Goal: Information Seeking & Learning: Compare options

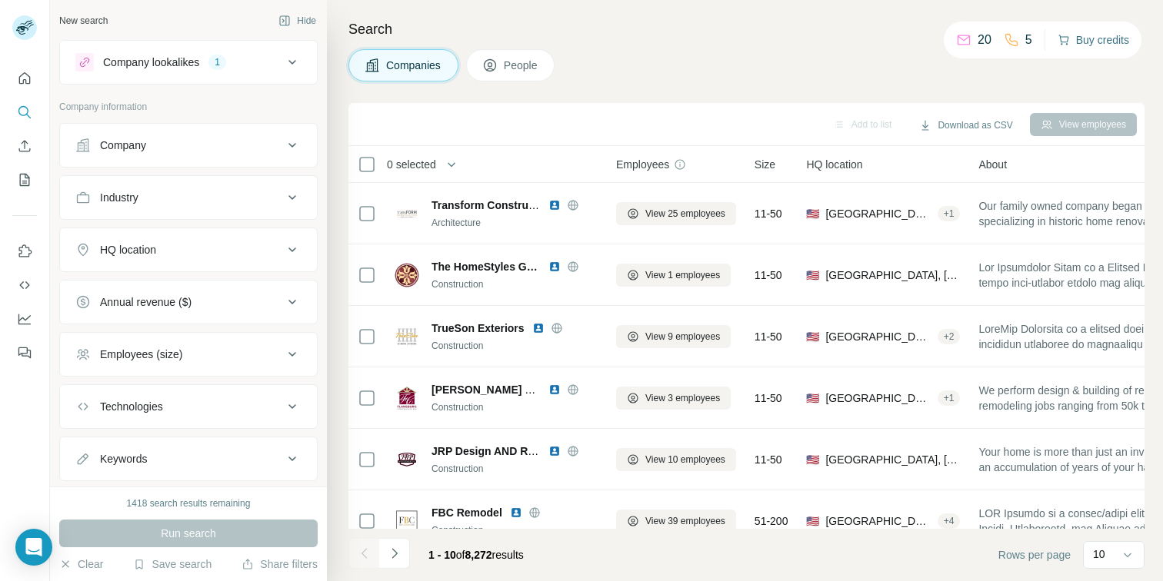
click at [1107, 42] on button "Buy credits" at bounding box center [1093, 40] width 72 height 22
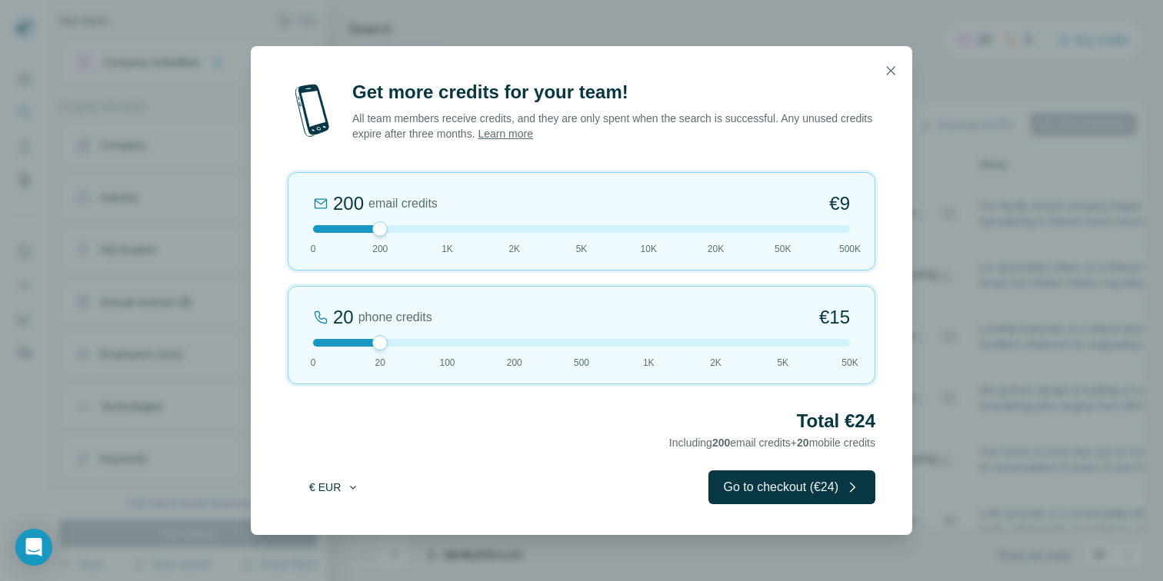
click at [320, 479] on button "€ EUR" at bounding box center [334, 488] width 72 height 28
click at [344, 521] on div "$ USD" at bounding box center [365, 521] width 129 height 15
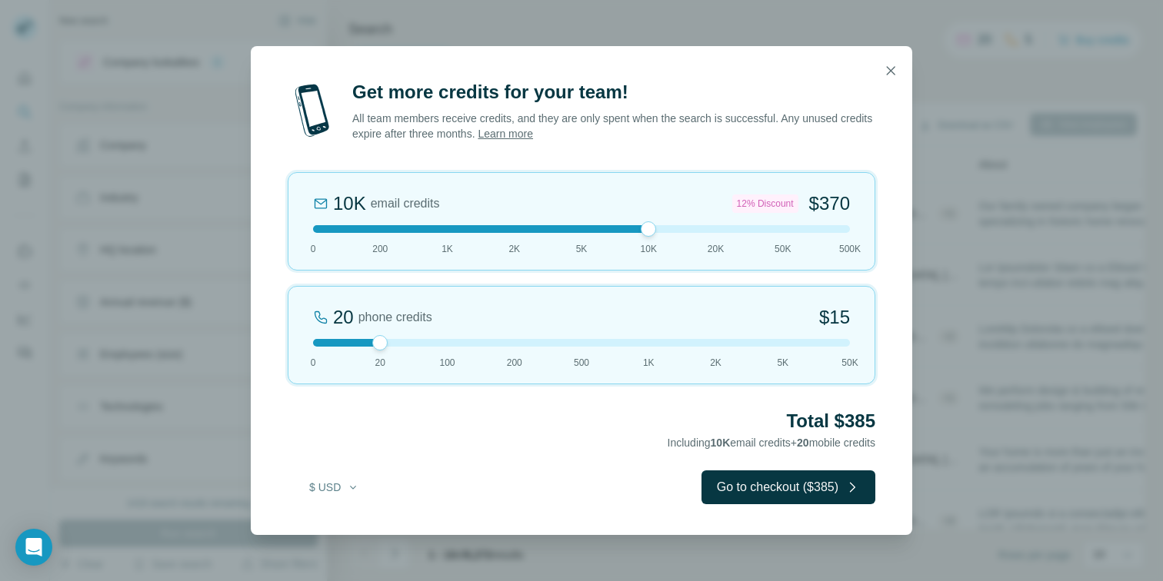
drag, startPoint x: 380, startPoint y: 228, endPoint x: 654, endPoint y: 246, distance: 274.4
click at [654, 246] on div "10K email credits 12% Discount $370 0 200 1K 2K 5K 10K 20K 50K 500K" at bounding box center [582, 221] width 588 height 98
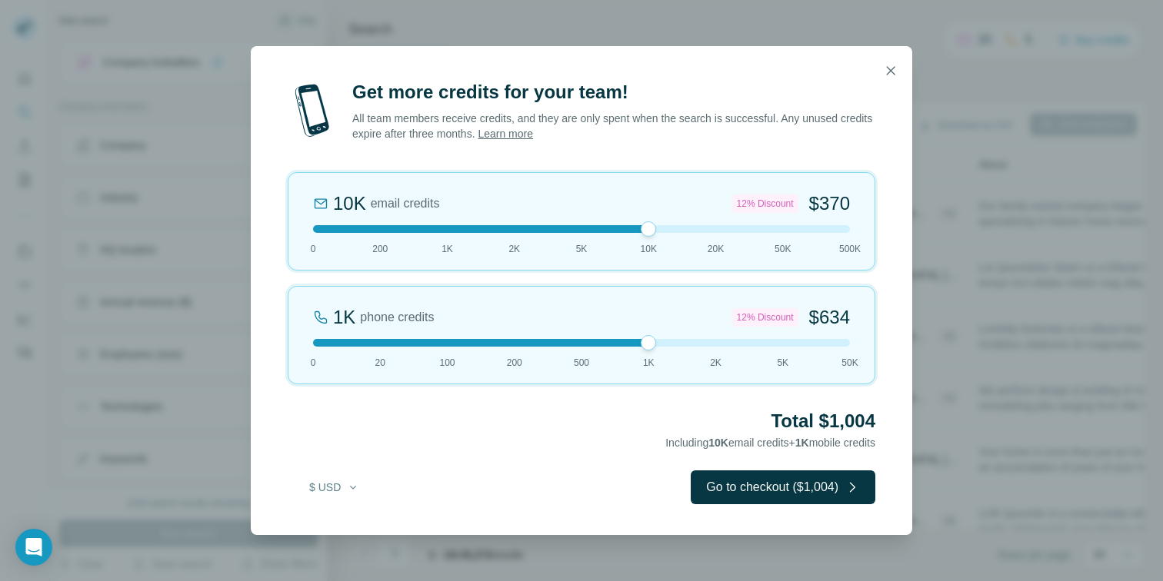
drag, startPoint x: 380, startPoint y: 340, endPoint x: 628, endPoint y: 338, distance: 248.4
click at [628, 338] on div "1K phone credits 12% Discount $634 0 20 100 200 500 1K 2K 5K 50K" at bounding box center [582, 335] width 588 height 98
drag, startPoint x: 649, startPoint y: 230, endPoint x: 626, endPoint y: 233, distance: 23.3
click at [626, 233] on div "10K email credits 12% Discount $370 0 200 1K 2K 5K 10K 20K 50K 500K" at bounding box center [582, 221] width 588 height 98
drag, startPoint x: 651, startPoint y: 343, endPoint x: 593, endPoint y: 342, distance: 57.7
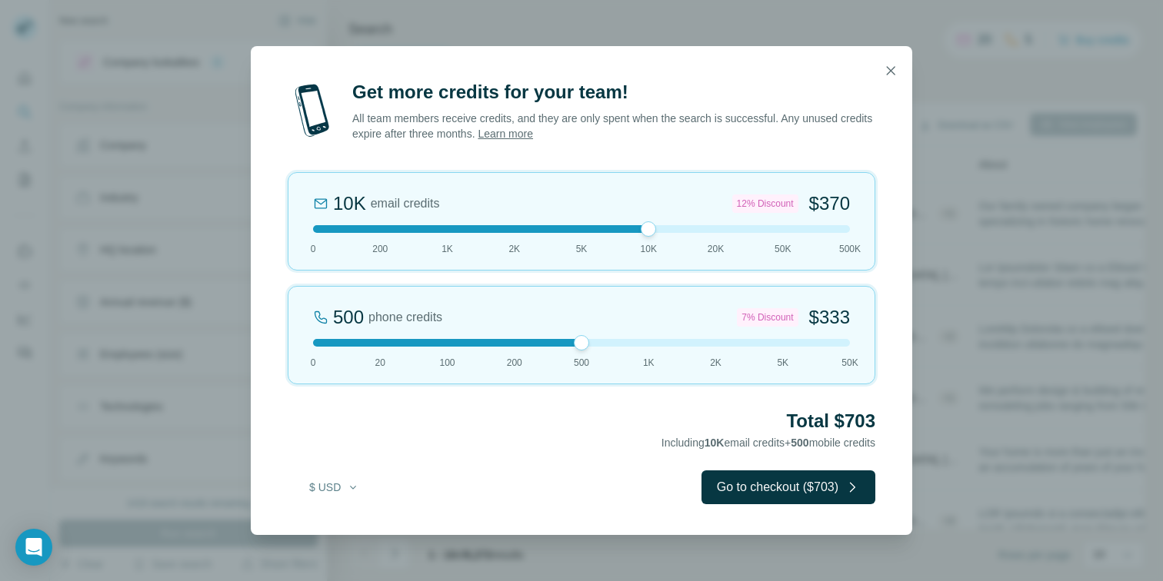
click at [593, 342] on div at bounding box center [581, 343] width 537 height 8
drag, startPoint x: 593, startPoint y: 342, endPoint x: 641, endPoint y: 343, distance: 48.5
click at [641, 343] on div at bounding box center [581, 343] width 537 height 8
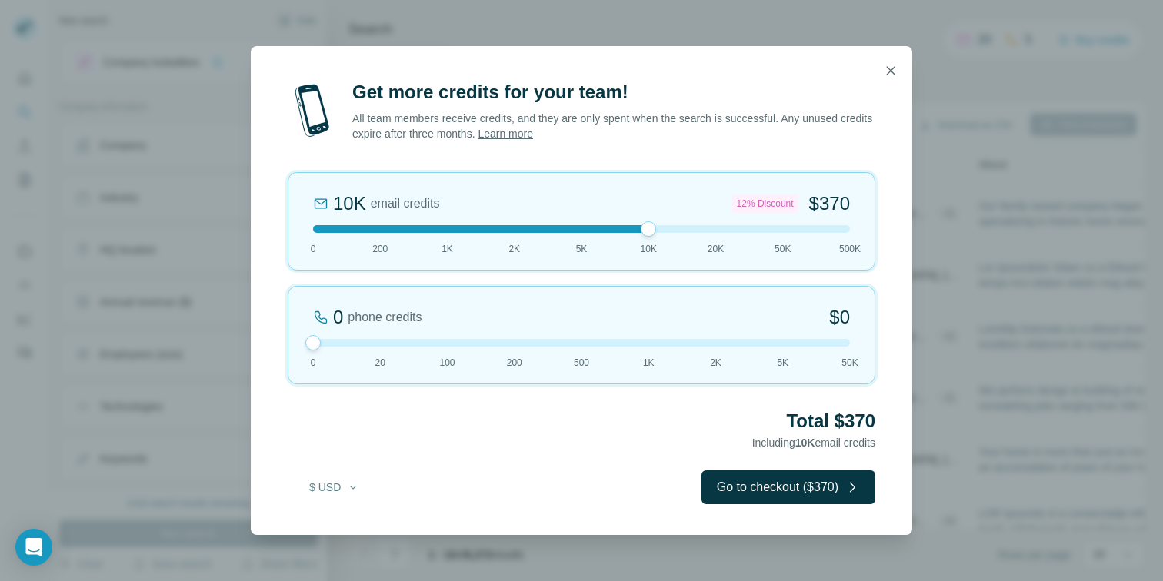
drag, startPoint x: 647, startPoint y: 340, endPoint x: 298, endPoint y: 345, distance: 348.4
click at [298, 345] on div "0 phone credits $0 0 20 100 200 500 1K 2K 5K 50K" at bounding box center [582, 335] width 588 height 98
click at [884, 75] on icon "button" at bounding box center [890, 70] width 15 height 15
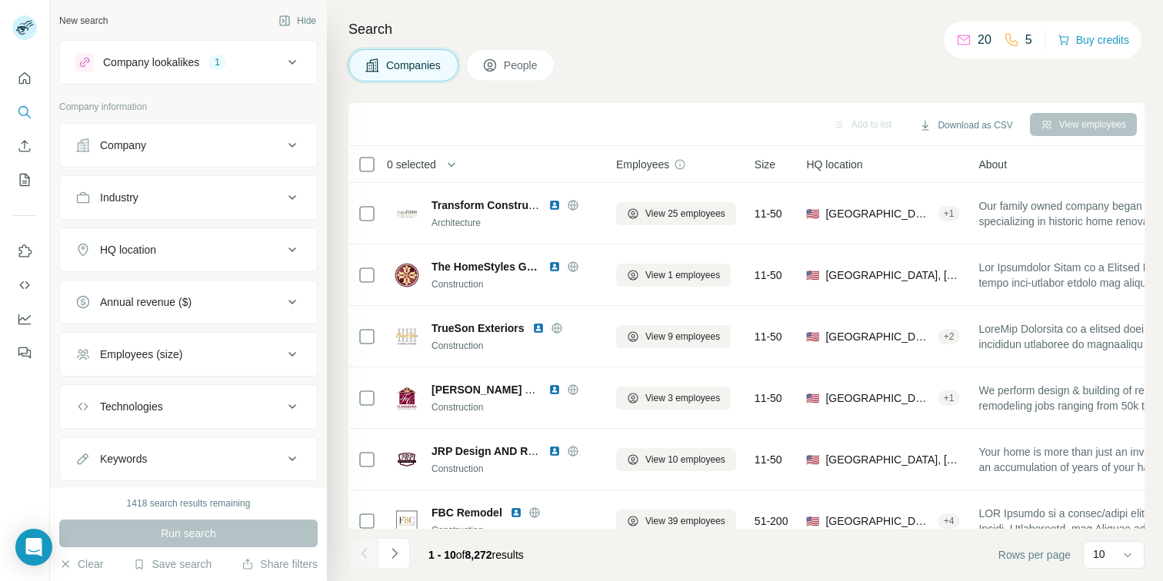
click at [527, 65] on span "People" at bounding box center [521, 65] width 35 height 15
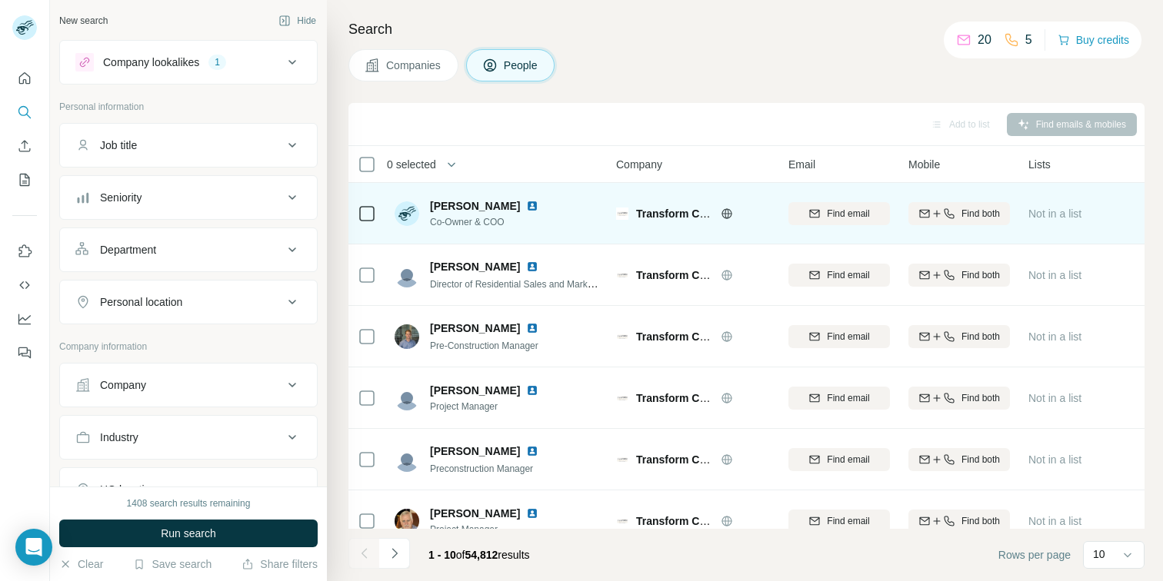
click at [536, 207] on img at bounding box center [532, 206] width 12 height 12
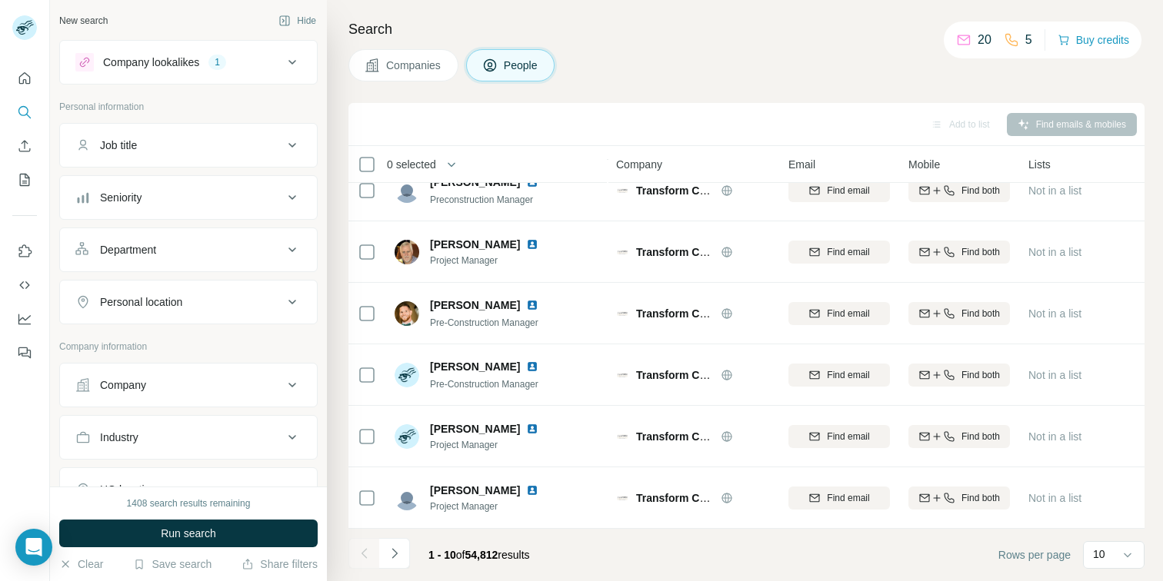
click at [392, 71] on span "Companies" at bounding box center [414, 65] width 56 height 15
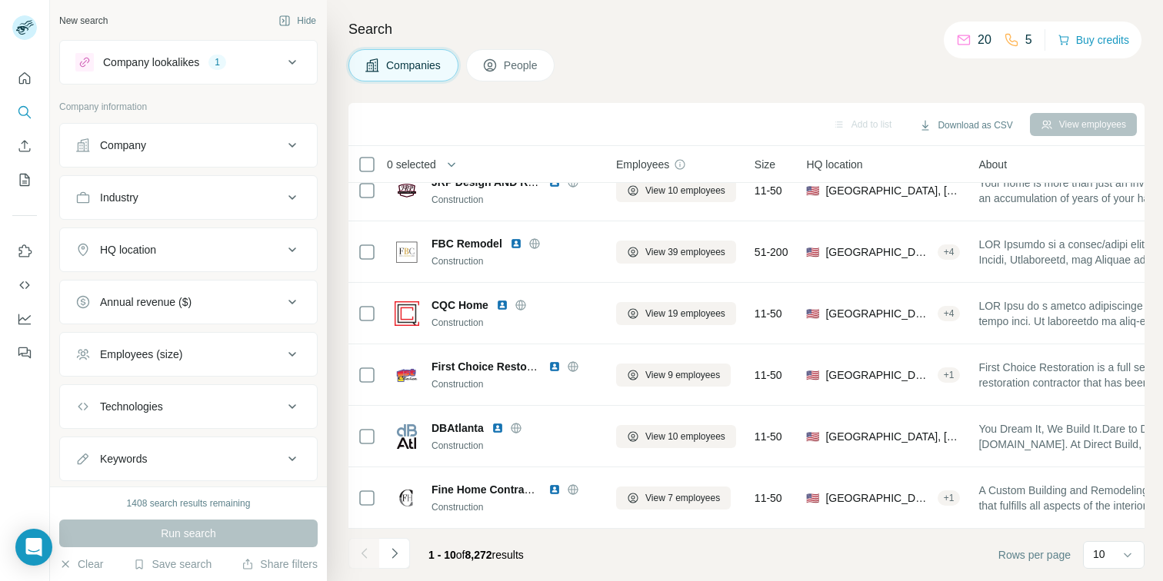
scroll to position [48, 0]
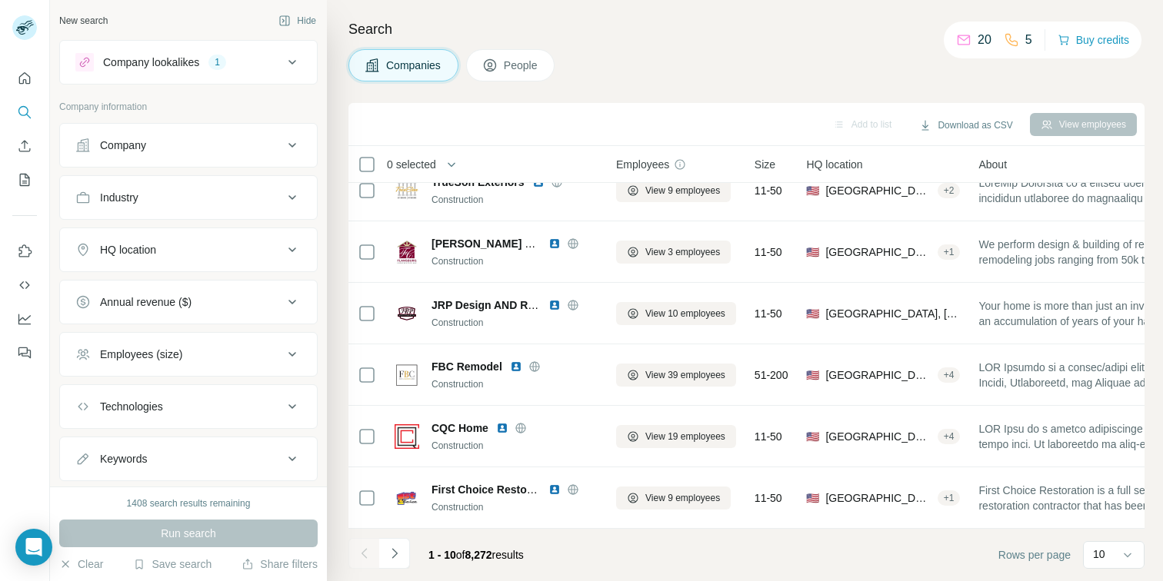
scroll to position [198, 0]
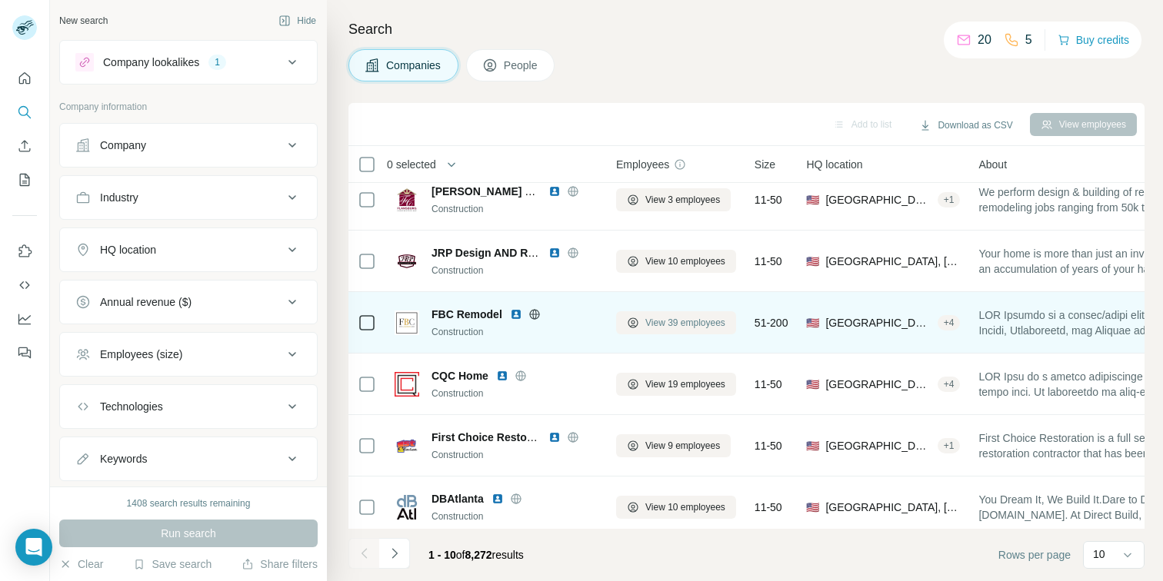
click at [663, 316] on span "View 39 employees" at bounding box center [685, 323] width 80 height 14
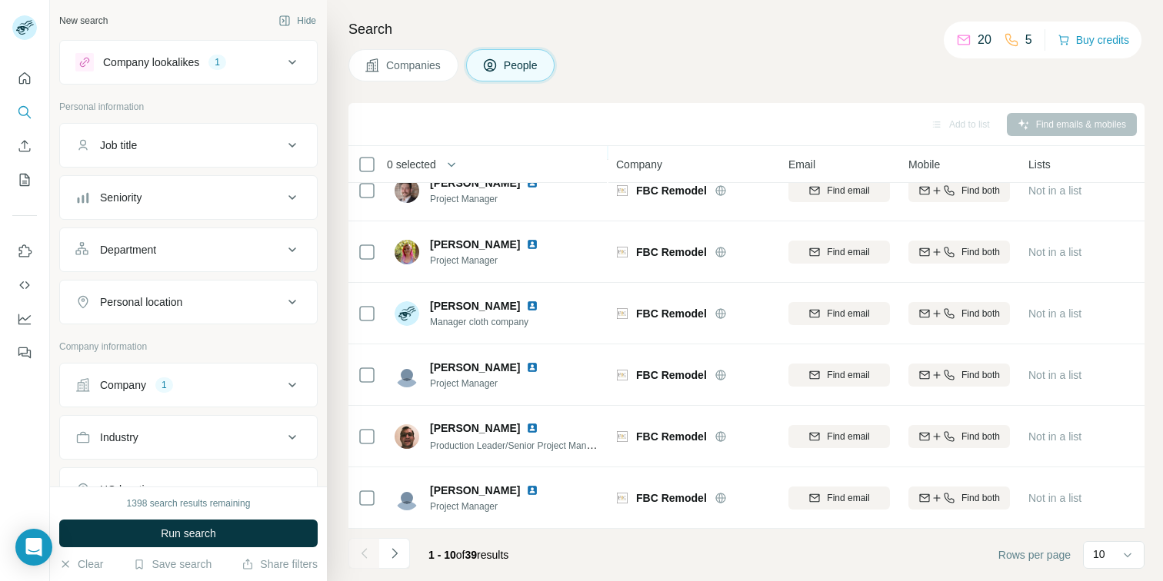
scroll to position [278, 0]
click at [1093, 550] on p "10" at bounding box center [1099, 554] width 12 height 15
click at [1108, 461] on p "40" at bounding box center [1102, 465] width 12 height 15
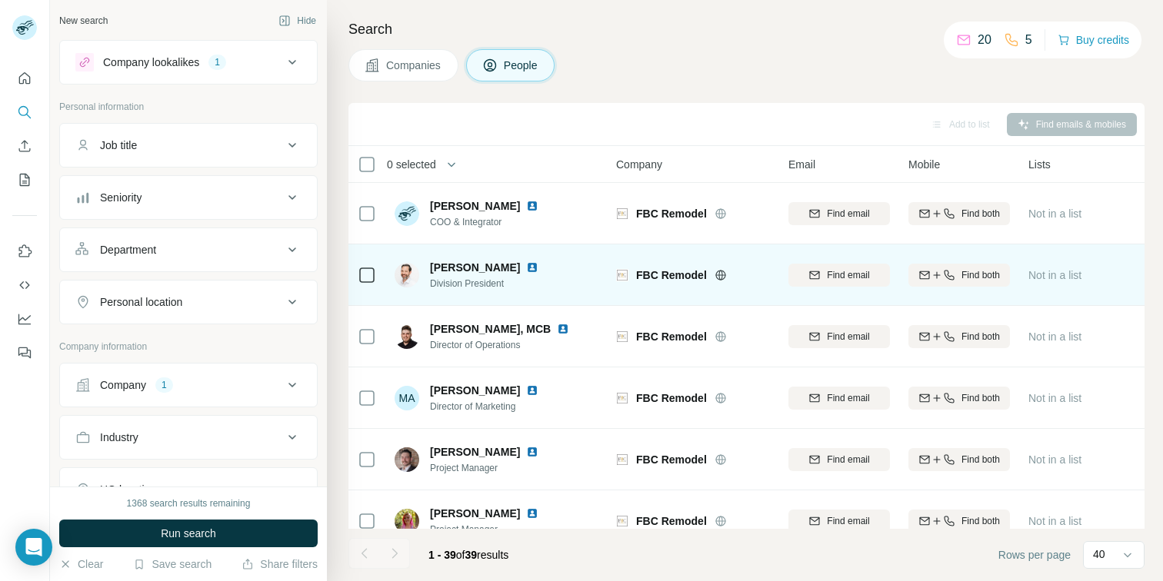
click at [526, 266] on img at bounding box center [532, 267] width 12 height 12
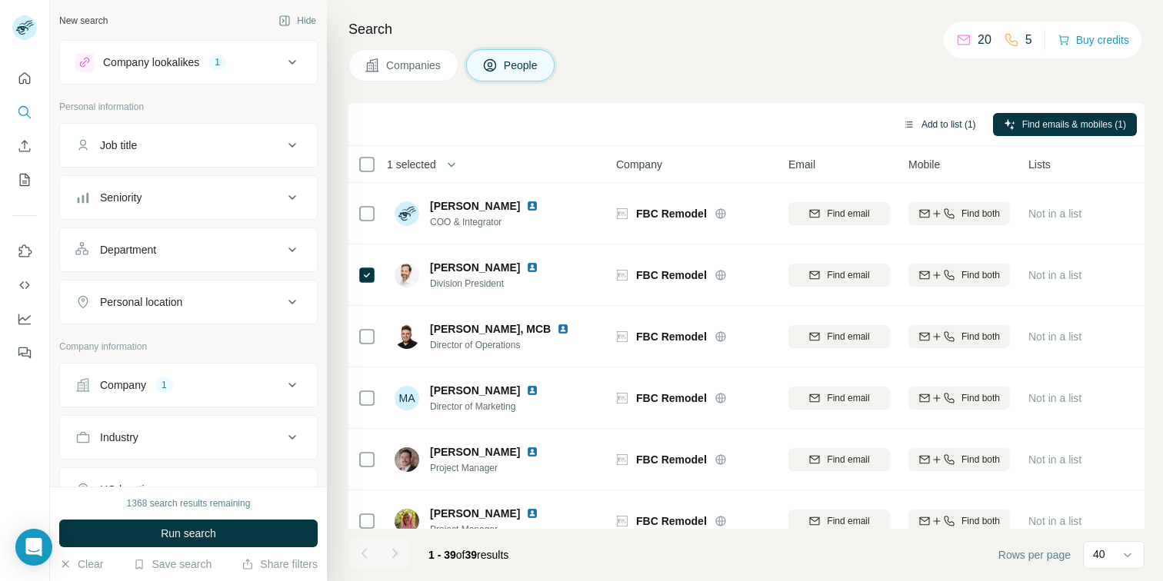
click at [954, 126] on button "Add to list (1)" at bounding box center [939, 124] width 95 height 23
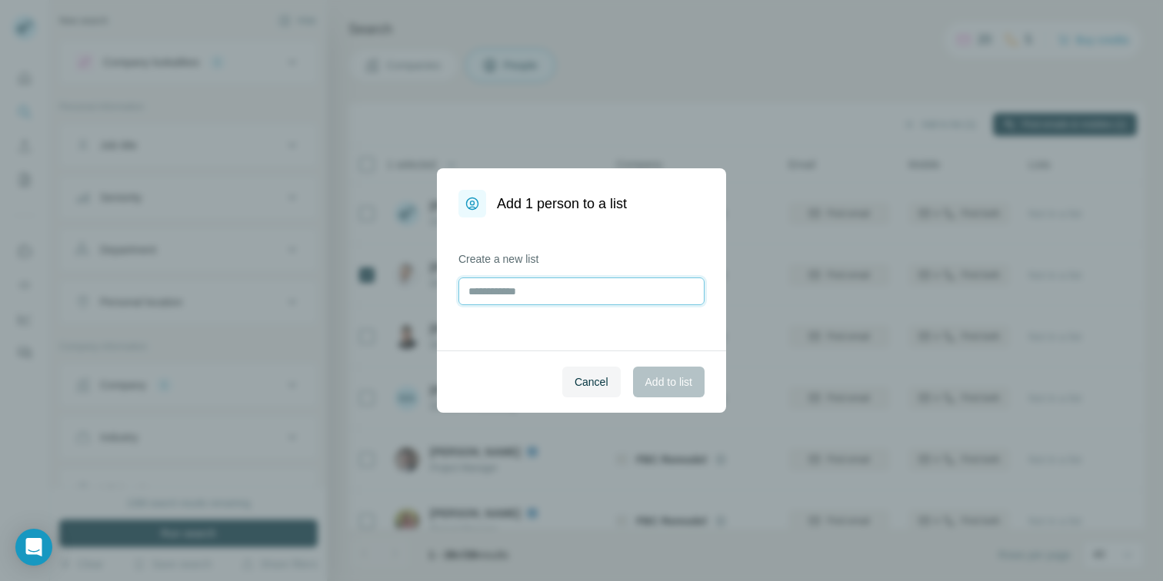
click at [600, 287] on input "text" at bounding box center [581, 292] width 246 height 28
type input "**********"
click at [659, 380] on span "Add to list" at bounding box center [668, 382] width 47 height 15
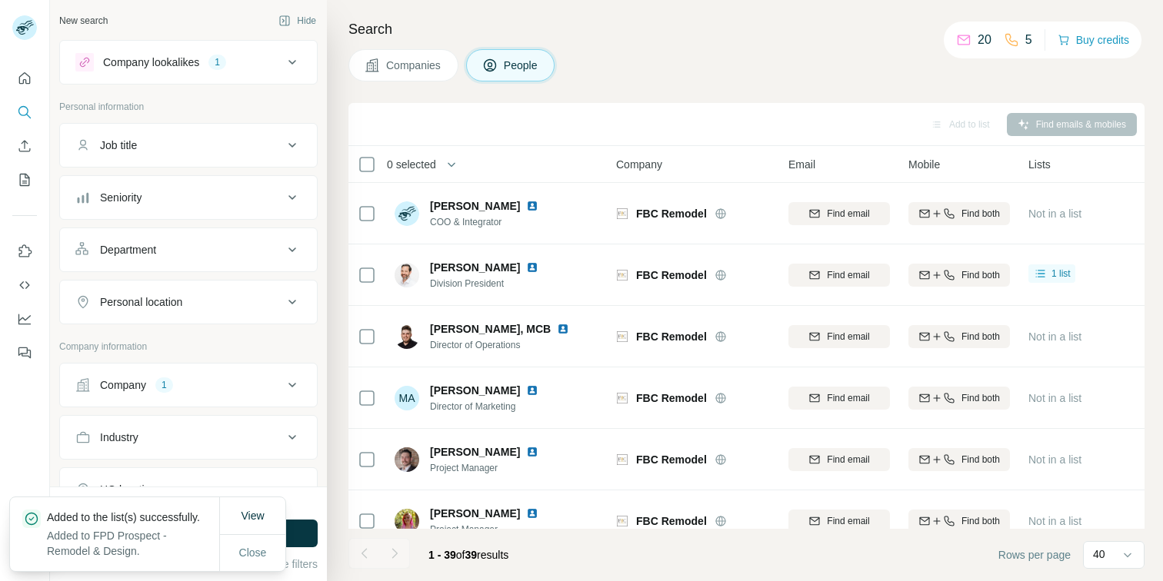
click at [174, 191] on div "Seniority" at bounding box center [179, 197] width 208 height 15
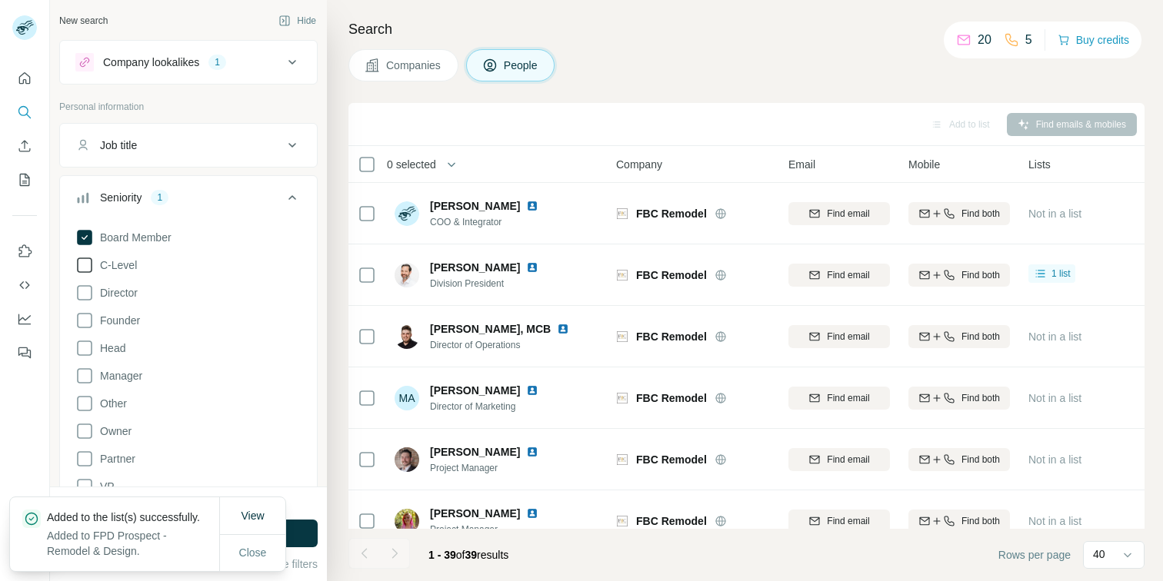
click at [122, 262] on span "C-Level" at bounding box center [115, 265] width 43 height 15
click at [122, 285] on span "Director" at bounding box center [116, 292] width 44 height 15
click at [111, 346] on span "Head" at bounding box center [110, 348] width 32 height 15
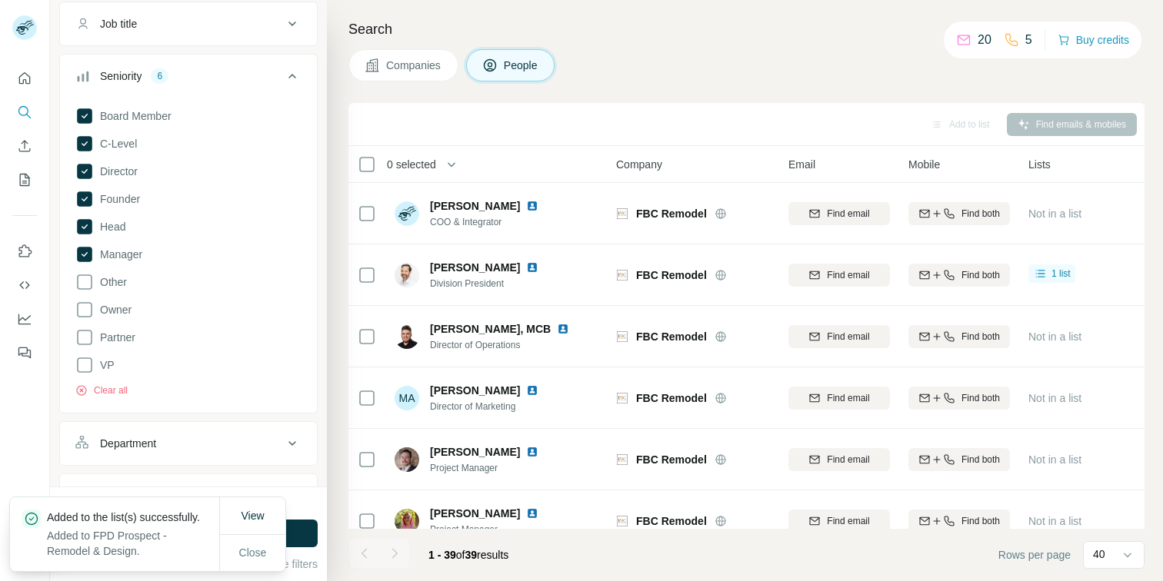
scroll to position [133, 0]
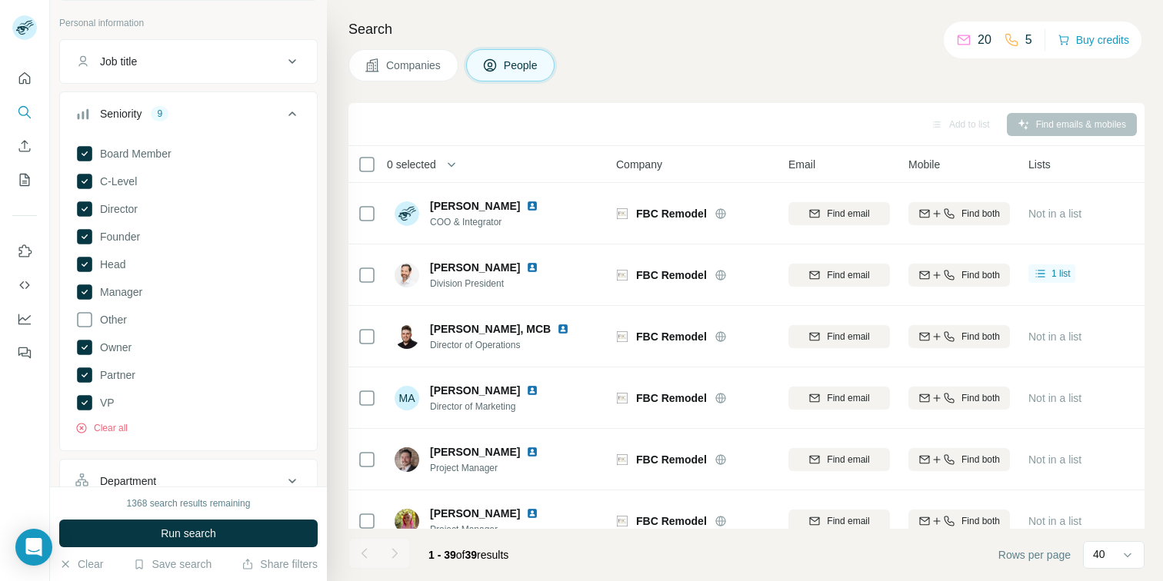
scroll to position [81, 0]
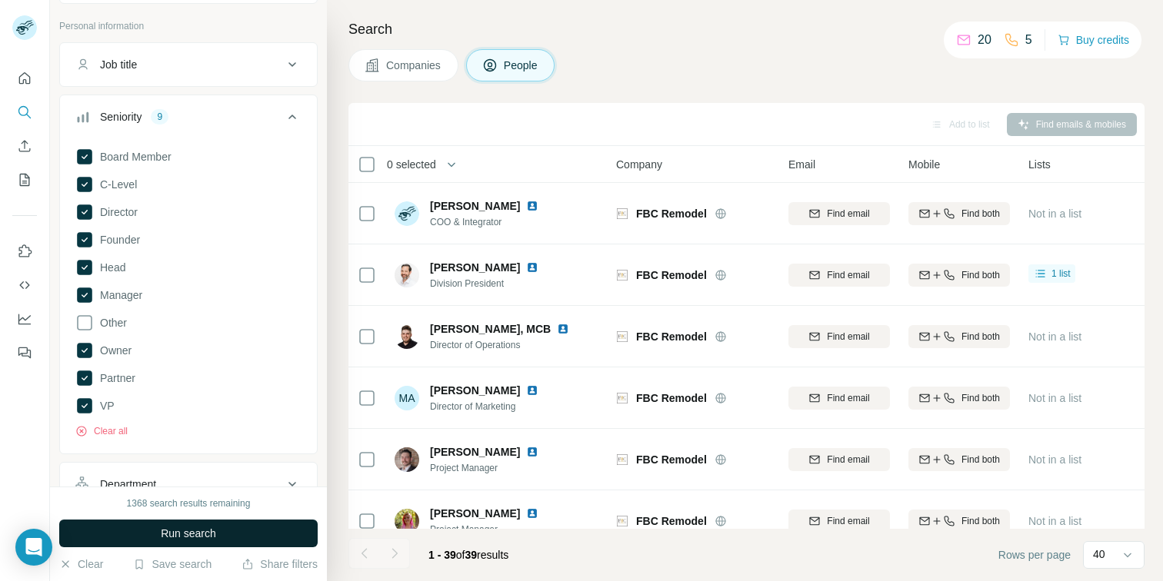
click at [196, 534] on span "Run search" at bounding box center [188, 533] width 55 height 15
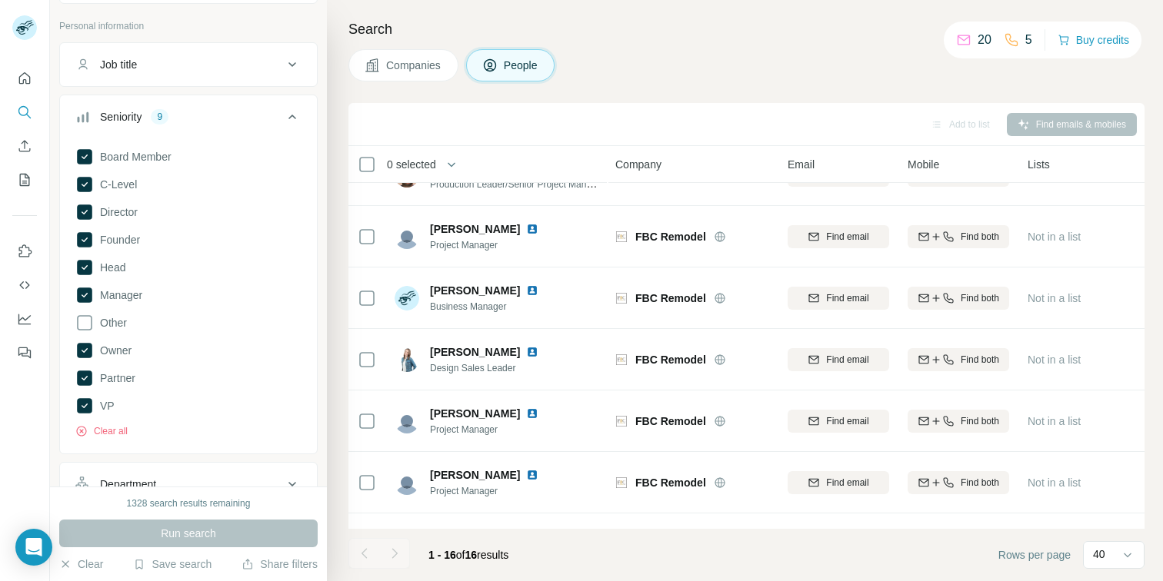
scroll to position [0, 1]
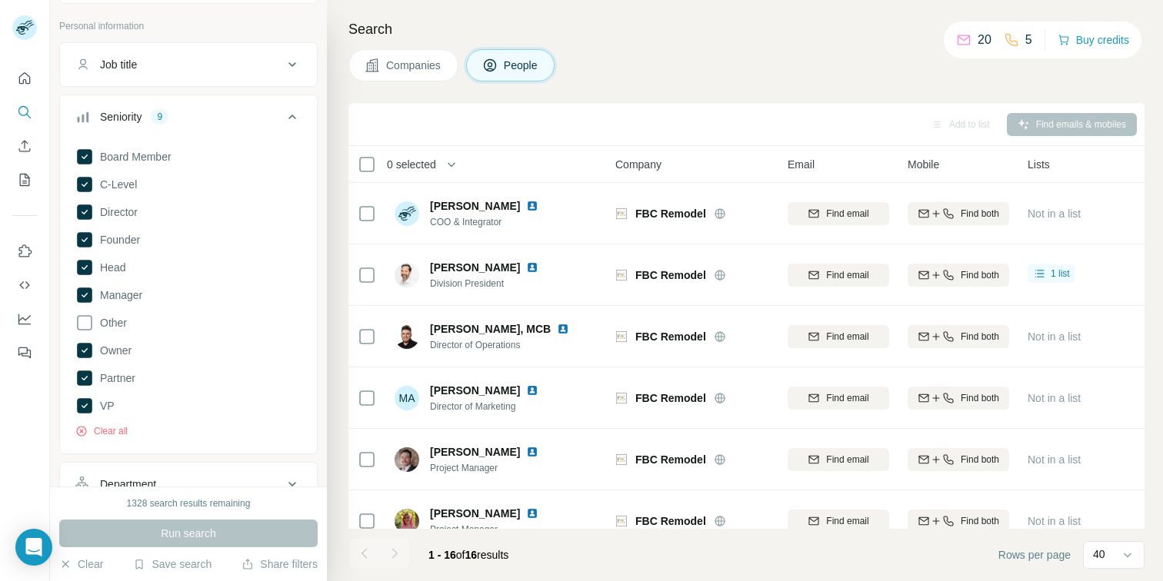
click at [403, 71] on span "Companies" at bounding box center [414, 65] width 56 height 15
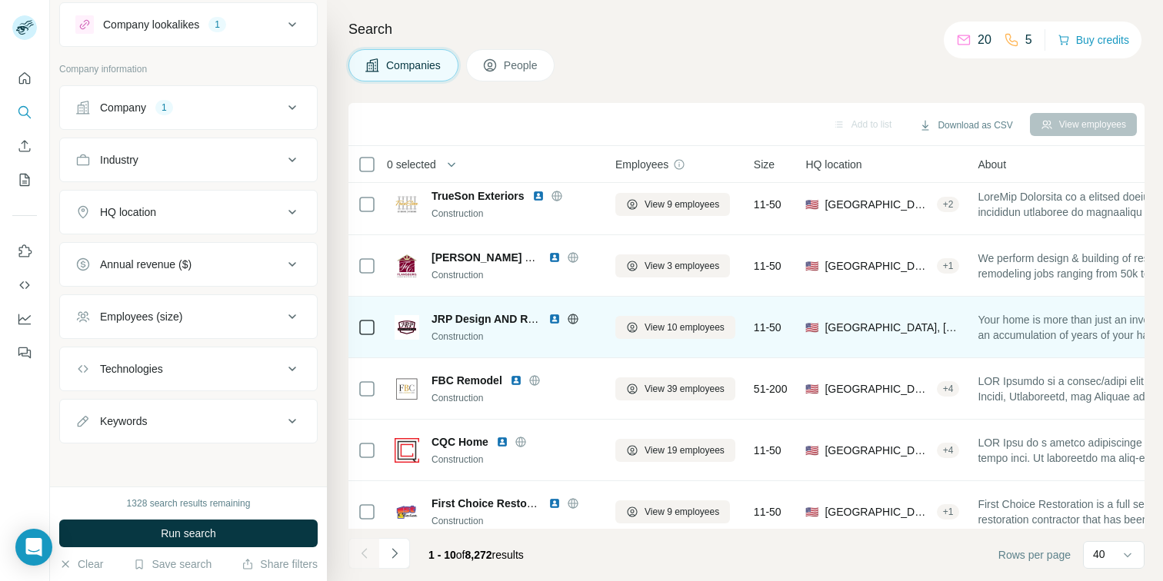
scroll to position [201, 1]
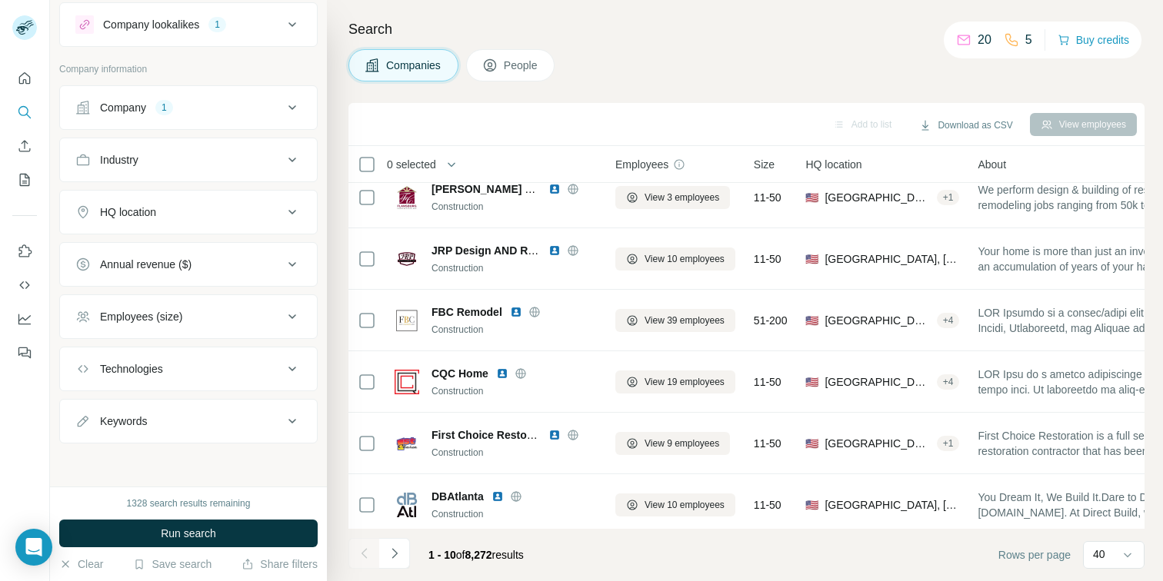
click at [221, 248] on button "Annual revenue ($)" at bounding box center [188, 264] width 257 height 37
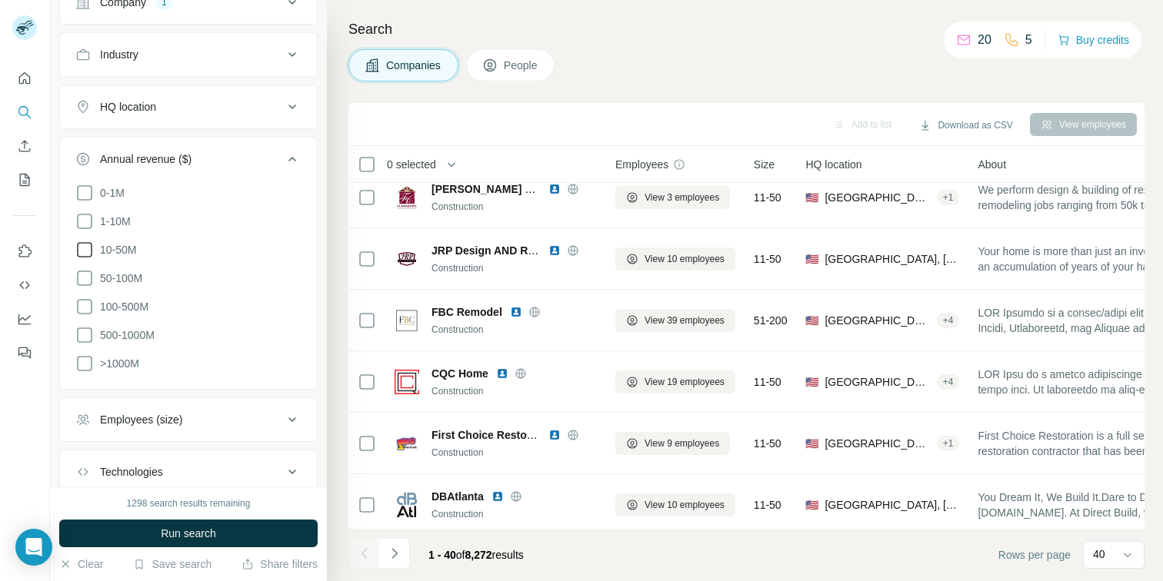
scroll to position [142, 0]
click at [125, 359] on span ">1000M" at bounding box center [116, 364] width 45 height 15
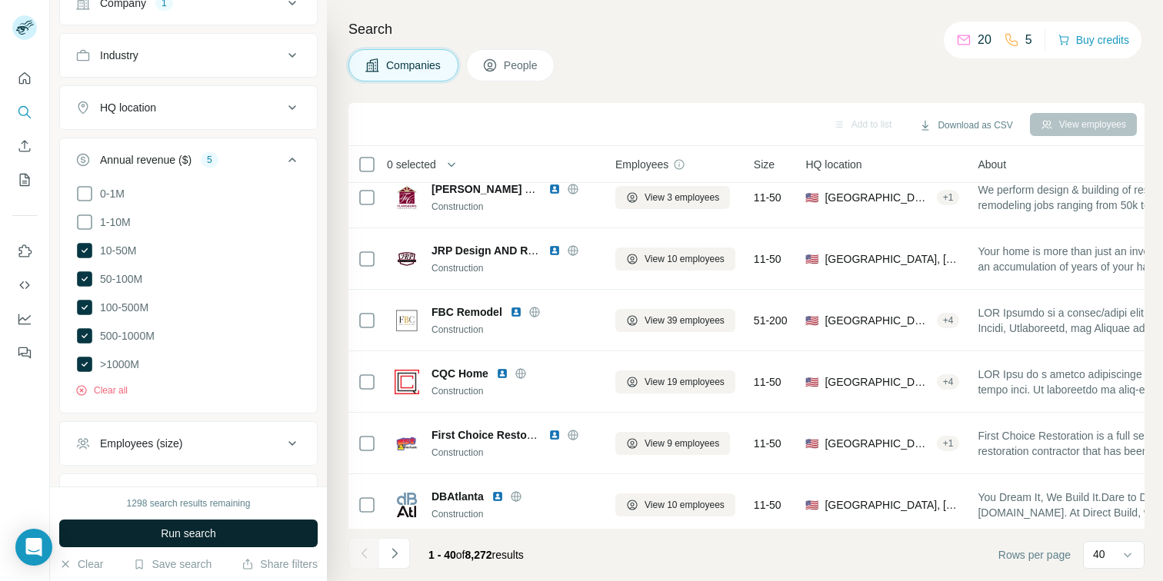
click at [200, 534] on span "Run search" at bounding box center [188, 533] width 55 height 15
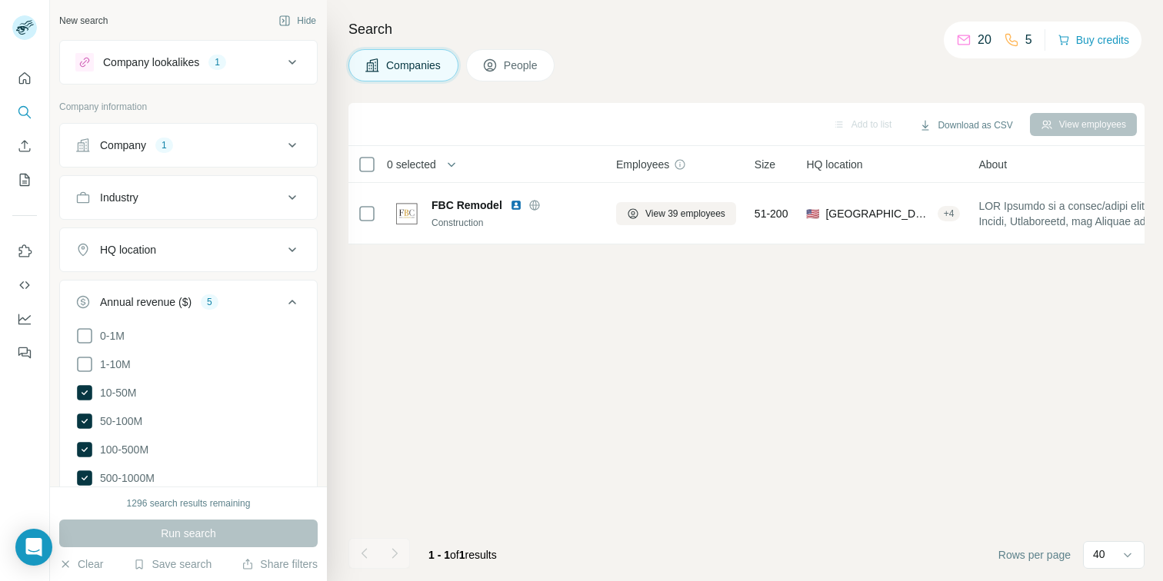
click at [202, 151] on div "Company 1" at bounding box center [179, 145] width 208 height 15
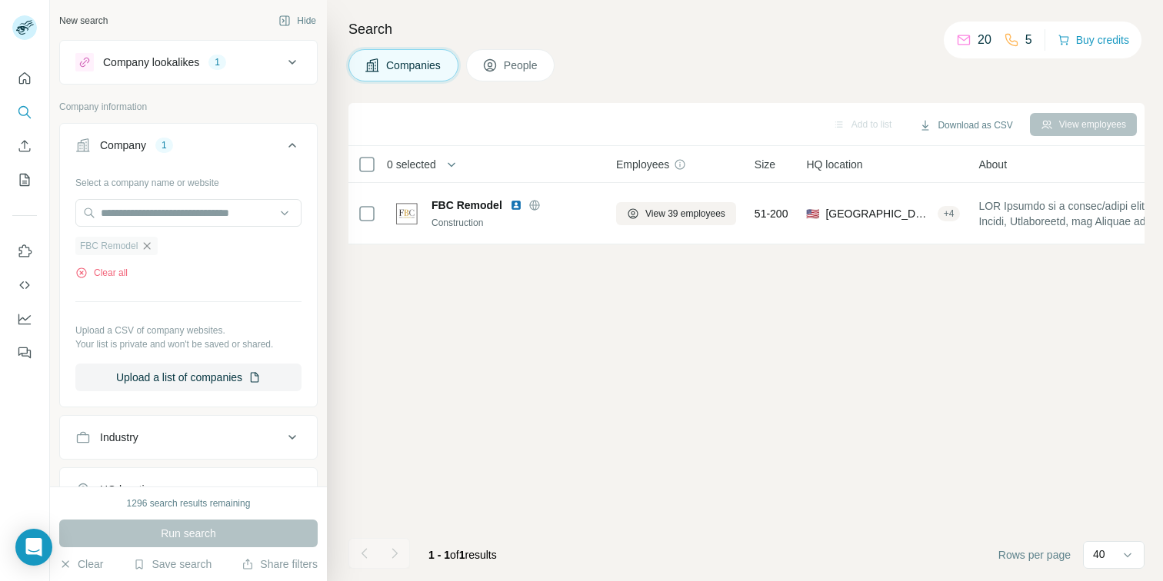
click at [152, 248] on icon "button" at bounding box center [147, 246] width 12 height 12
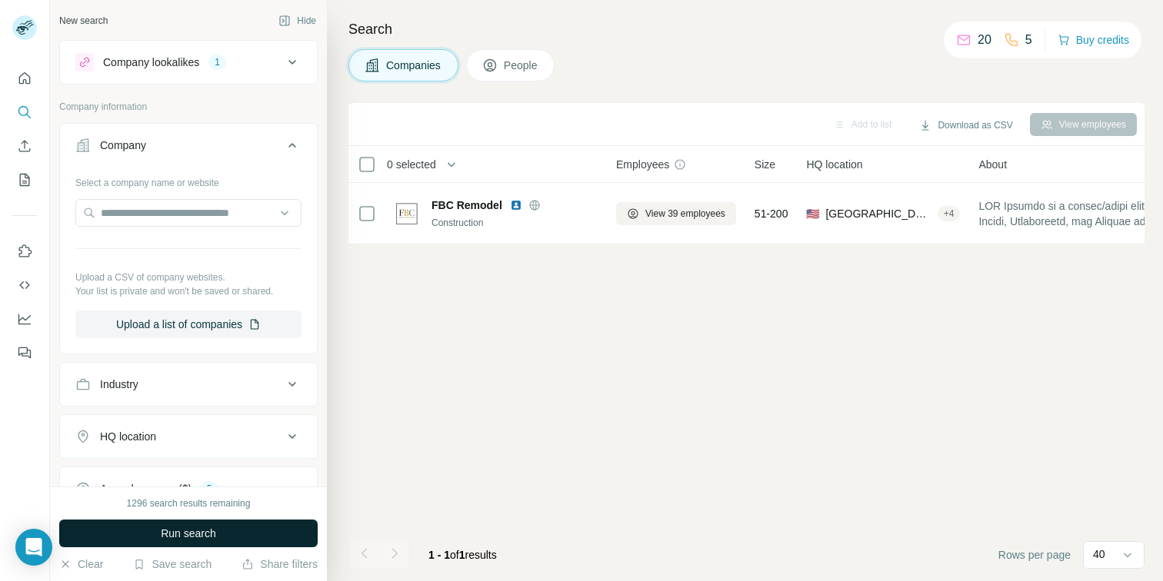
click at [221, 524] on button "Run search" at bounding box center [188, 534] width 258 height 28
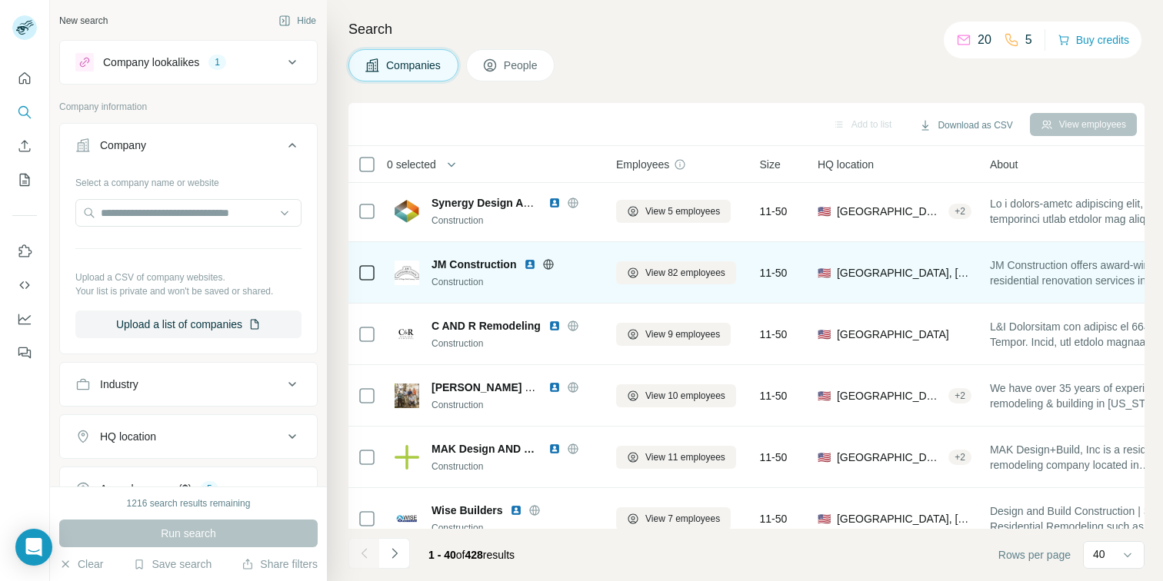
scroll to position [65, 0]
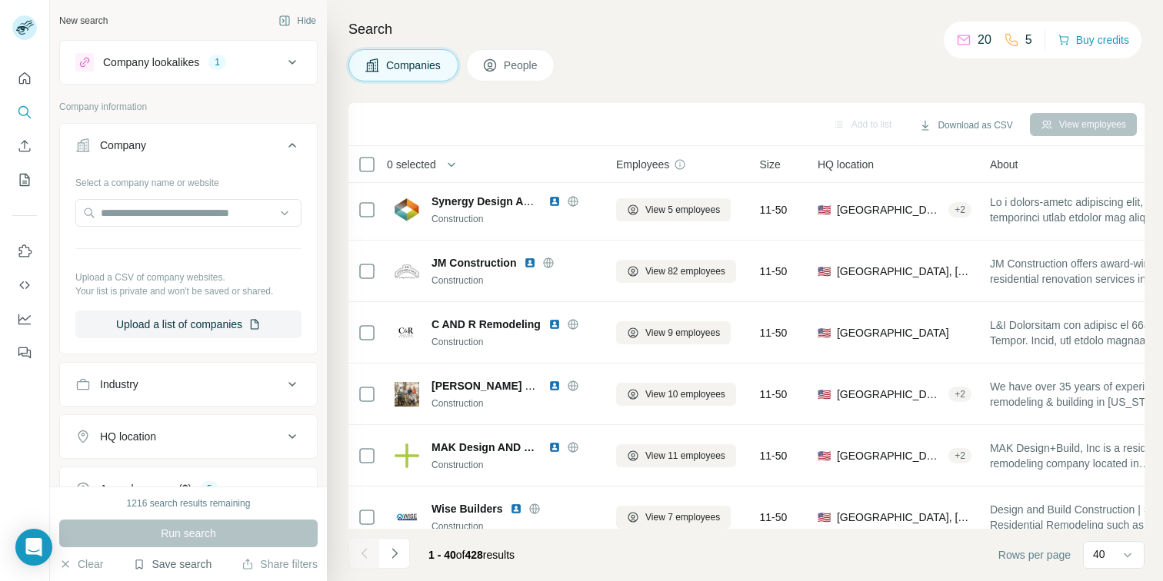
click at [178, 571] on button "Save search" at bounding box center [172, 564] width 78 height 15
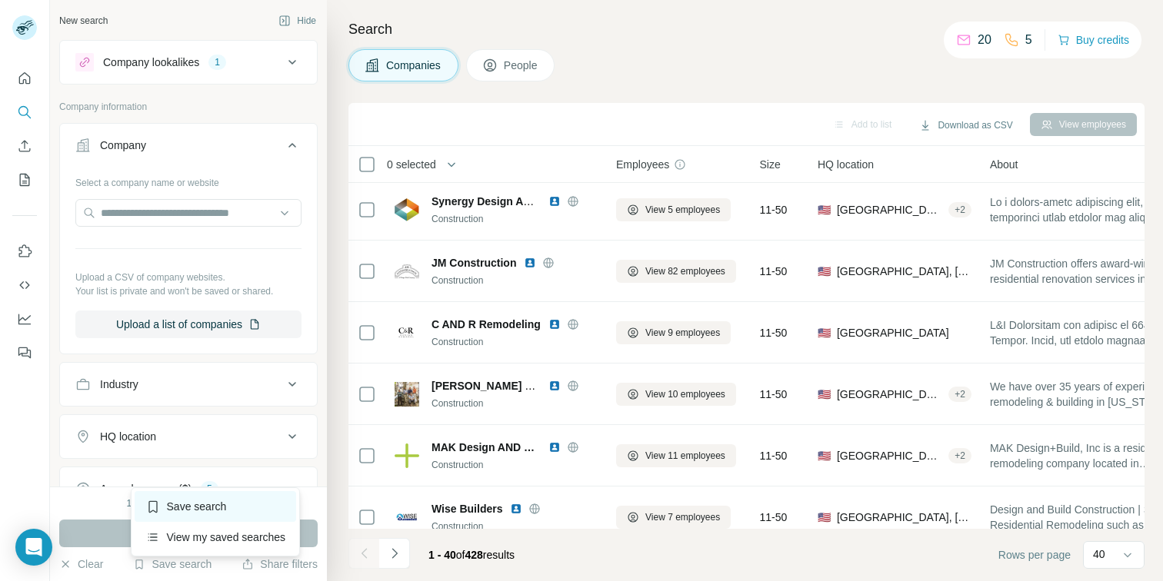
click at [220, 510] on div "Save search" at bounding box center [216, 506] width 162 height 31
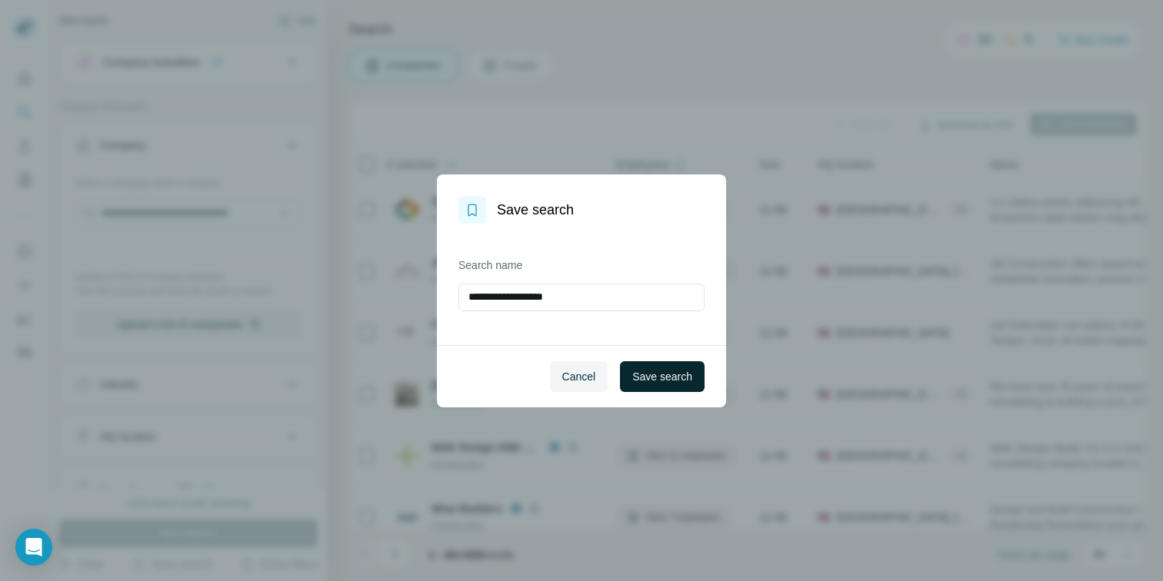
type input "**********"
click at [658, 379] on span "Save search" at bounding box center [662, 376] width 60 height 15
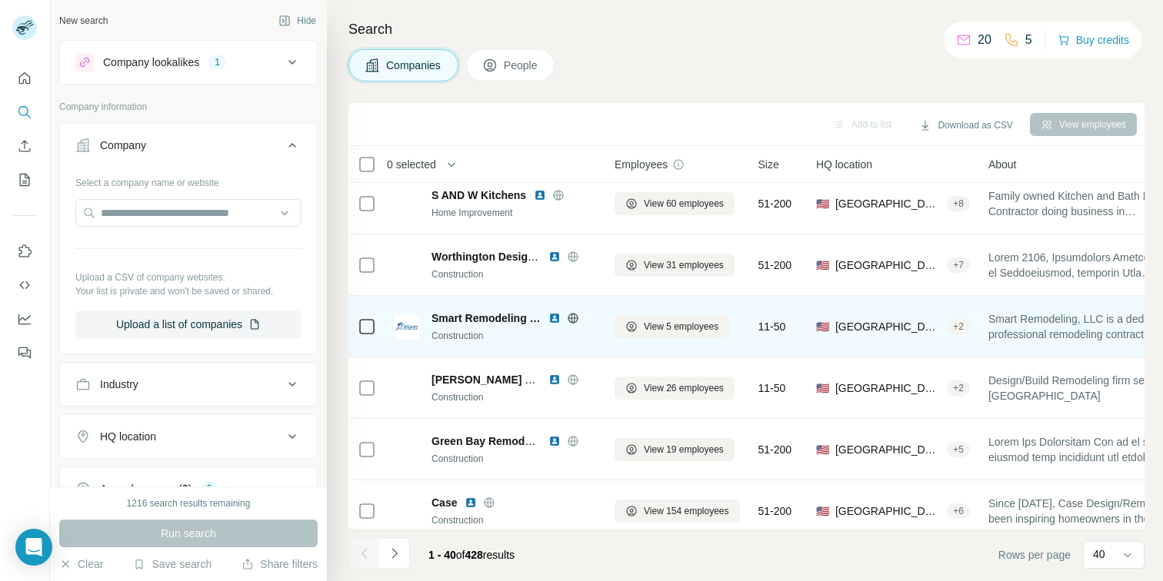
scroll to position [2102, 2]
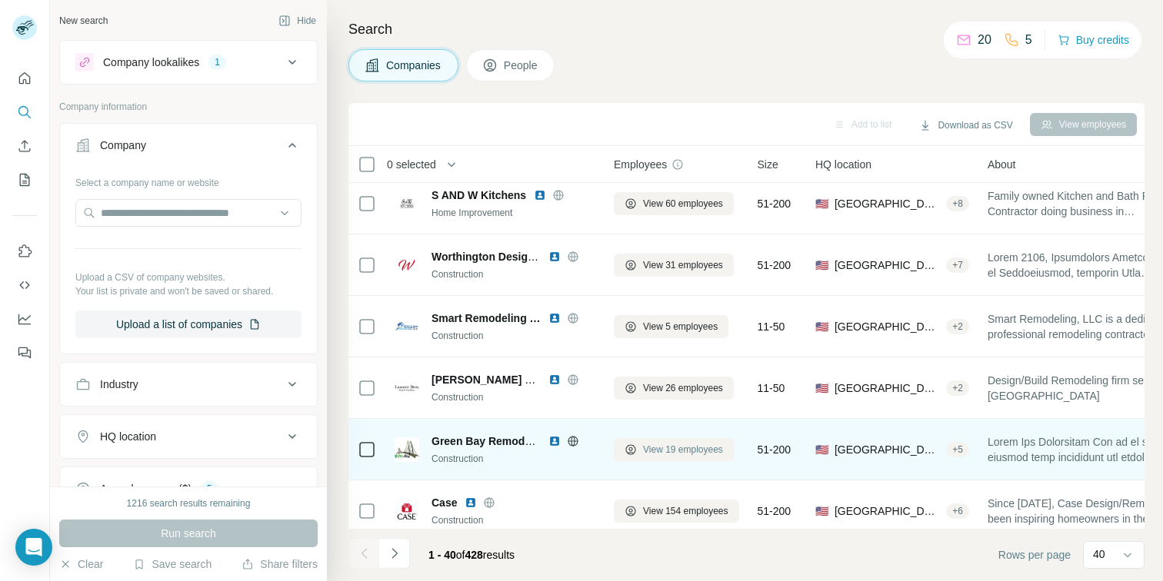
click at [642, 446] on button "View 19 employees" at bounding box center [674, 449] width 120 height 23
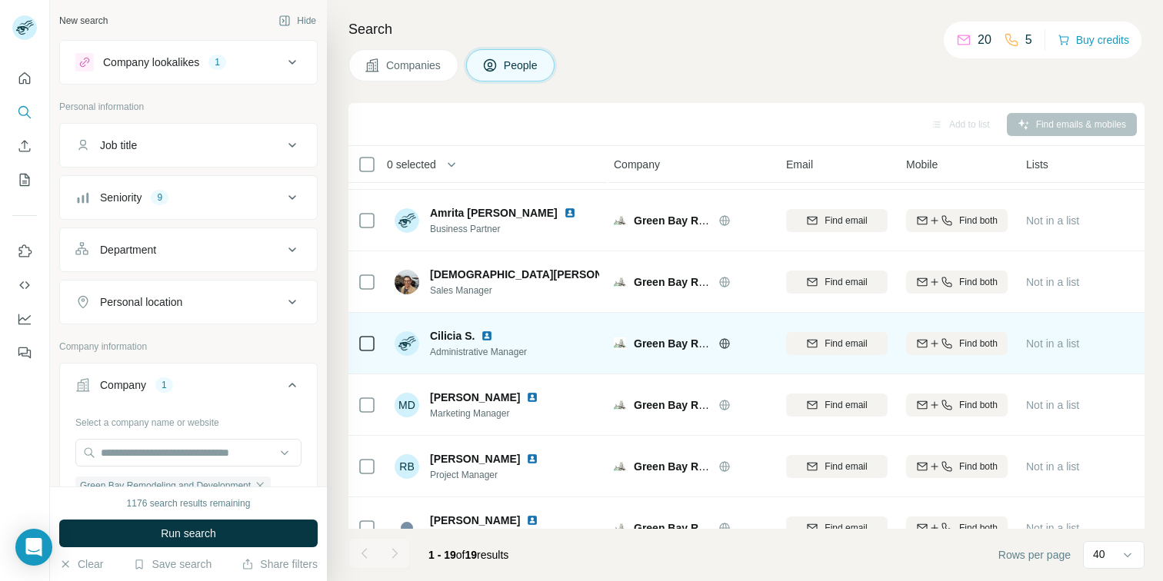
scroll to position [0, 2]
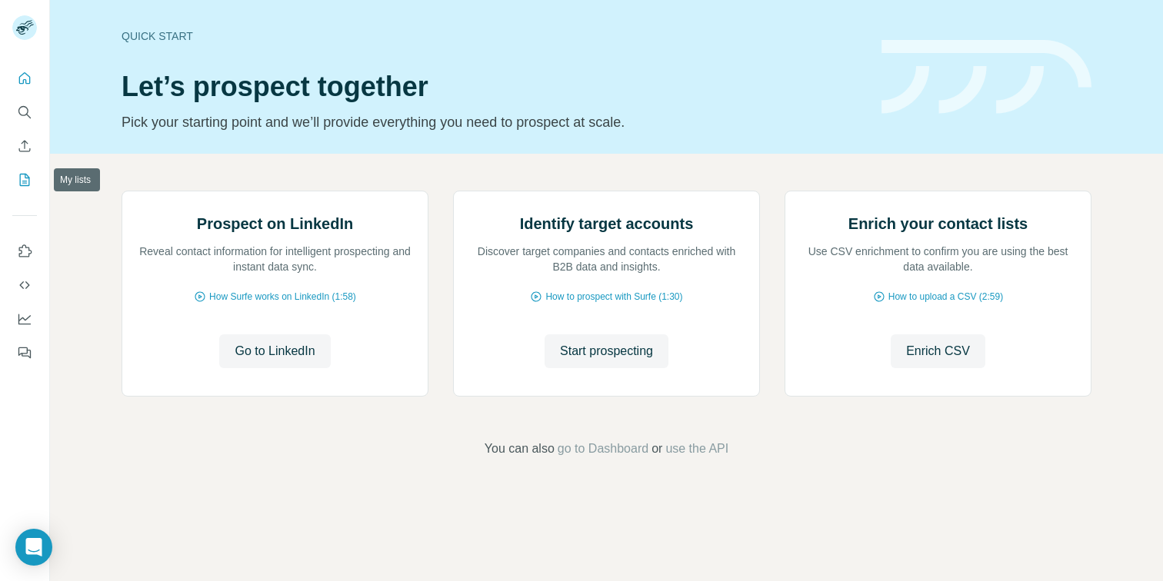
click at [25, 179] on icon "My lists" at bounding box center [24, 179] width 15 height 15
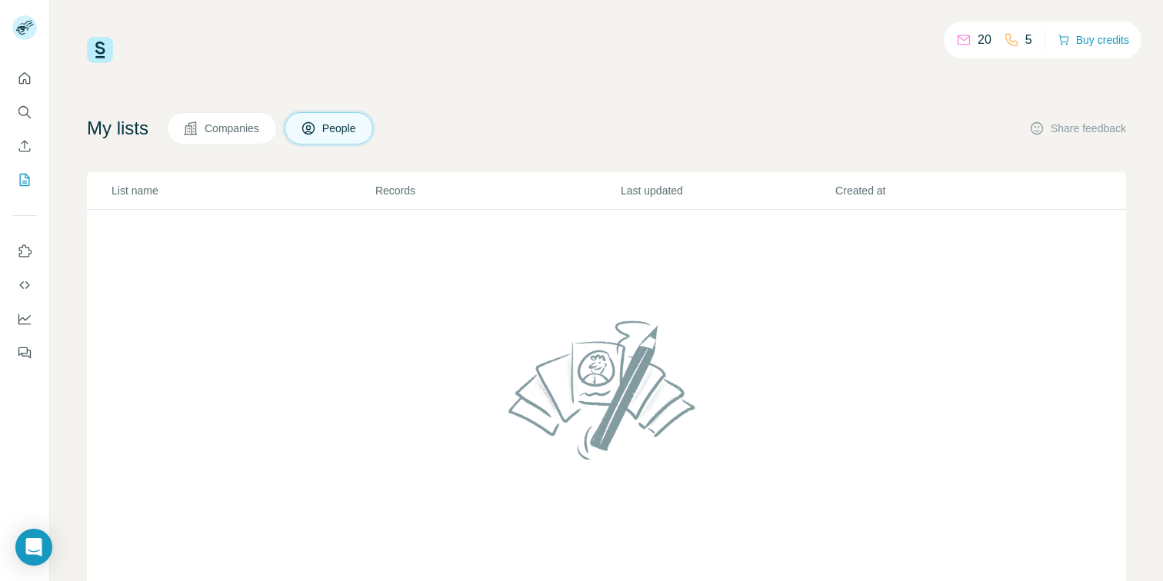
click at [251, 132] on span "Companies" at bounding box center [233, 128] width 56 height 15
click at [24, 117] on icon "Search" at bounding box center [24, 112] width 15 height 15
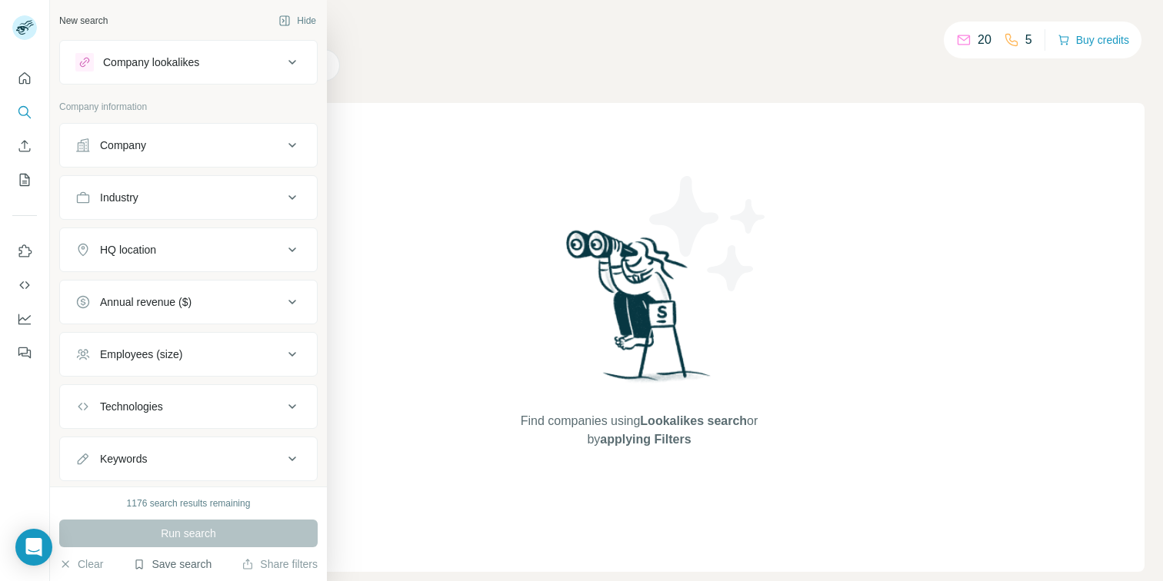
click at [190, 564] on button "Save search" at bounding box center [172, 564] width 78 height 15
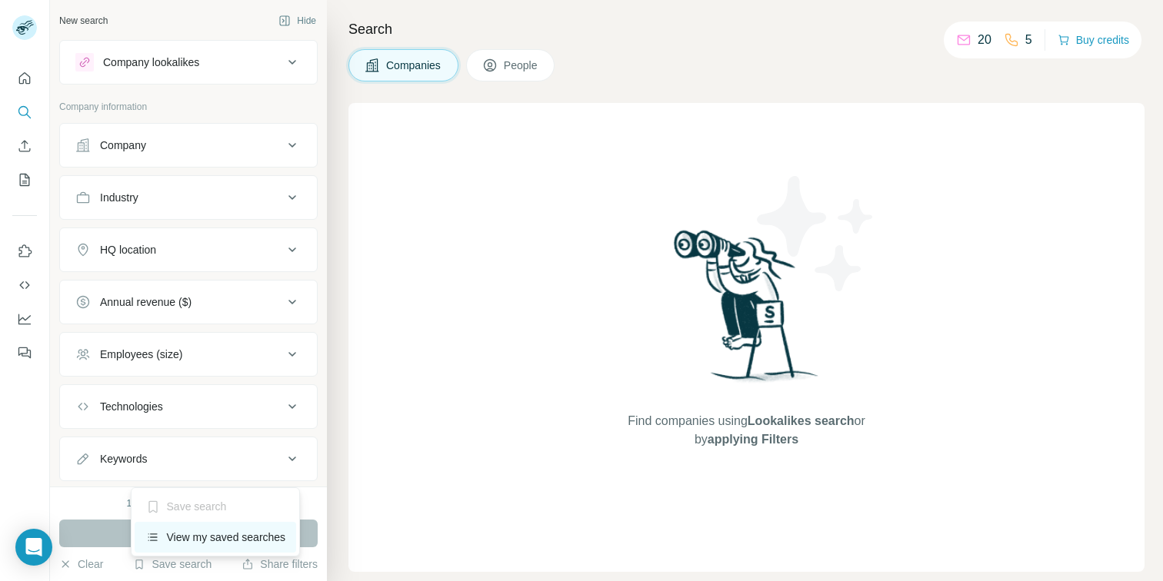
click at [218, 537] on div "View my saved searches" at bounding box center [216, 537] width 162 height 31
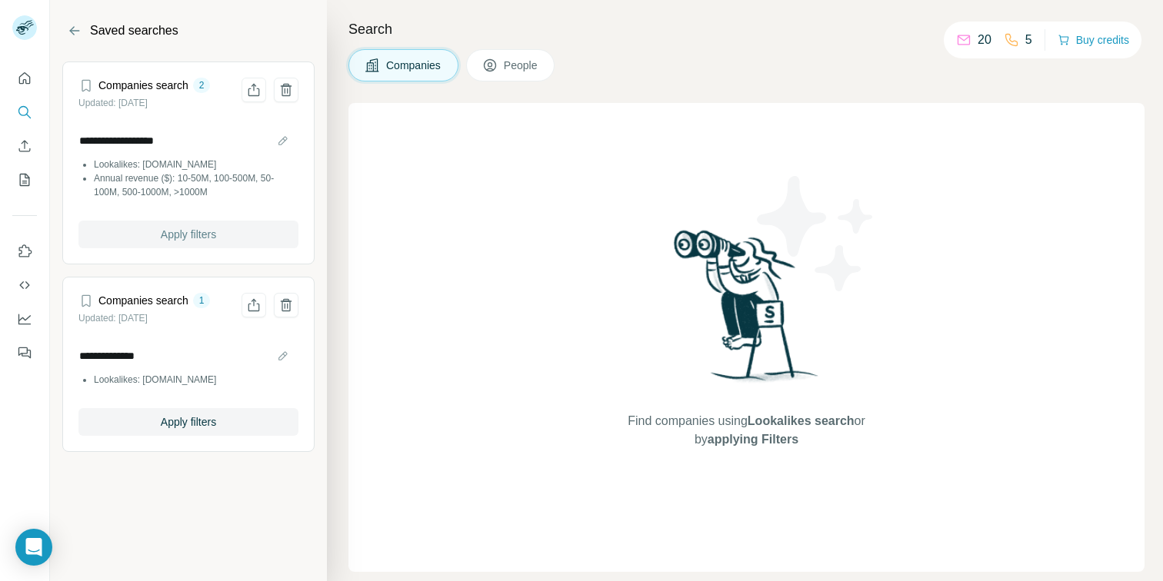
click at [132, 238] on button "Apply filters" at bounding box center [188, 235] width 220 height 28
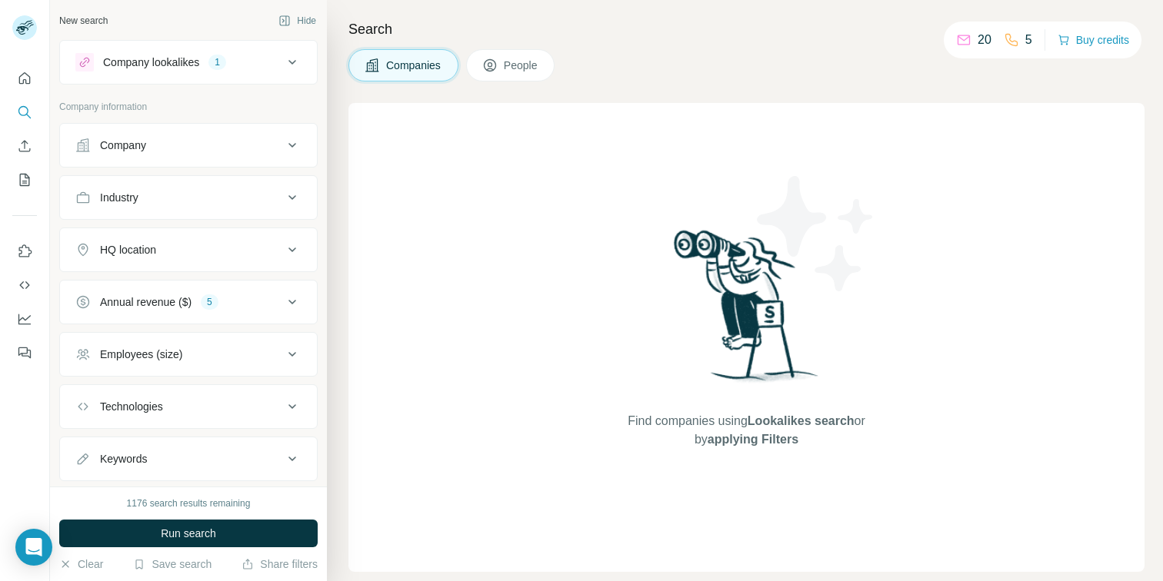
click at [224, 252] on div "HQ location" at bounding box center [179, 249] width 208 height 15
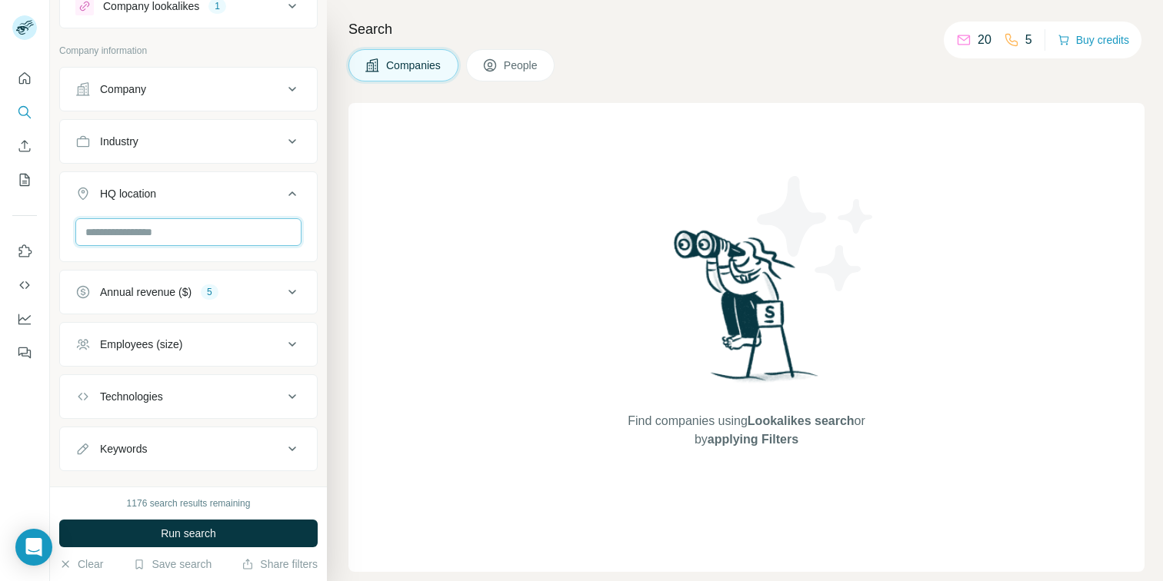
click at [154, 234] on input "text" at bounding box center [188, 232] width 226 height 28
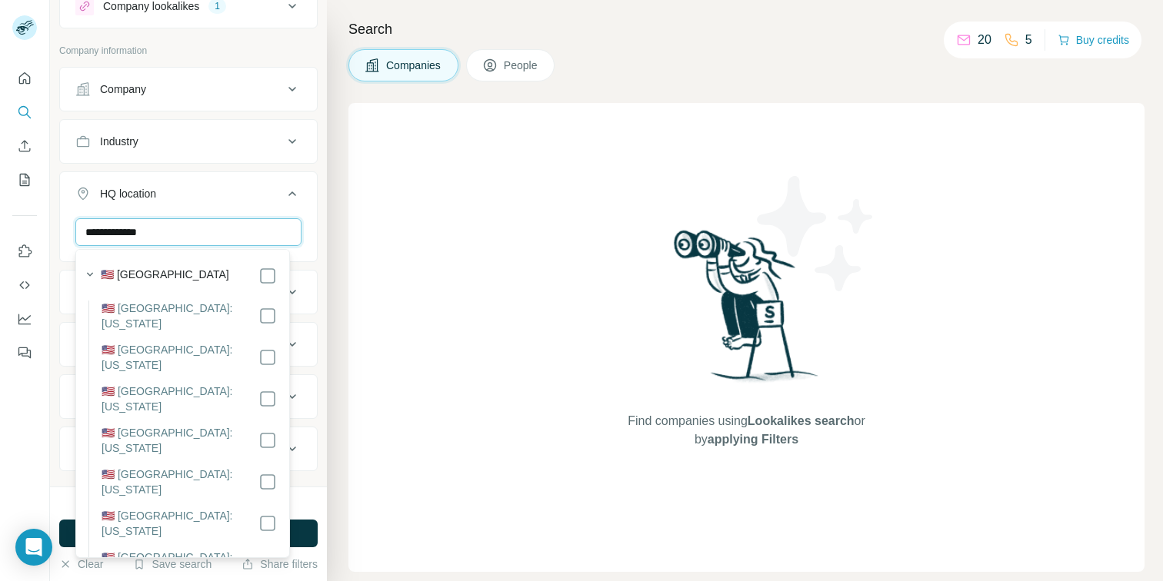
type input "**********"
click at [164, 276] on label "🇺🇸 [GEOGRAPHIC_DATA]" at bounding box center [165, 276] width 128 height 18
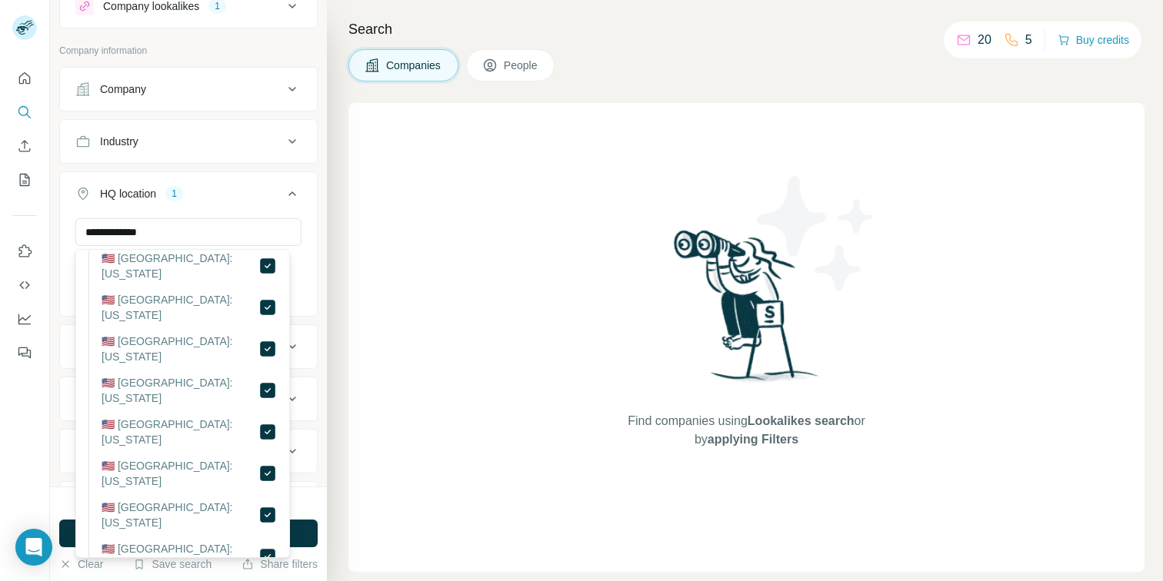
scroll to position [72, 0]
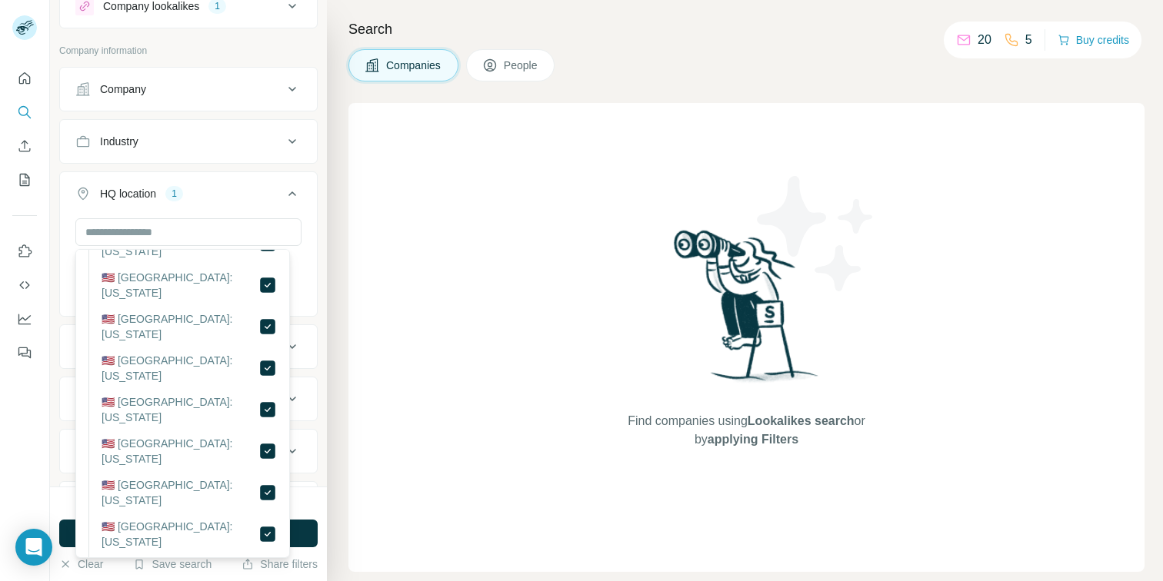
click at [216, 146] on div "Industry" at bounding box center [179, 141] width 208 height 15
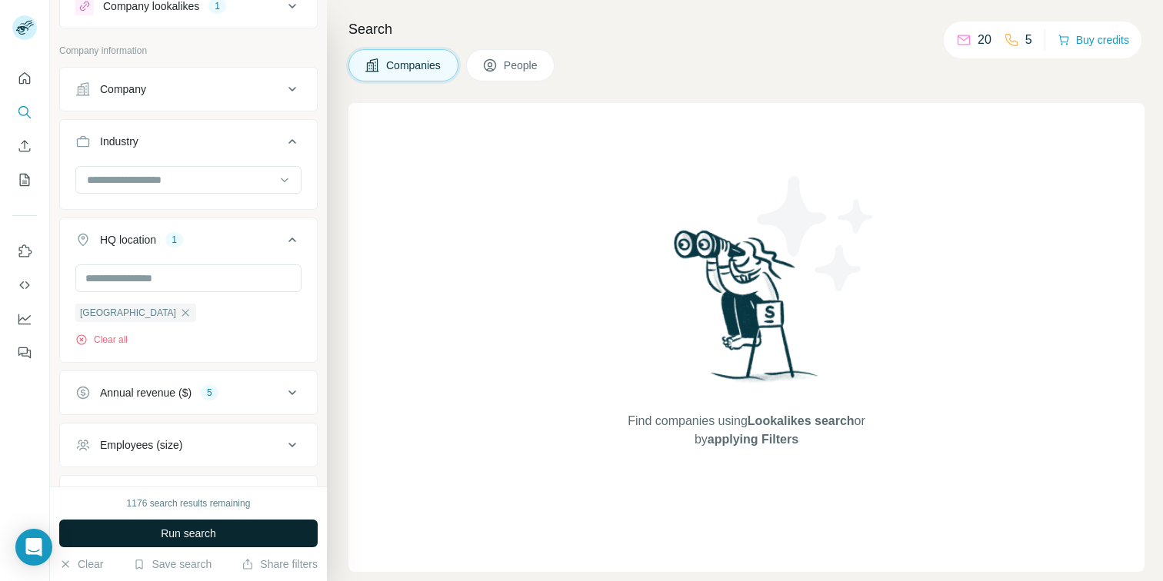
click at [222, 530] on button "Run search" at bounding box center [188, 534] width 258 height 28
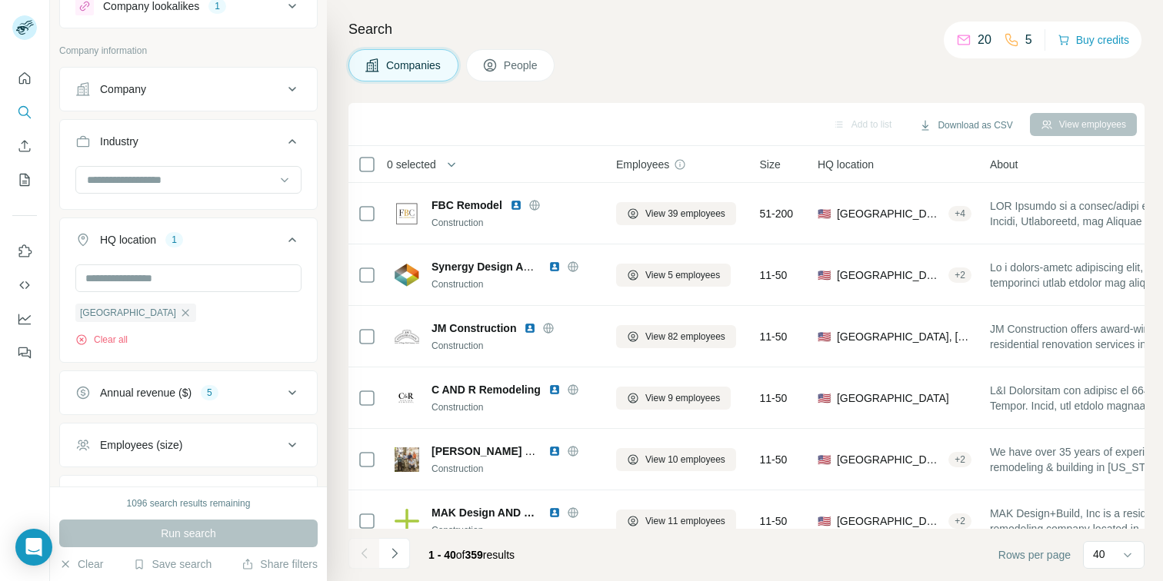
scroll to position [106, 0]
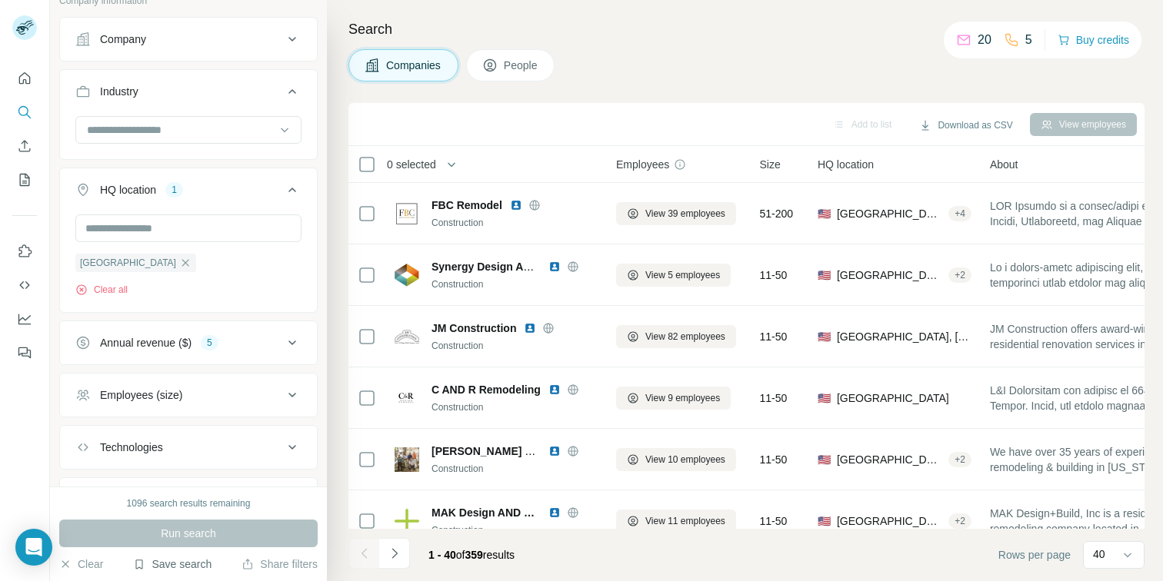
click at [181, 568] on button "Save search" at bounding box center [172, 564] width 78 height 15
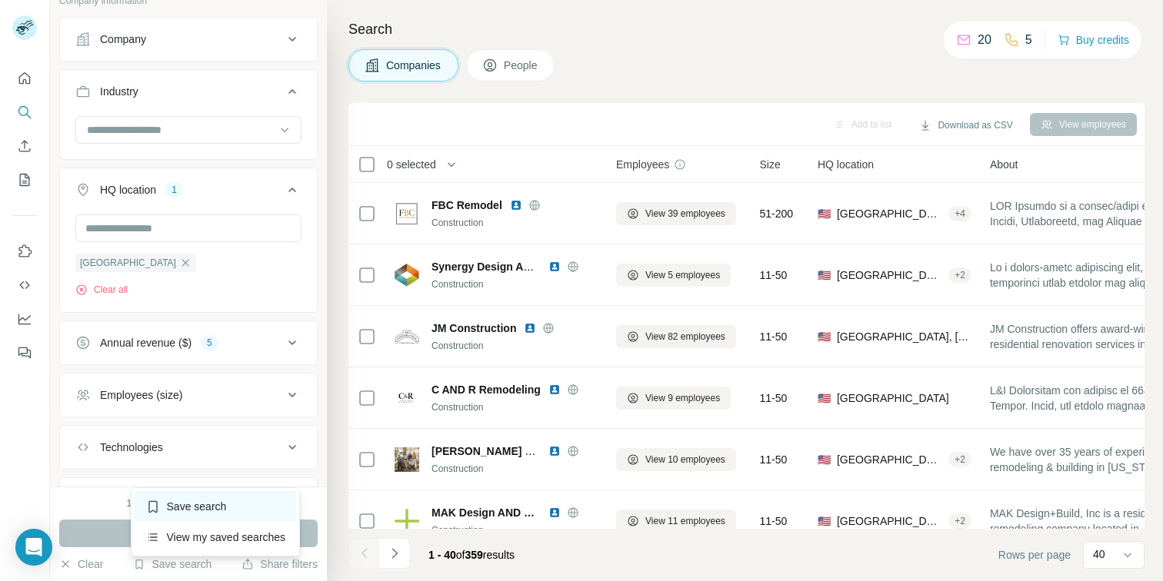
click at [215, 504] on div "Save search" at bounding box center [216, 506] width 162 height 31
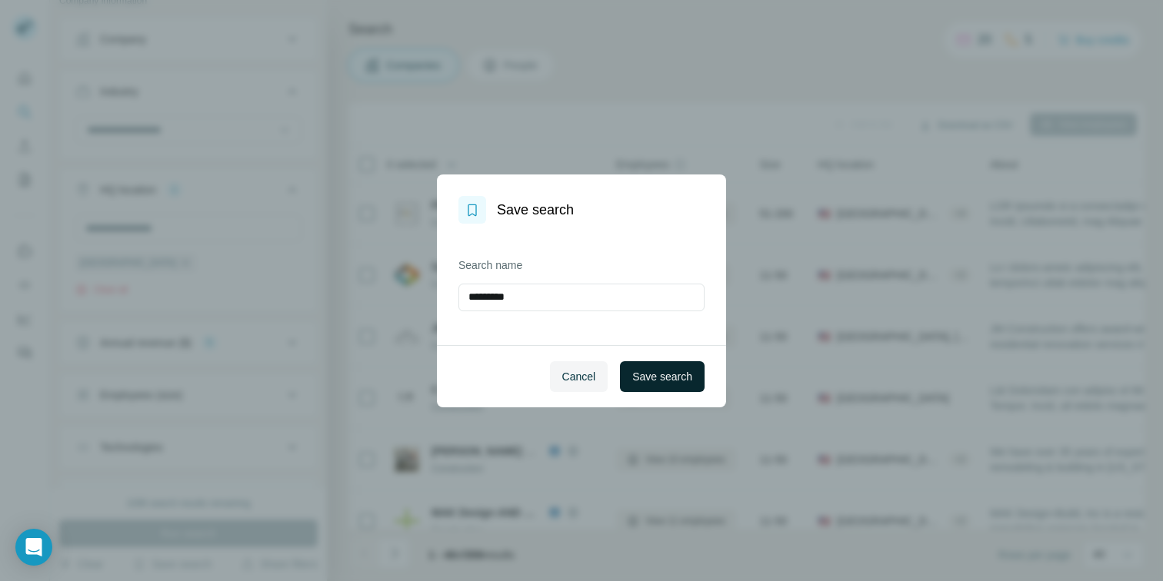
type input "*********"
click at [664, 381] on span "Save search" at bounding box center [662, 376] width 60 height 15
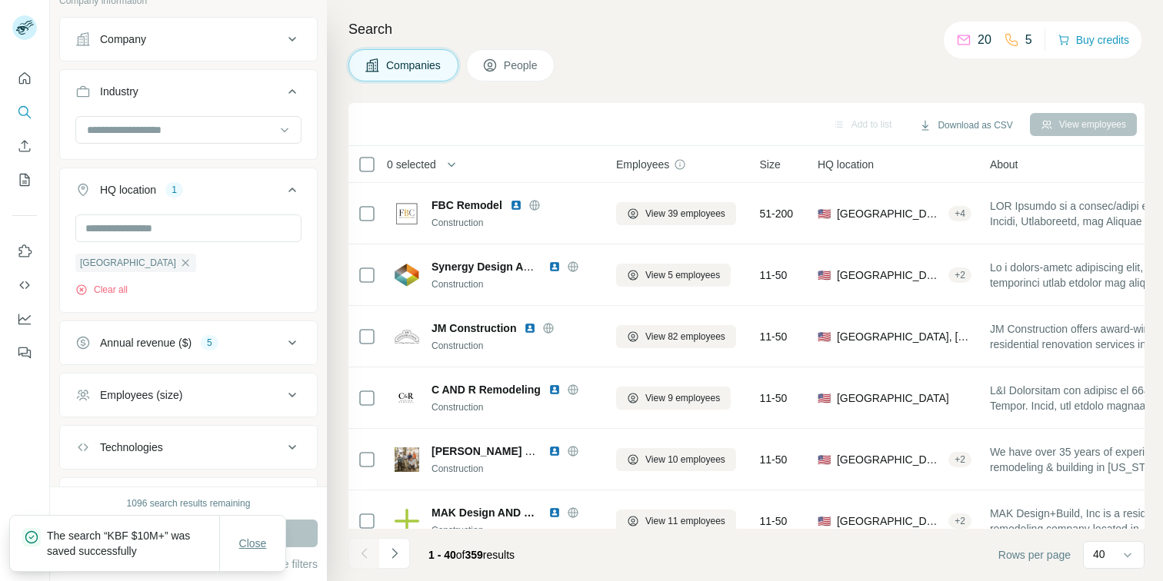
click at [244, 543] on span "Close" at bounding box center [253, 543] width 28 height 15
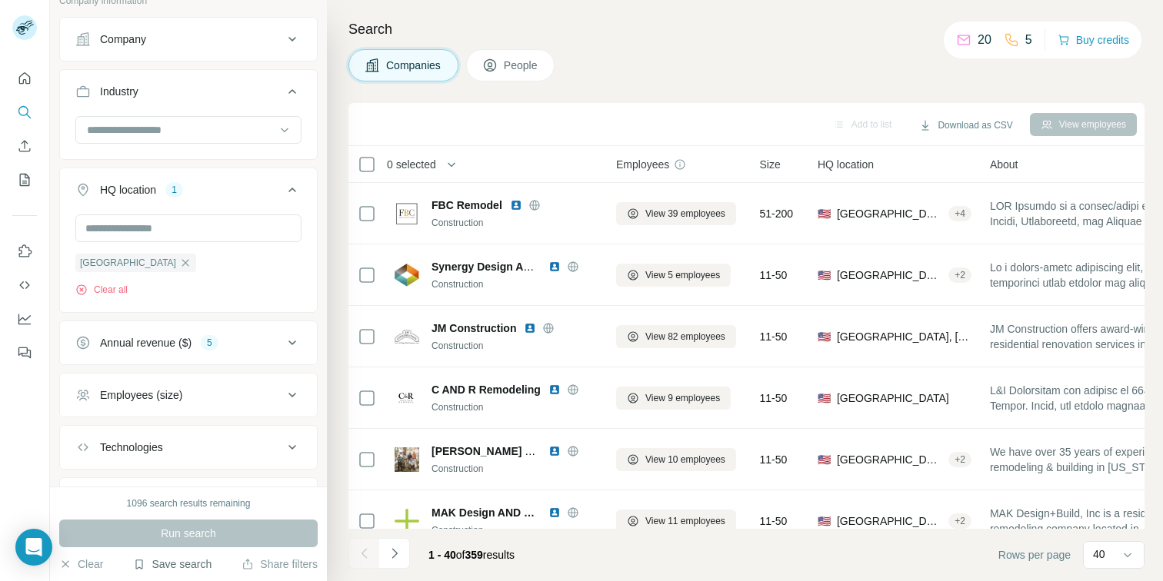
click at [187, 561] on button "Save search" at bounding box center [172, 564] width 78 height 15
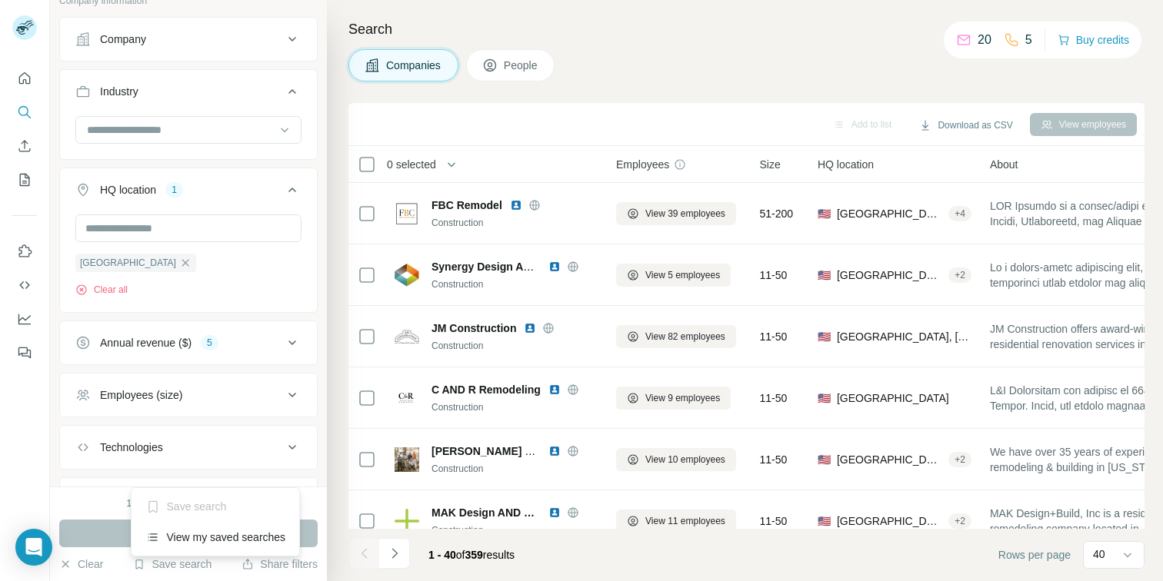
click at [202, 260] on div "United States Clear all" at bounding box center [188, 256] width 226 height 82
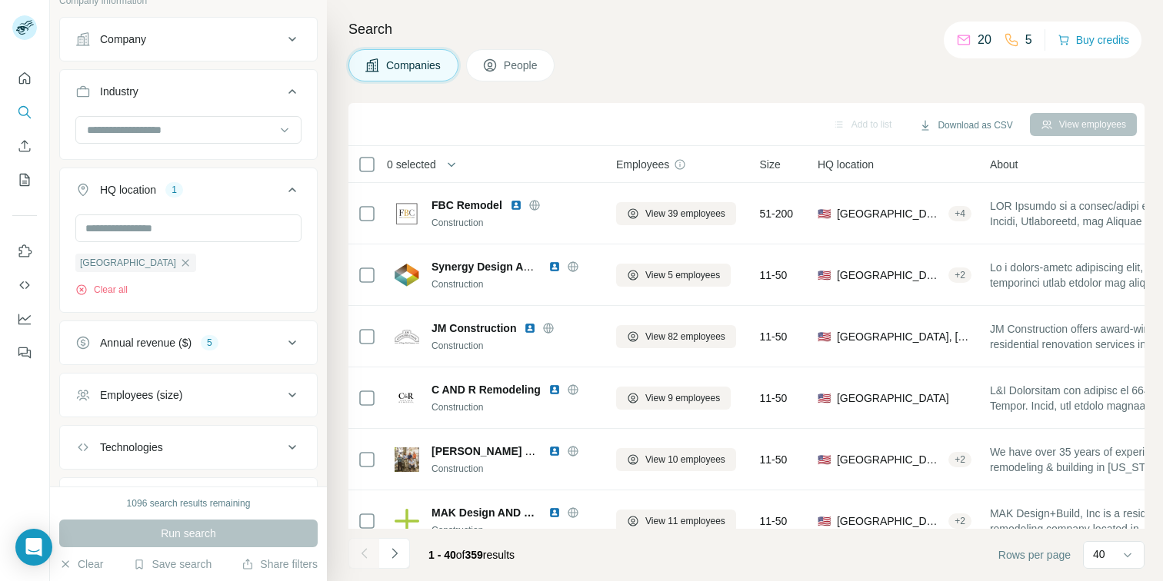
scroll to position [0, 0]
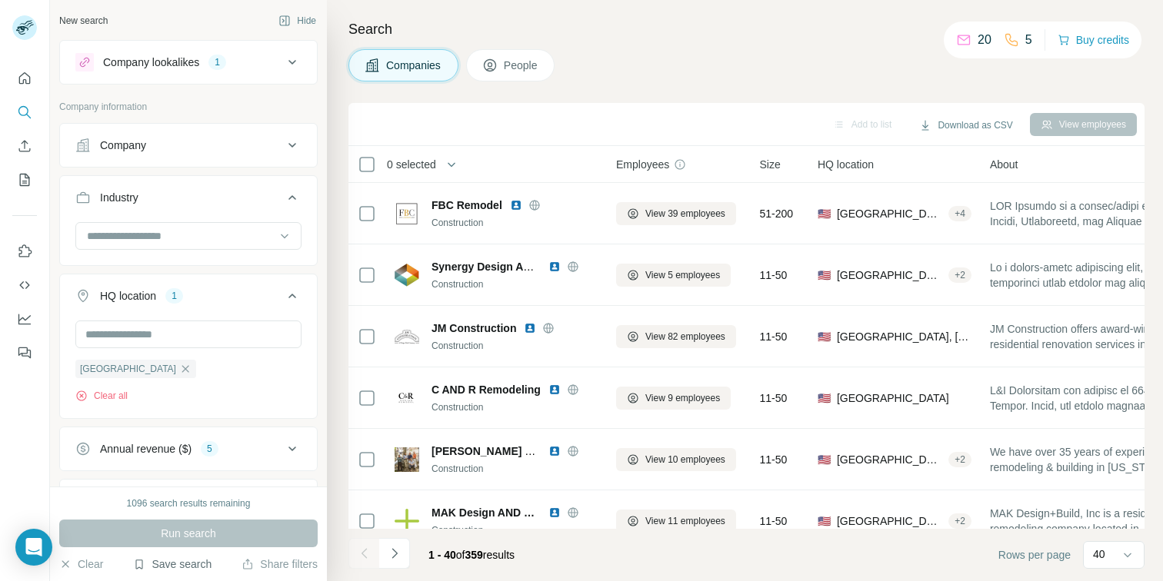
click at [178, 567] on button "Save search" at bounding box center [172, 564] width 78 height 15
click at [195, 538] on div "View my saved searches" at bounding box center [216, 537] width 162 height 31
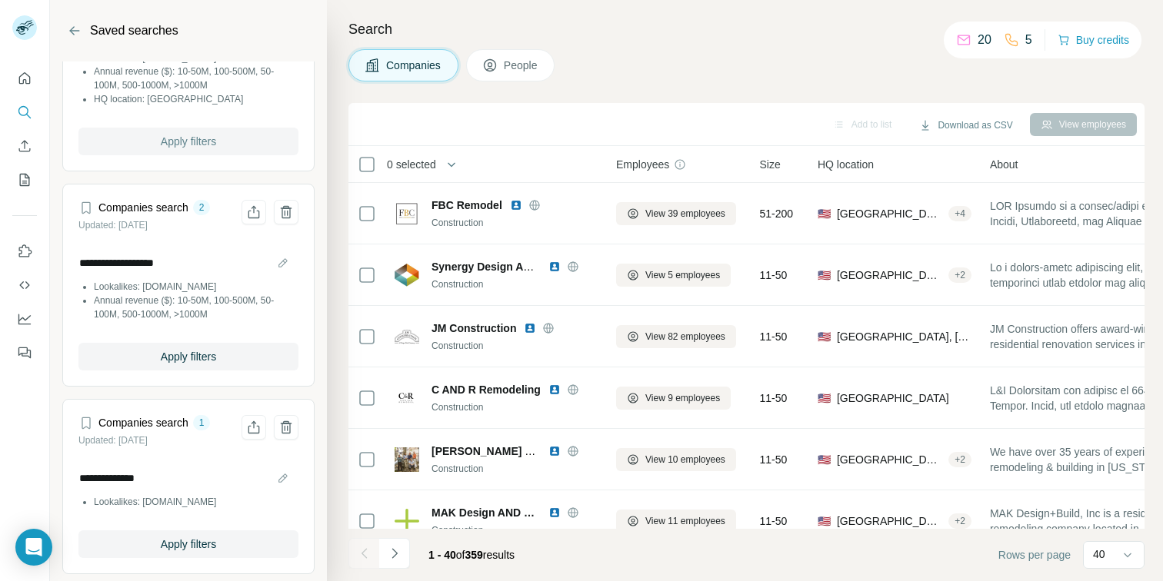
scroll to position [118, 0]
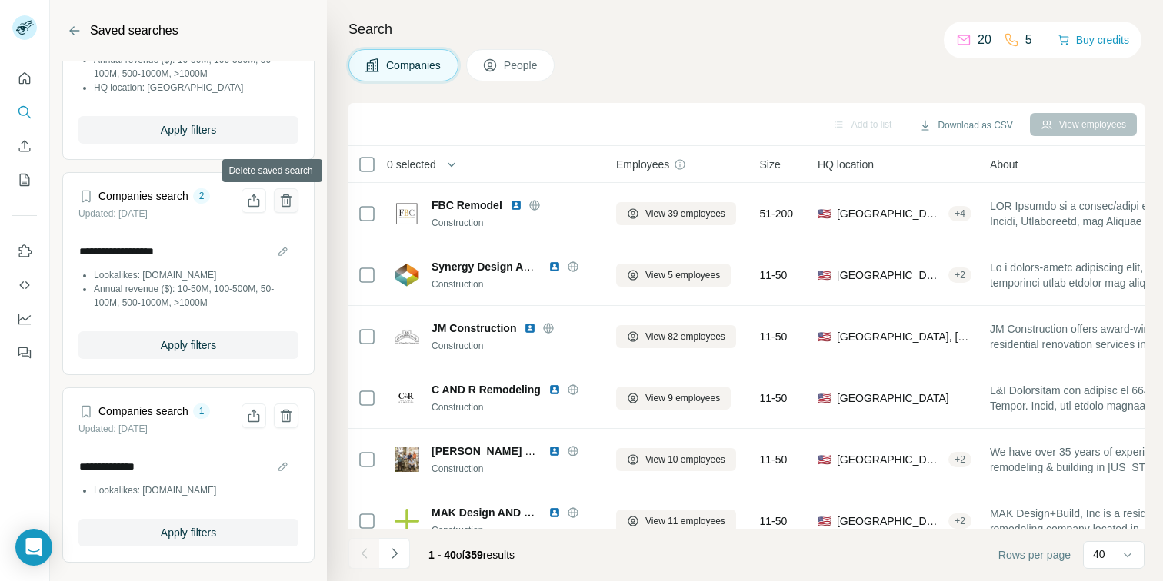
click at [278, 203] on icon "Delete saved search" at bounding box center [285, 200] width 15 height 15
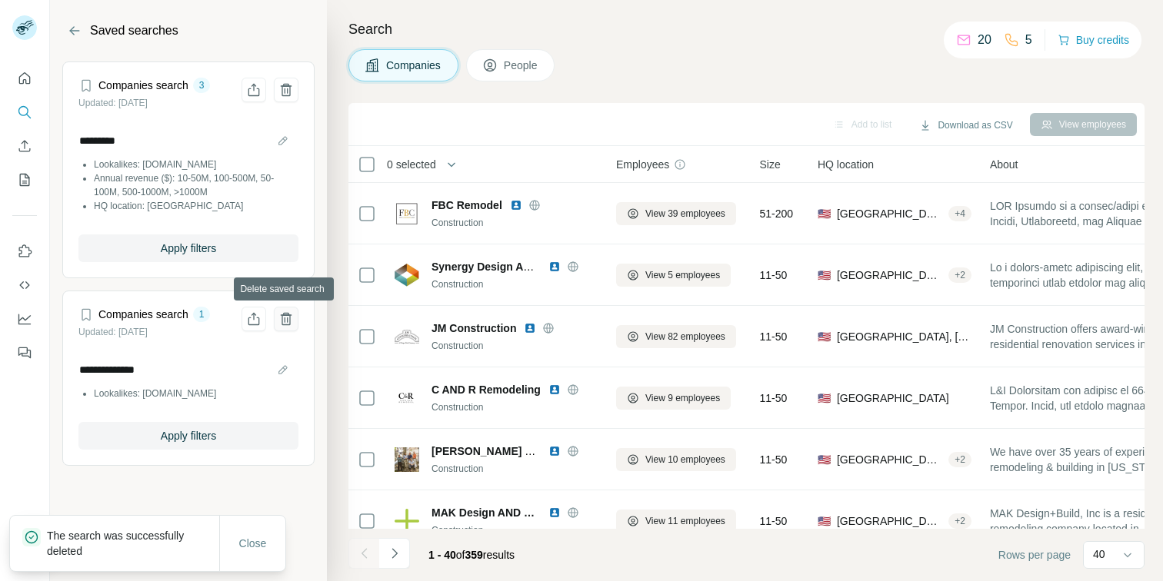
click at [288, 322] on icon "Delete saved search" at bounding box center [285, 318] width 15 height 15
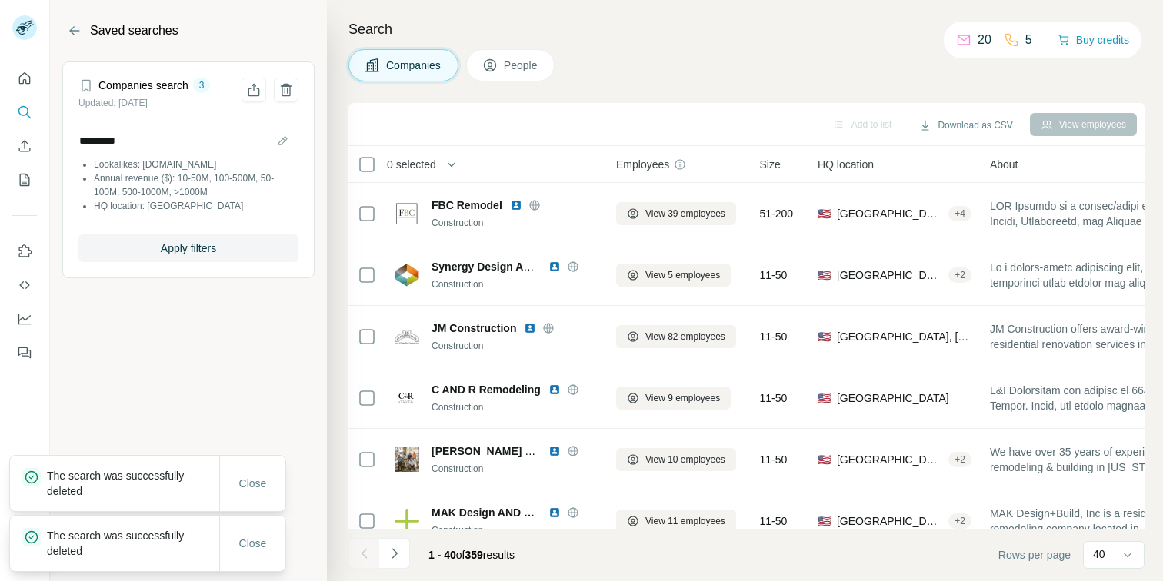
click at [171, 174] on li "Annual revenue ($): 10-50M, 100-500M, 50-100M, 500-1000M, >1000M" at bounding box center [196, 185] width 205 height 28
click at [140, 105] on small "Updated: 3 Sept 2025" at bounding box center [112, 103] width 69 height 11
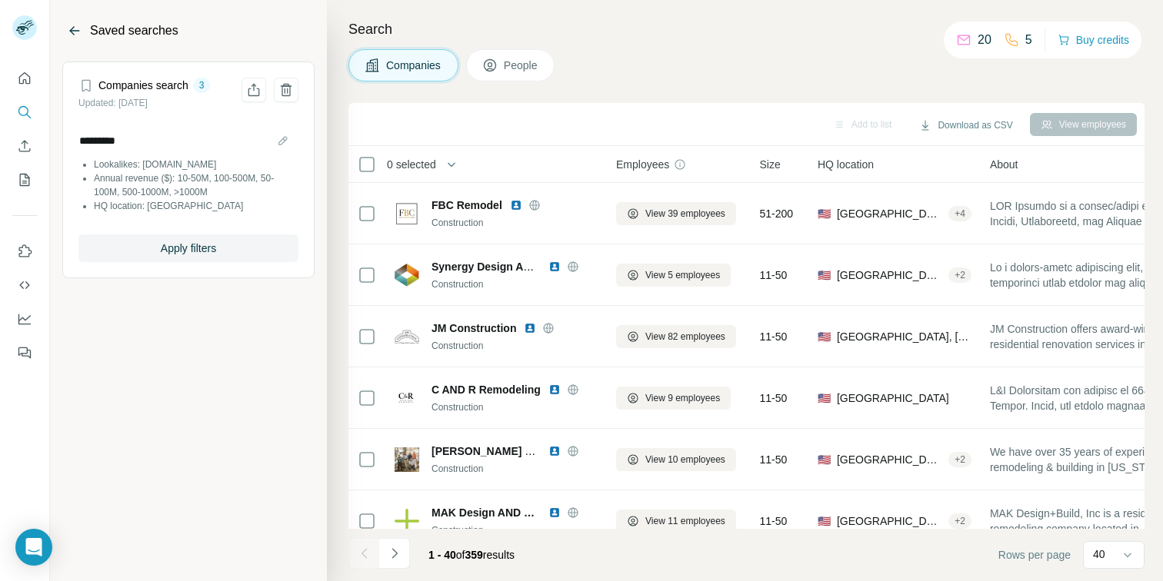
click at [76, 35] on icon "Back" at bounding box center [74, 30] width 15 height 15
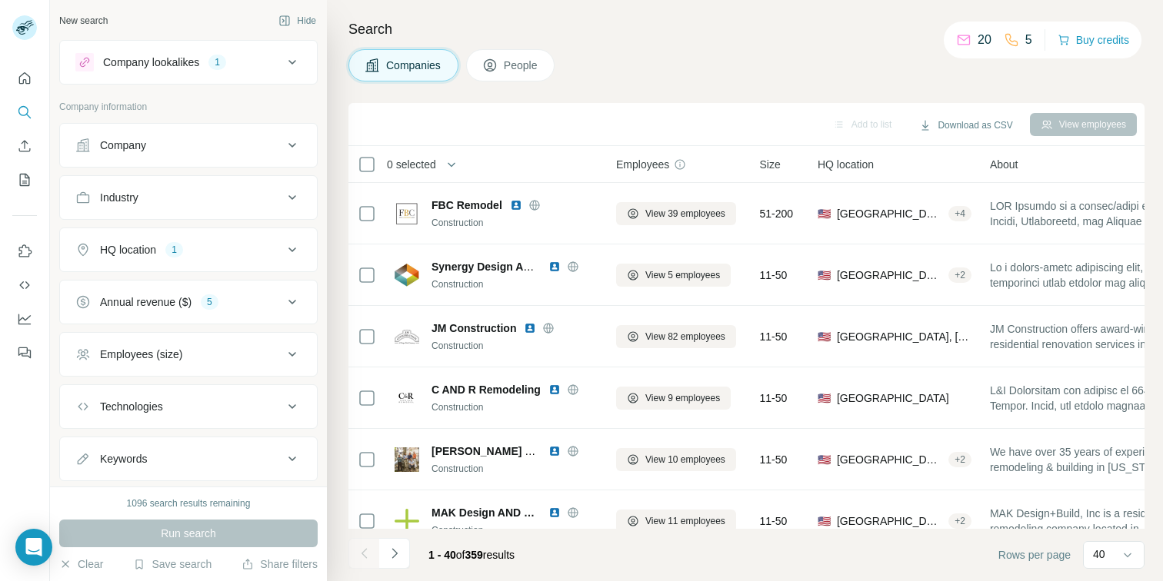
click at [199, 244] on div "HQ location 1" at bounding box center [179, 249] width 208 height 15
click at [164, 291] on input "text" at bounding box center [188, 289] width 226 height 28
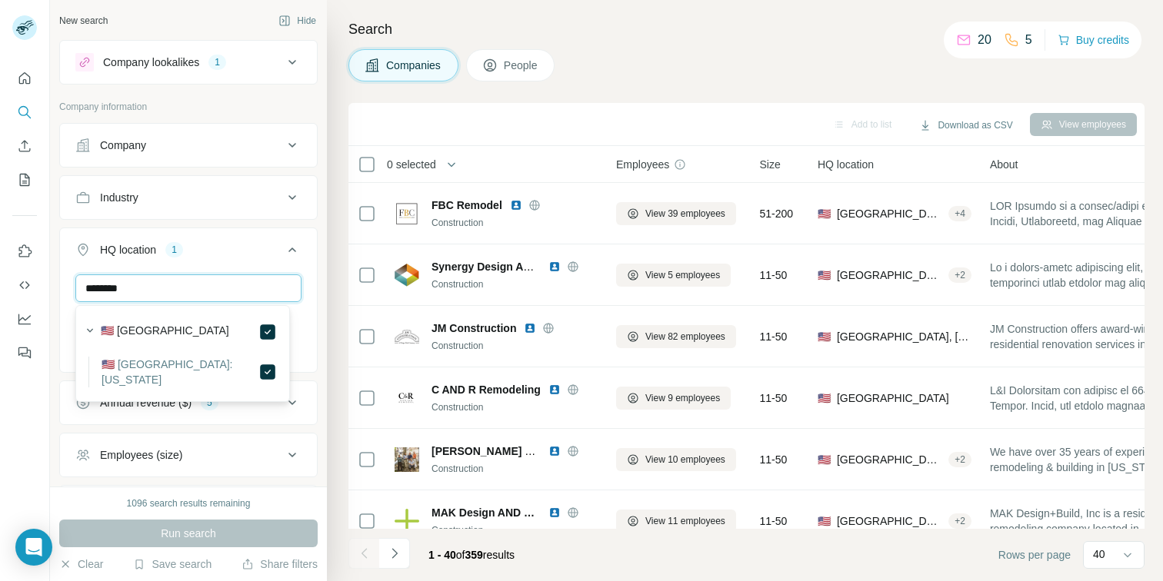
type input "********"
click at [158, 337] on label "🇺🇸 [GEOGRAPHIC_DATA]" at bounding box center [165, 332] width 128 height 18
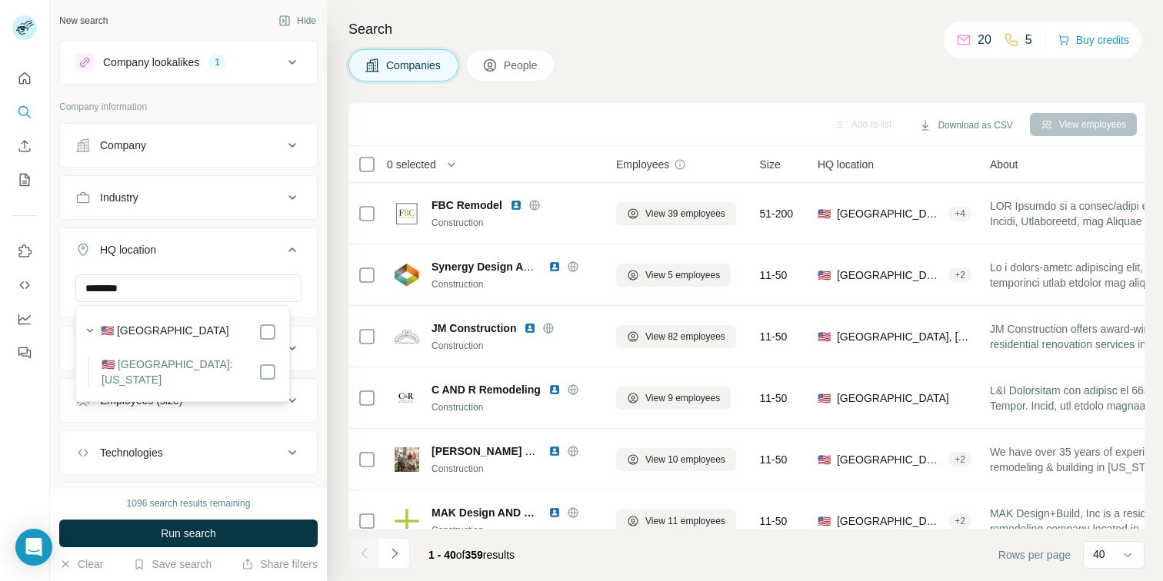
click at [184, 361] on label "🇺🇸 United States: Illinois" at bounding box center [180, 372] width 157 height 31
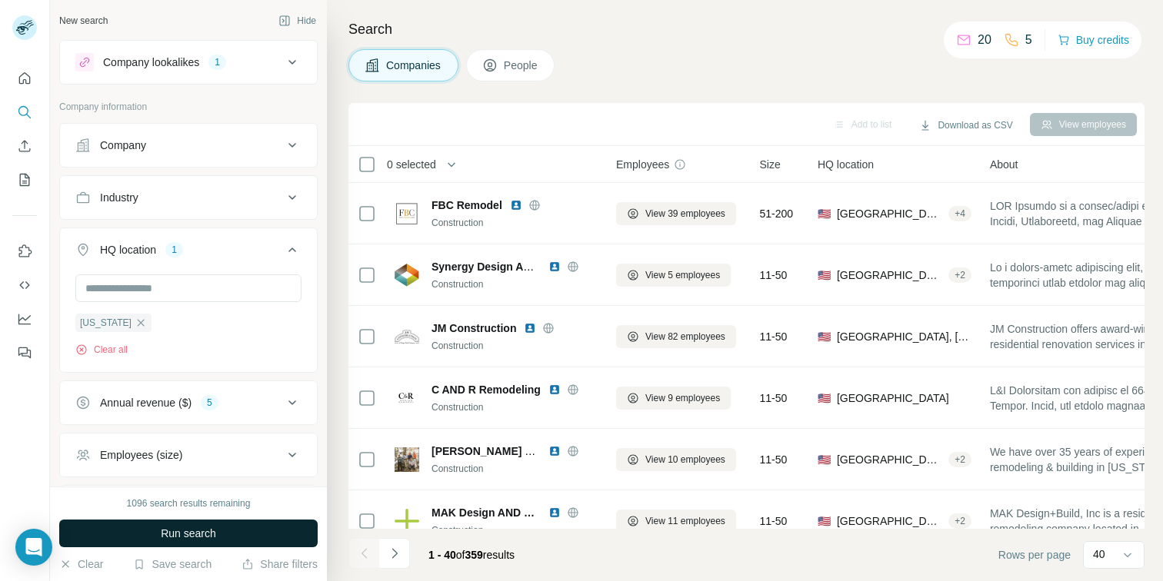
click at [228, 526] on button "Run search" at bounding box center [188, 534] width 258 height 28
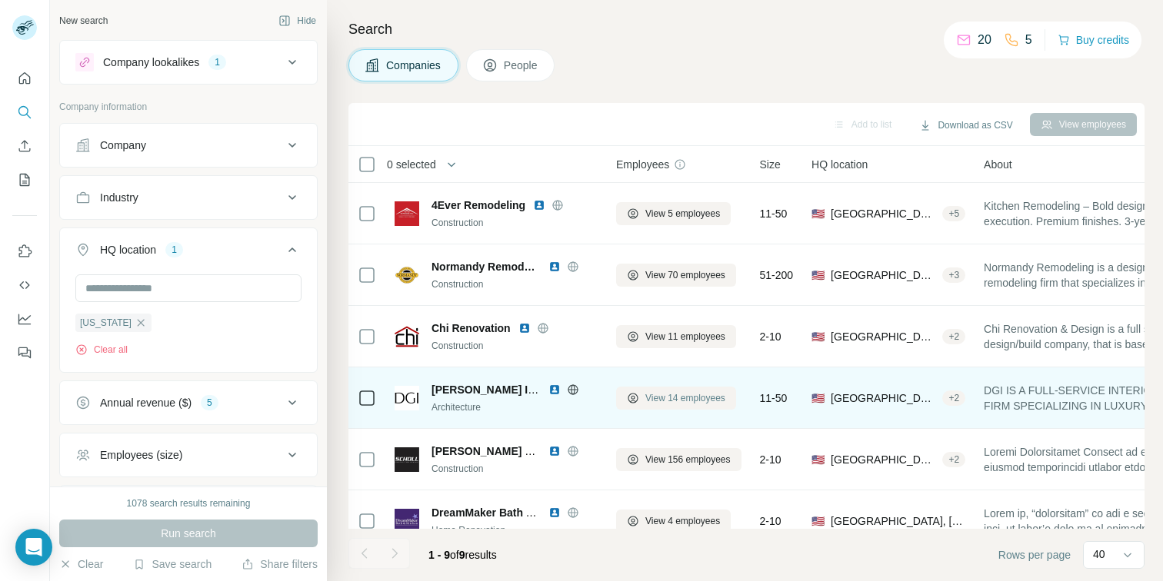
click at [676, 401] on span "View 14 employees" at bounding box center [685, 398] width 80 height 14
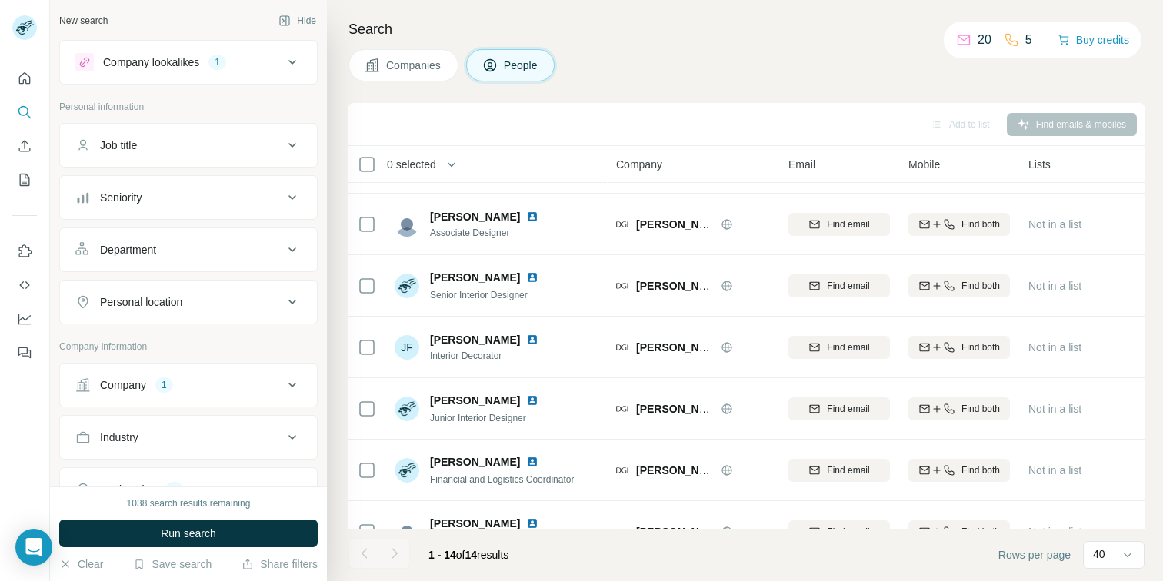
scroll to position [524, 0]
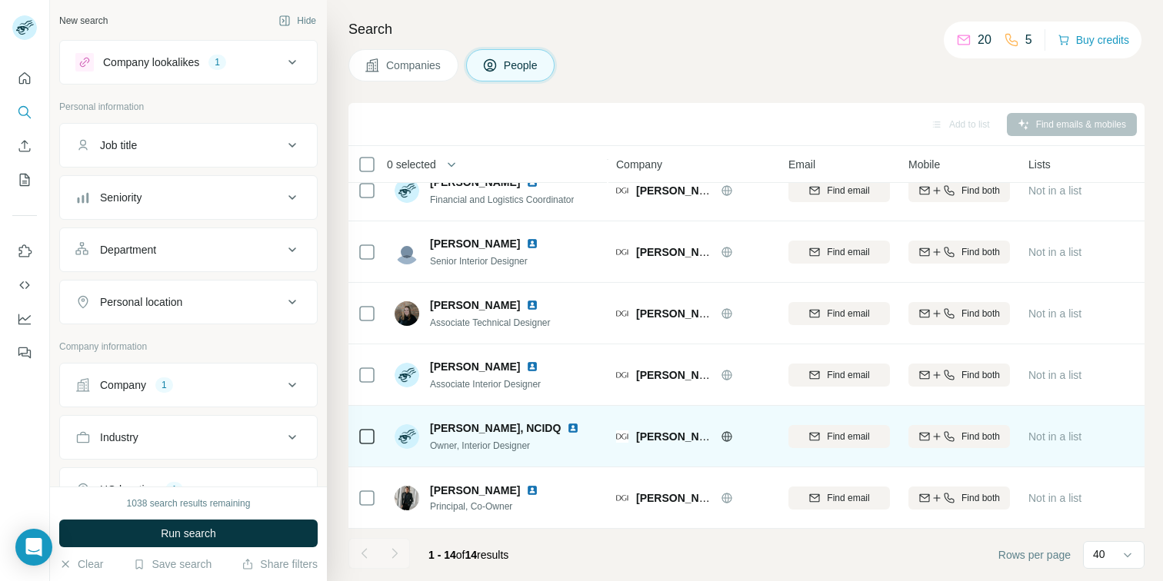
click at [567, 422] on img at bounding box center [573, 428] width 12 height 12
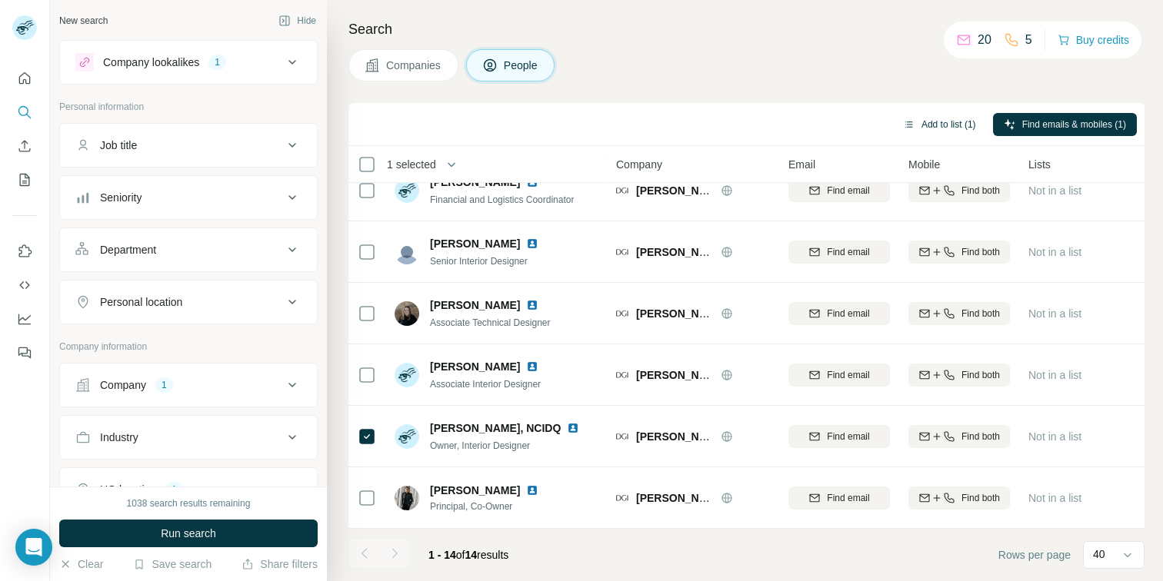
click at [932, 130] on button "Add to list (1)" at bounding box center [939, 124] width 95 height 23
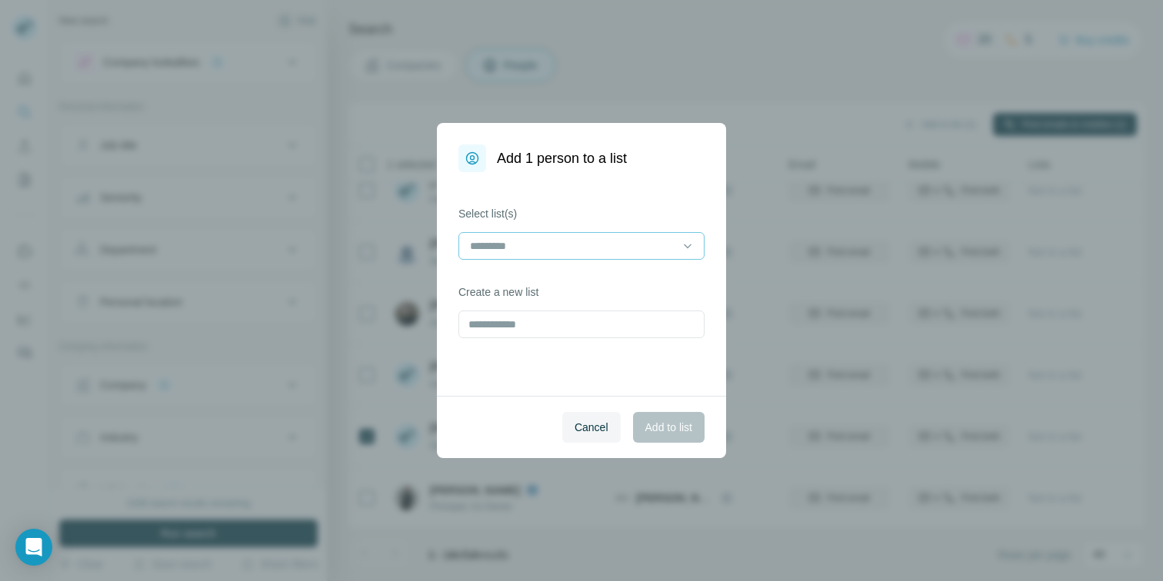
click at [558, 243] on input at bounding box center [572, 246] width 208 height 17
click at [541, 281] on p "FPD Prospect - Remodel & Design" at bounding box center [554, 280] width 166 height 15
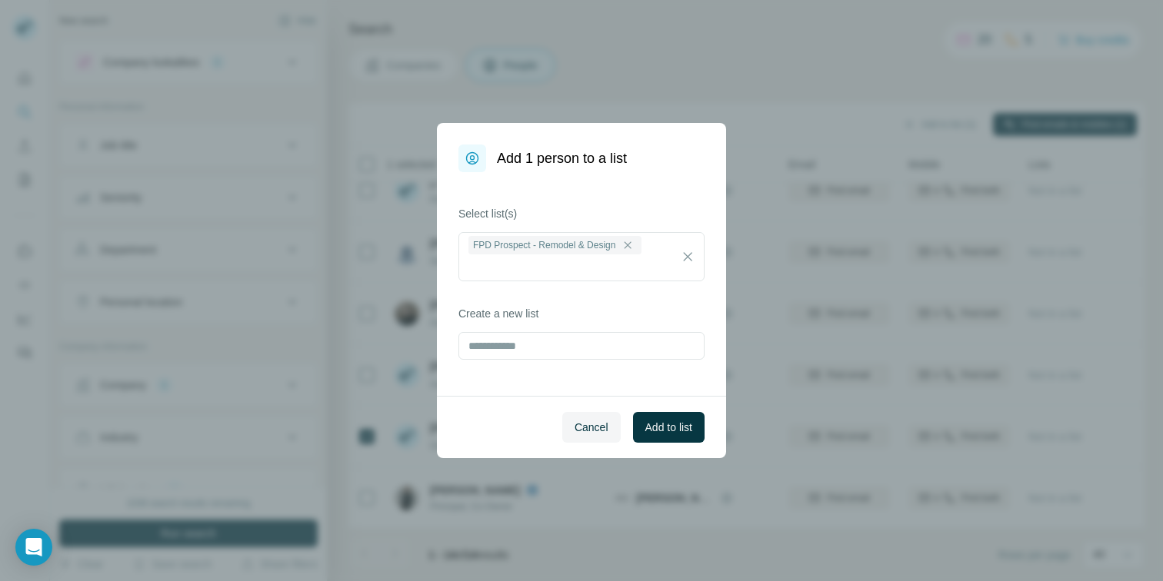
click at [606, 368] on div "Select list(s) FPD Prospect - Remodel & Design Create a new list" at bounding box center [581, 284] width 289 height 224
click at [674, 427] on span "Add to list" at bounding box center [668, 427] width 47 height 15
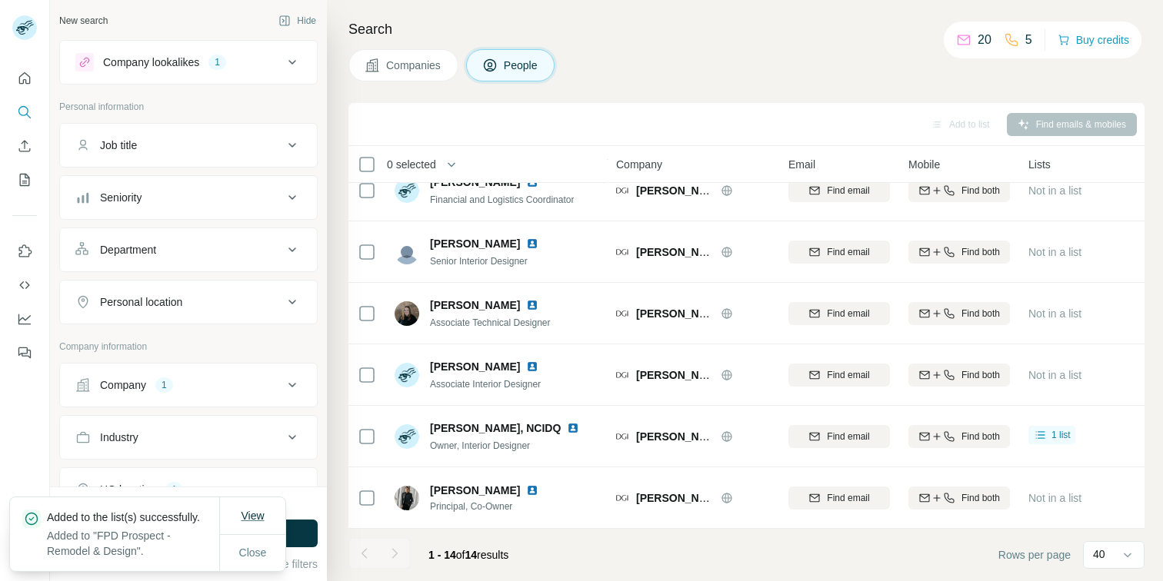
click at [260, 510] on span "View" at bounding box center [252, 516] width 23 height 12
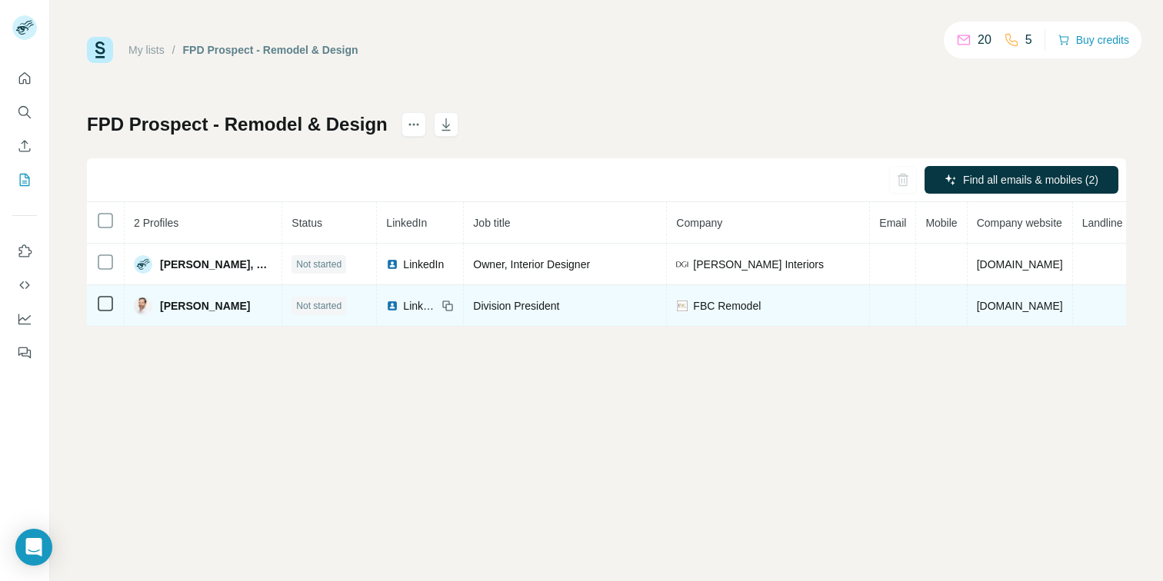
click at [386, 303] on img at bounding box center [392, 306] width 12 height 12
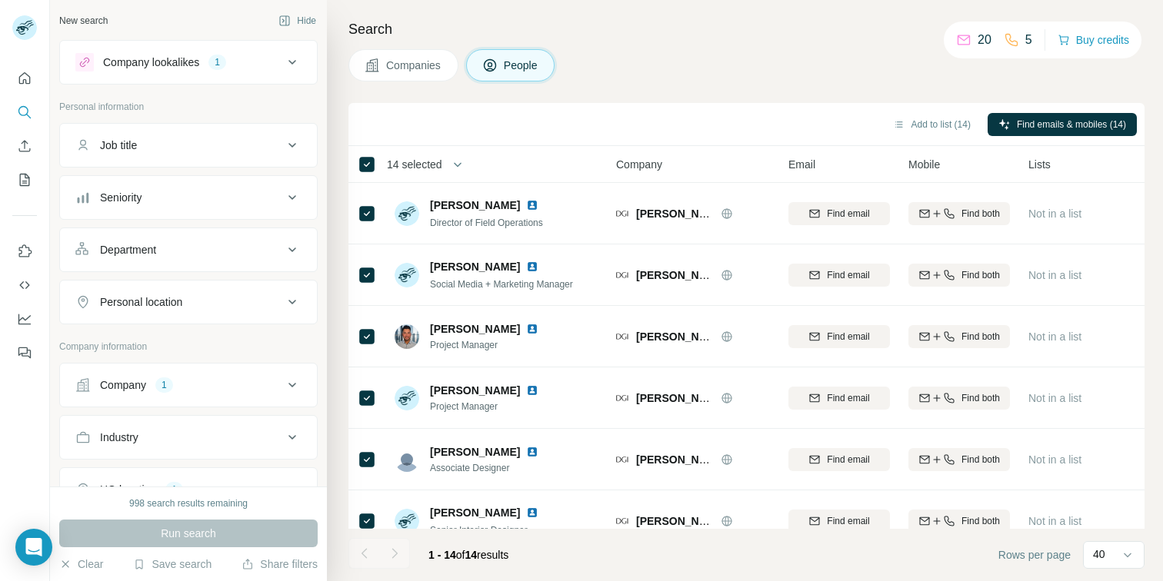
click at [368, 155] on th "14 selected" at bounding box center [471, 164] width 246 height 37
click at [545, 72] on button "People" at bounding box center [510, 65] width 89 height 32
click at [25, 181] on icon "My lists" at bounding box center [26, 179] width 8 height 10
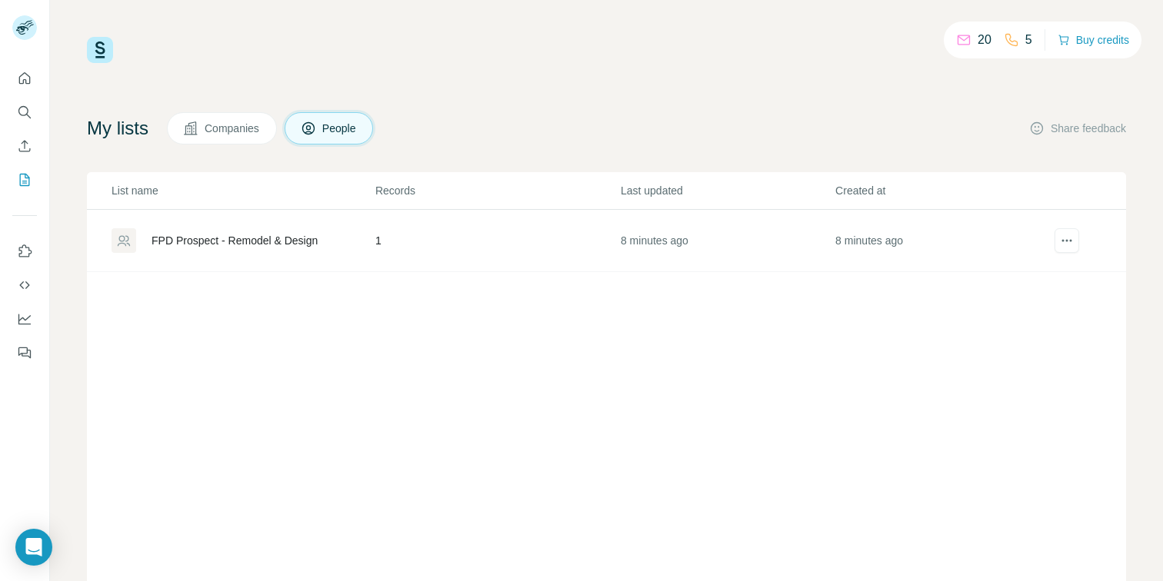
click at [185, 244] on div "FPD Prospect - Remodel & Design" at bounding box center [234, 240] width 166 height 15
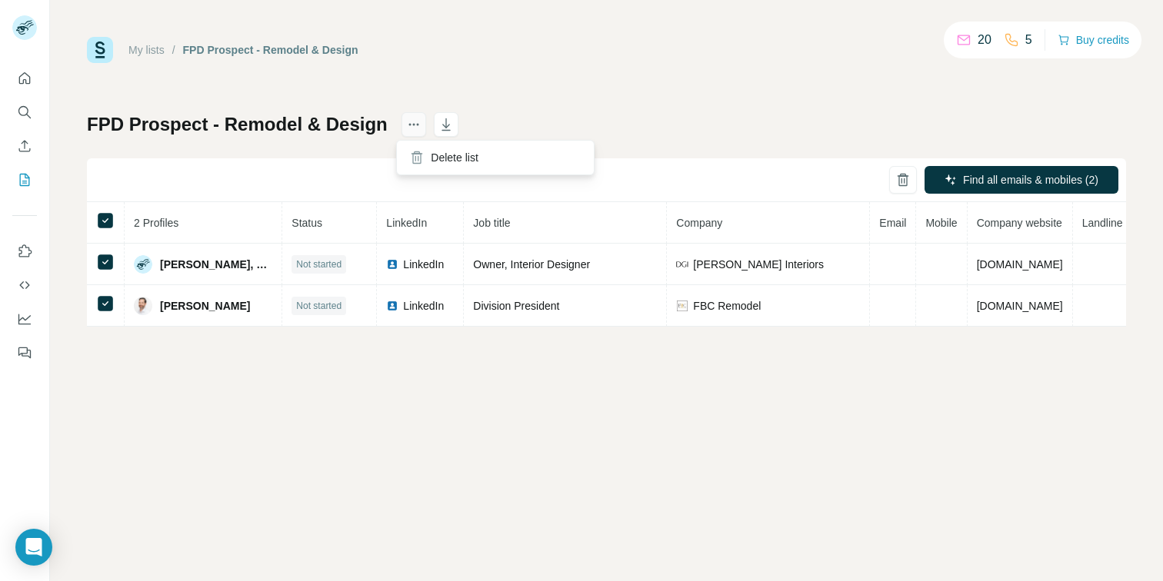
click at [411, 122] on icon "actions" at bounding box center [413, 124] width 15 height 15
click at [441, 130] on icon "button" at bounding box center [445, 124] width 8 height 12
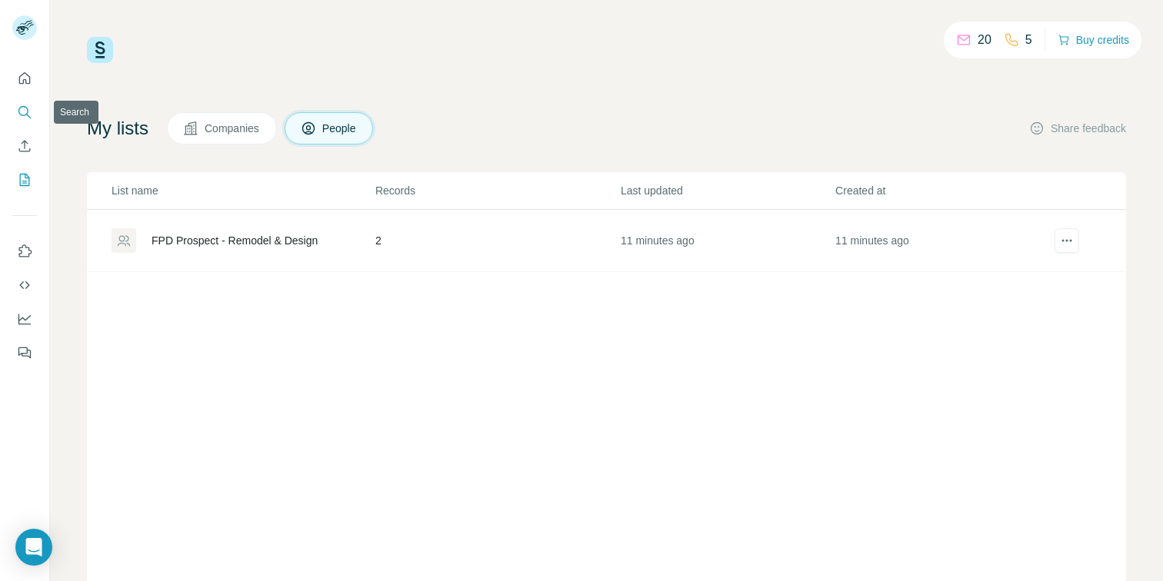
click at [17, 113] on icon "Search" at bounding box center [24, 112] width 15 height 15
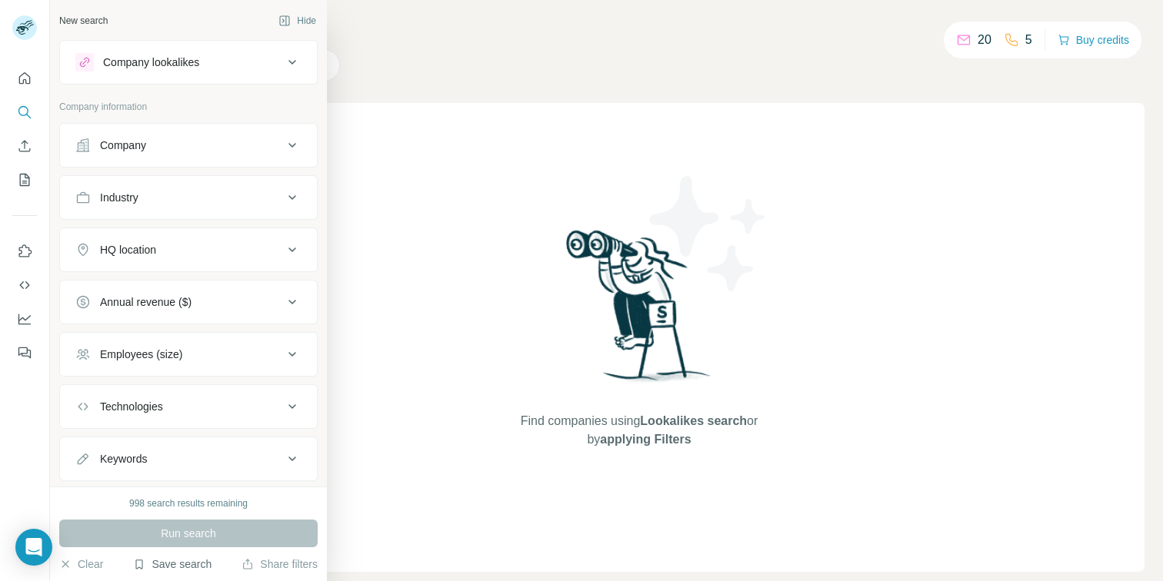
click at [155, 562] on button "Save search" at bounding box center [172, 564] width 78 height 15
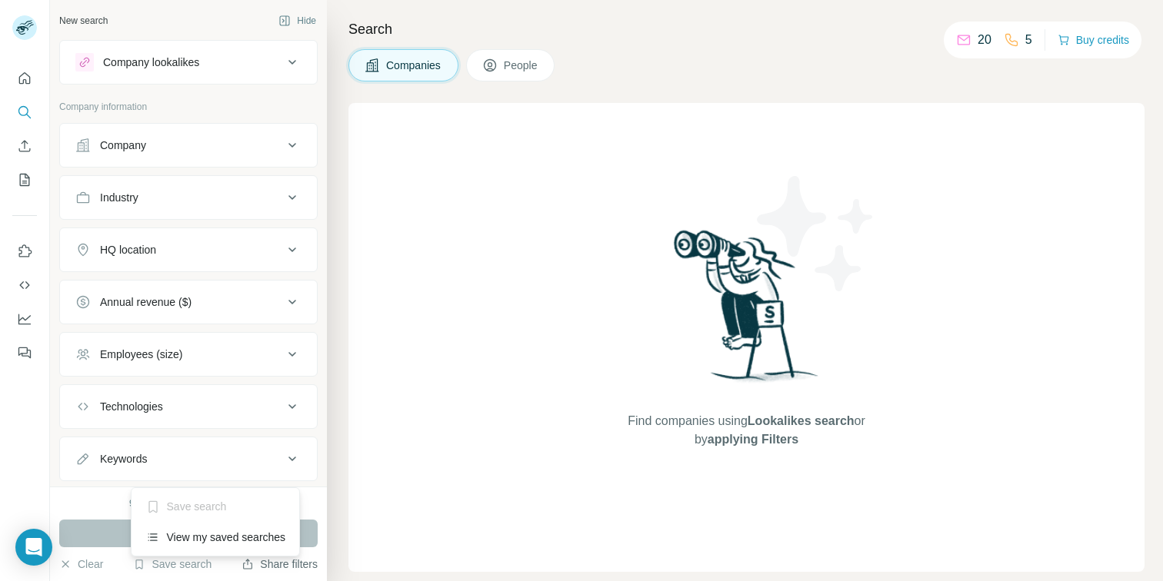
click at [261, 568] on button "Share filters" at bounding box center [279, 564] width 76 height 15
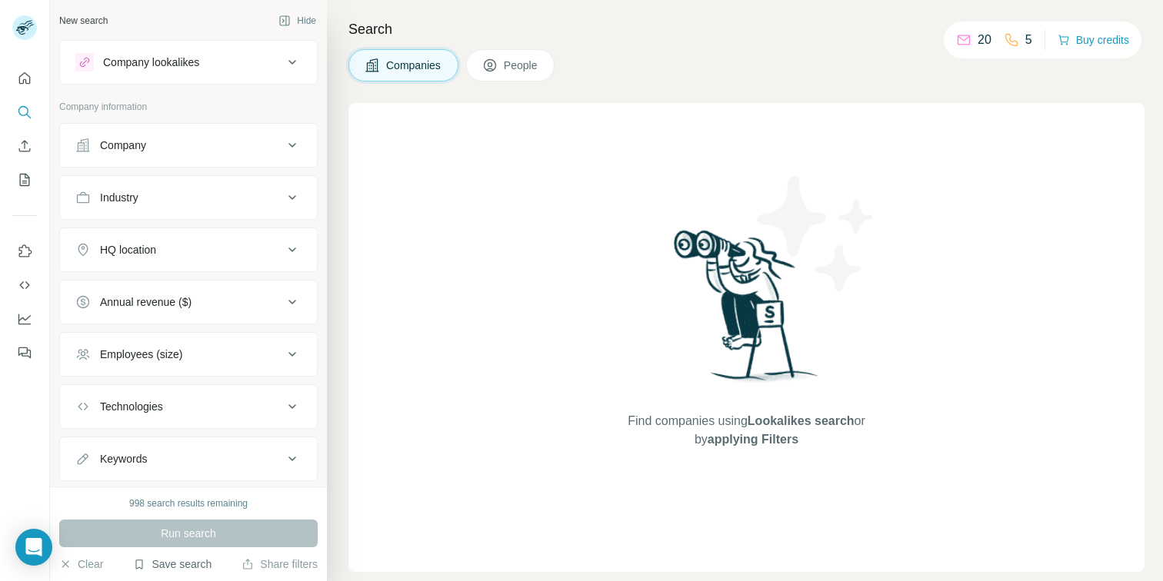
click at [168, 558] on button "Save search" at bounding box center [172, 564] width 78 height 15
click at [195, 538] on div "View my saved searches" at bounding box center [216, 537] width 162 height 31
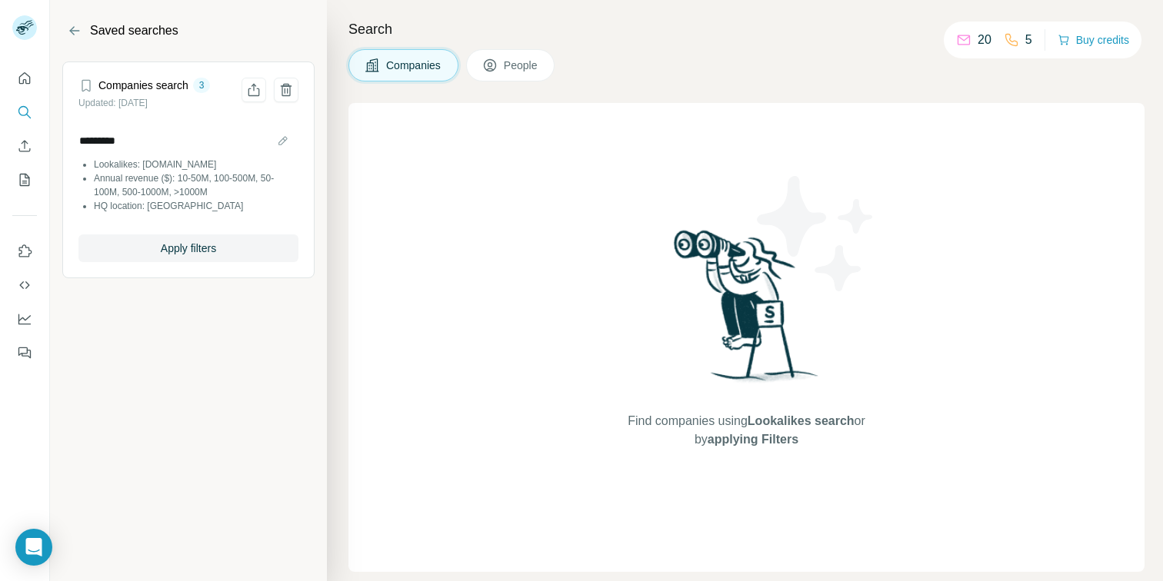
click at [178, 189] on li "Annual revenue ($): 10-50M, 100-500M, 50-100M, 500-1000M, >1000M" at bounding box center [196, 185] width 205 height 28
click at [185, 260] on button "Apply filters" at bounding box center [188, 249] width 220 height 28
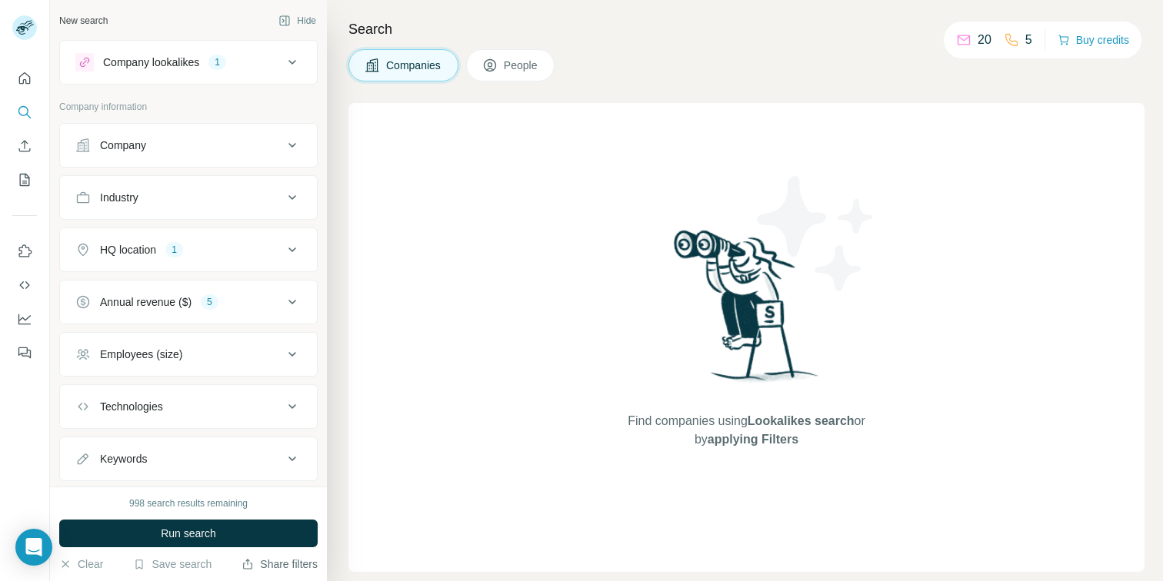
click at [263, 564] on button "Share filters" at bounding box center [279, 564] width 76 height 15
click at [28, 283] on icon "Use Surfe API" at bounding box center [24, 285] width 15 height 15
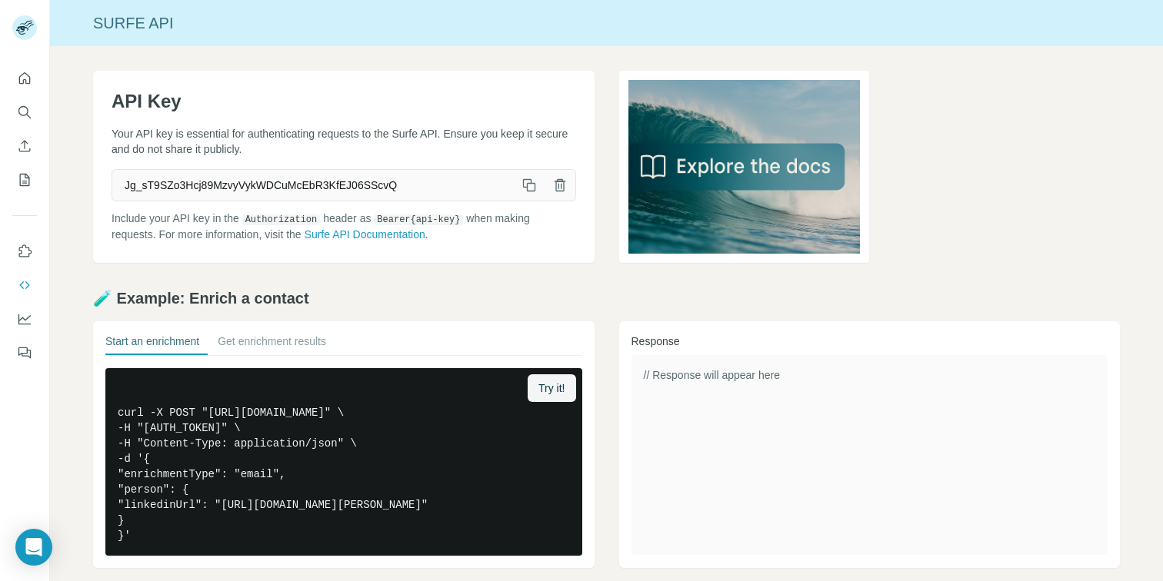
click at [528, 185] on icon "button" at bounding box center [530, 187] width 8 height 8
click at [526, 186] on icon "button" at bounding box center [530, 187] width 8 height 8
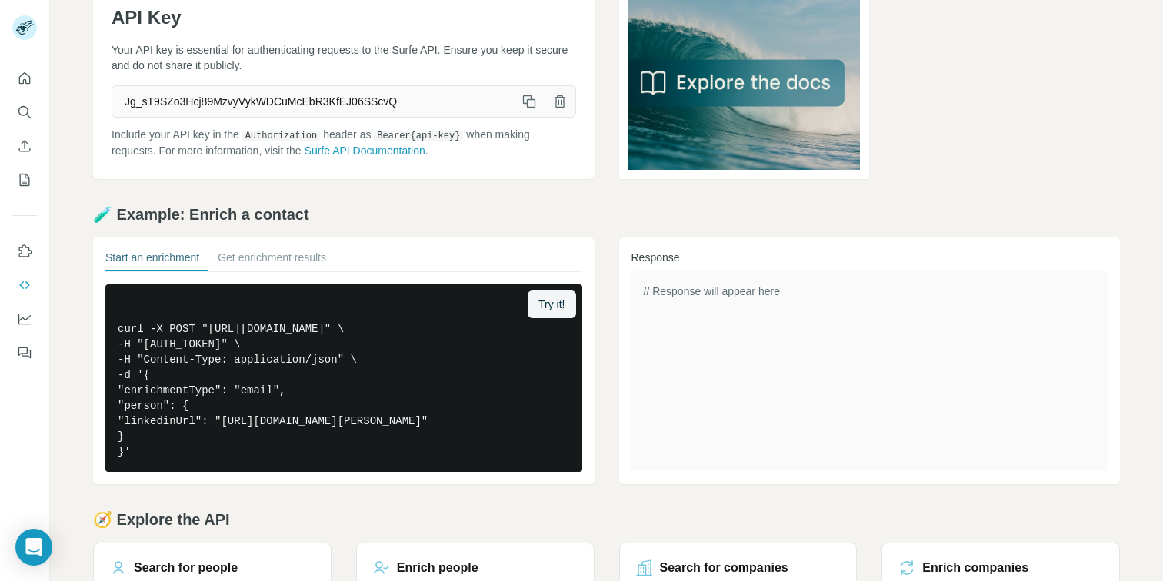
scroll to position [95, 0]
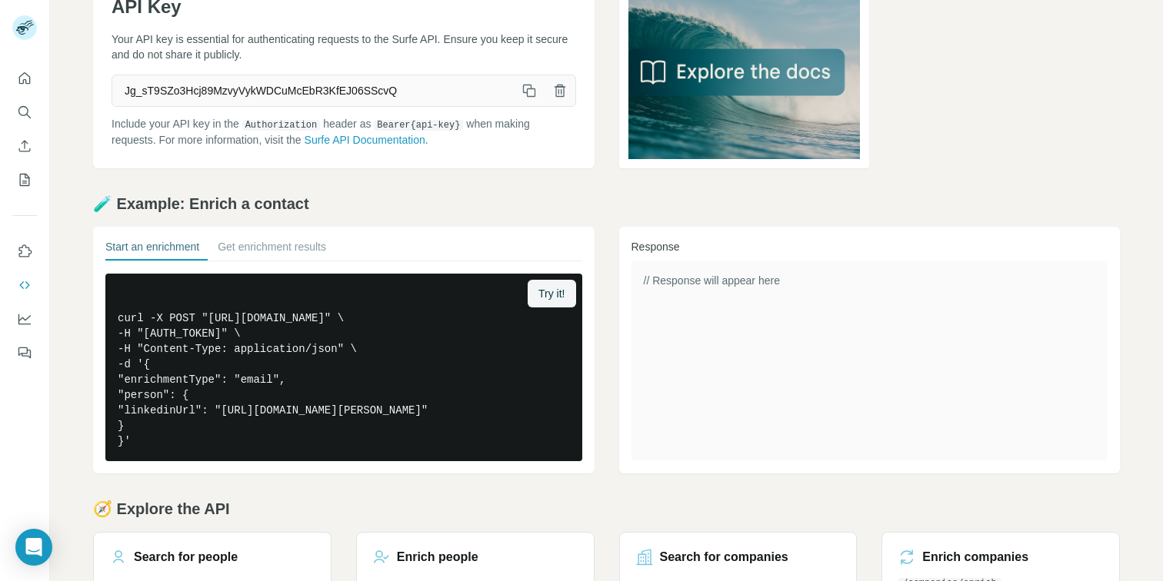
click at [719, 281] on span "// Response will appear here" at bounding box center [712, 281] width 136 height 12
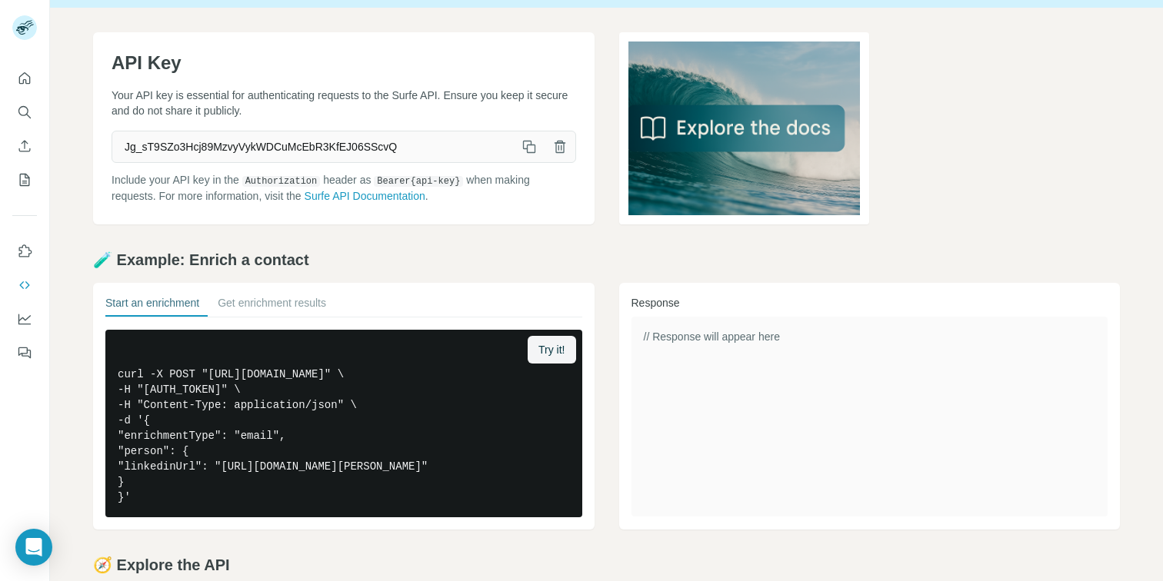
scroll to position [0, 0]
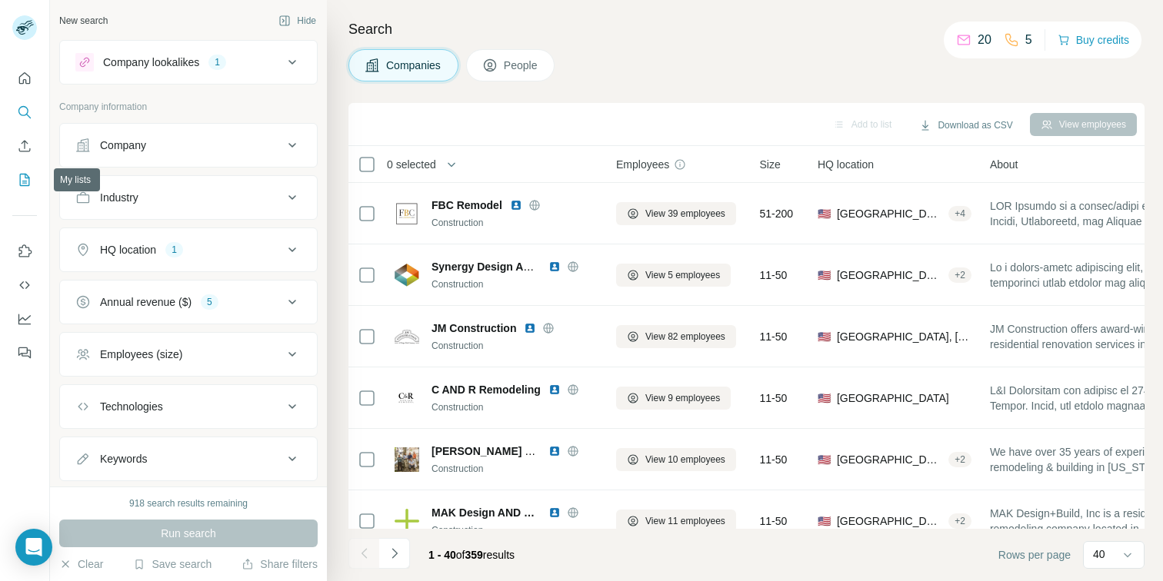
click at [28, 178] on icon "My lists" at bounding box center [26, 179] width 8 height 10
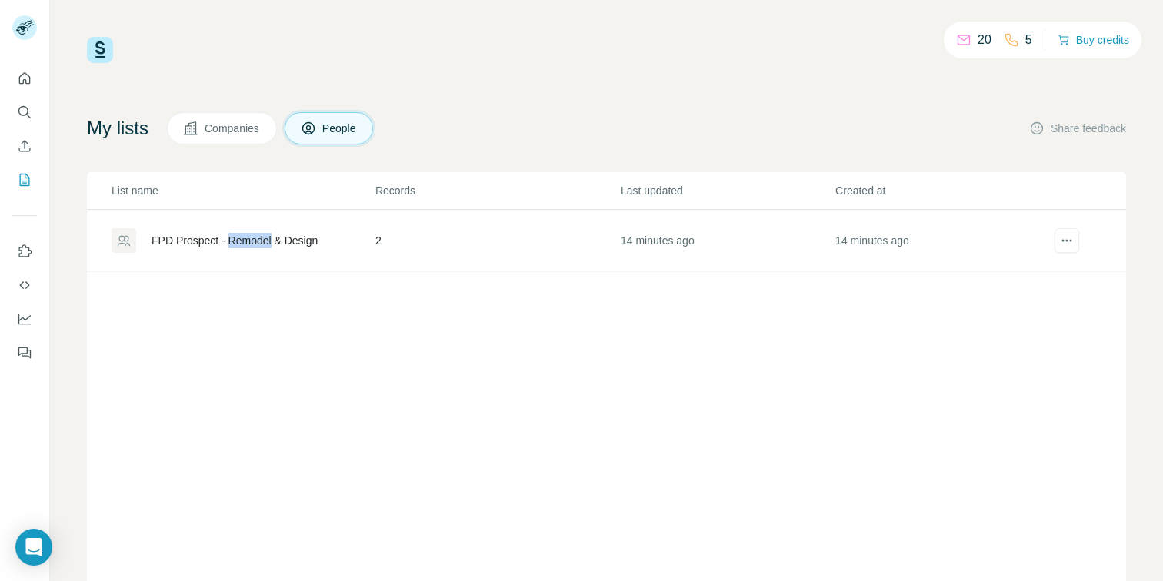
click at [231, 240] on div "FPD Prospect - Remodel & Design" at bounding box center [234, 240] width 166 height 15
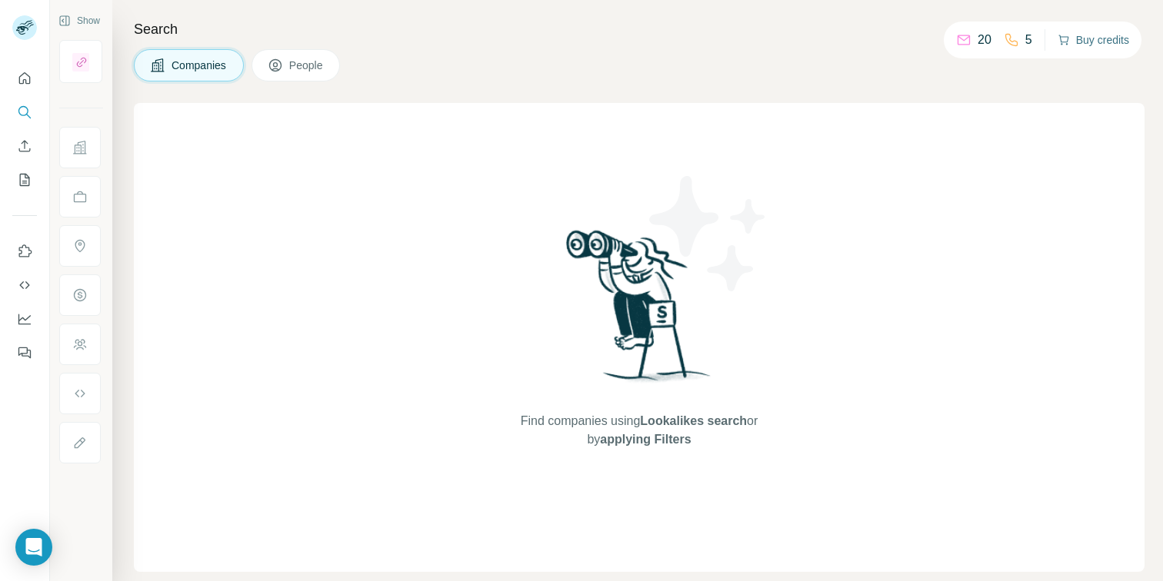
click at [1083, 37] on button "Buy credits" at bounding box center [1093, 40] width 72 height 22
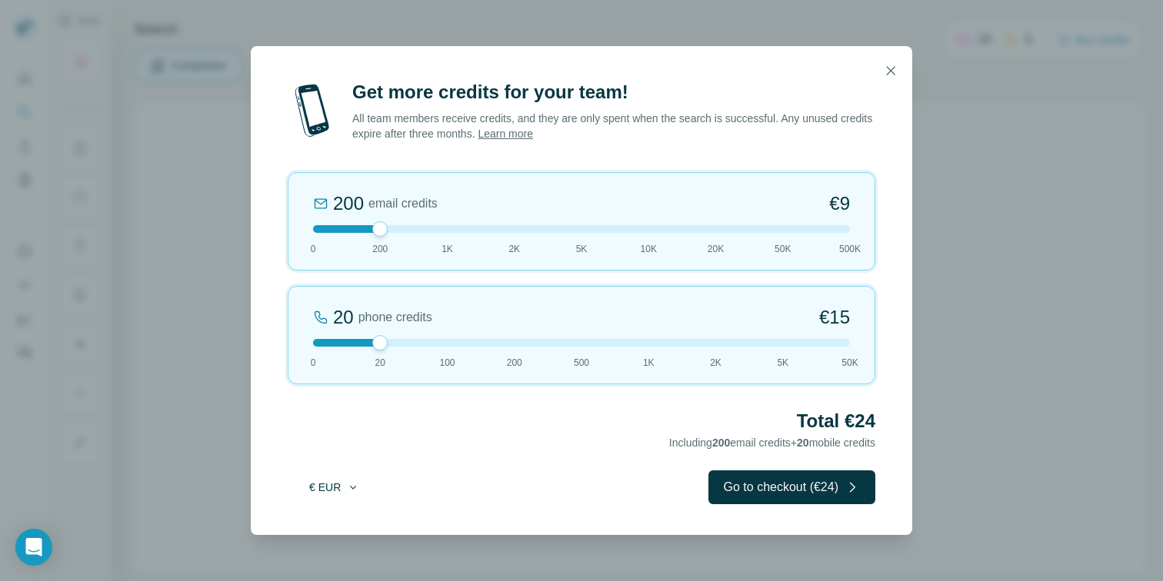
click at [311, 490] on button "€ EUR" at bounding box center [334, 488] width 72 height 28
click at [338, 529] on div "$ USD" at bounding box center [365, 521] width 129 height 15
drag, startPoint x: 384, startPoint y: 230, endPoint x: 435, endPoint y: 237, distance: 52.0
click at [436, 237] on div "1K email credits $42 0 200 1K 2K 5K 10K 20K 50K 500K" at bounding box center [582, 221] width 588 height 98
drag, startPoint x: 383, startPoint y: 340, endPoint x: 305, endPoint y: 335, distance: 78.6
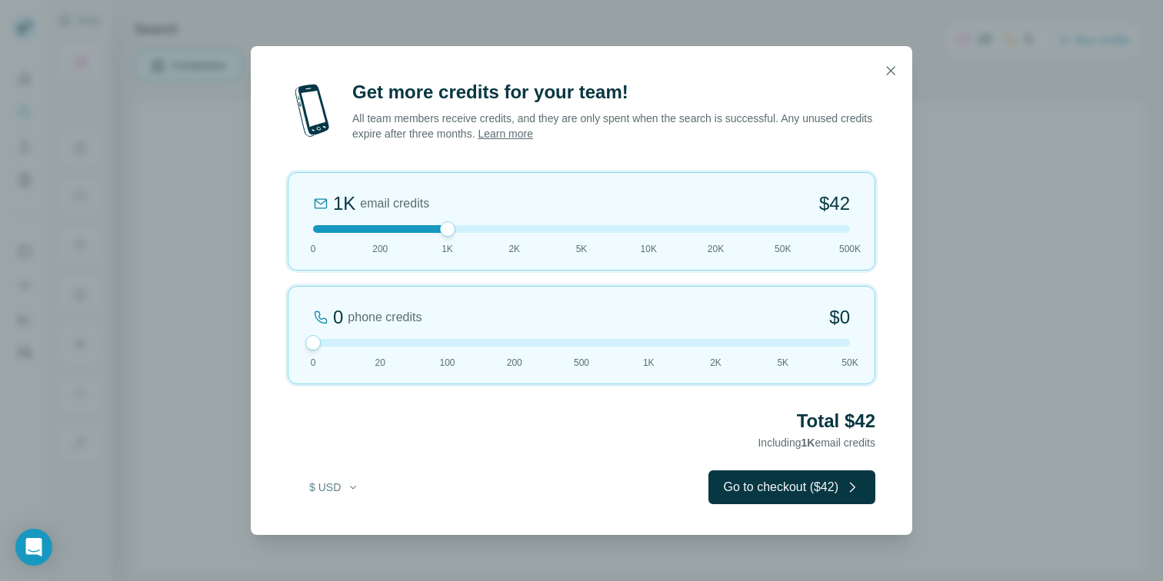
click at [305, 335] on div "0 phone credits $0 0 20 100 200 500 1K 2K 5K 50K" at bounding box center [582, 335] width 588 height 98
drag, startPoint x: 448, startPoint y: 229, endPoint x: 508, endPoint y: 240, distance: 60.9
click at [509, 240] on div "2K email credits 5% Discount $80 0 200 1K 2K 5K 10K 20K 50K 500K" at bounding box center [582, 221] width 588 height 98
click at [894, 72] on icon "button" at bounding box center [890, 70] width 15 height 15
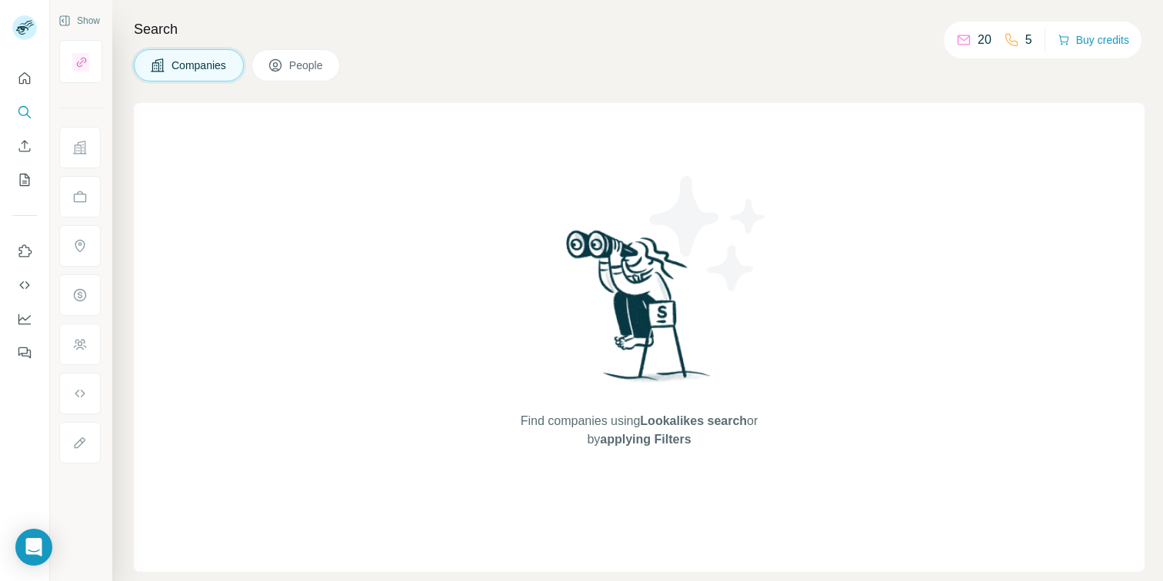
click at [408, 156] on div "Find companies using Lookalikes search or by applying Filters" at bounding box center [639, 337] width 1010 height 469
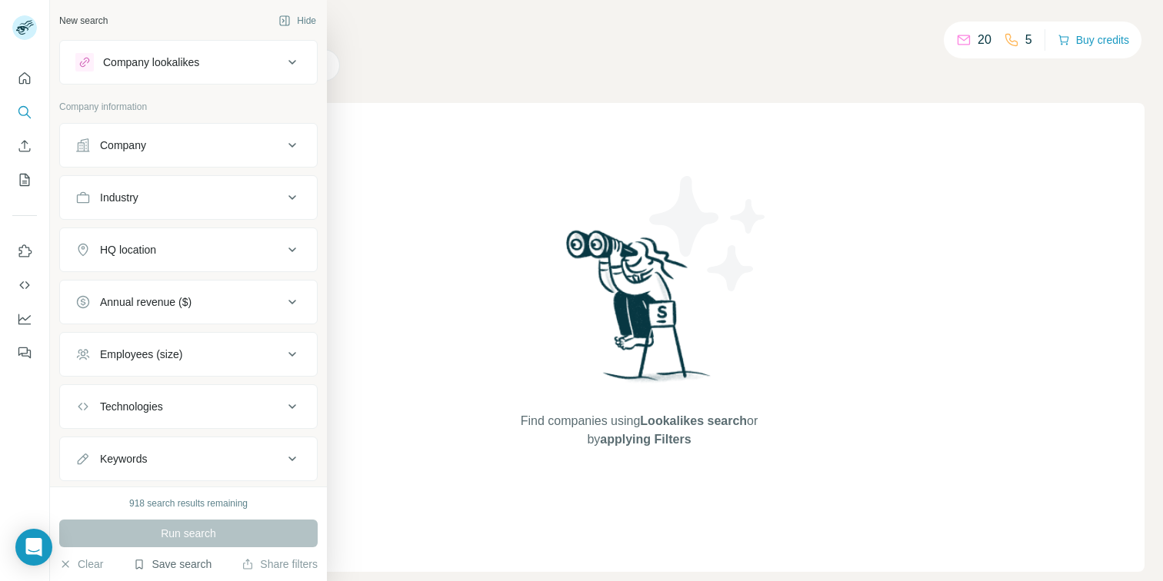
click at [162, 567] on button "Save search" at bounding box center [172, 564] width 78 height 15
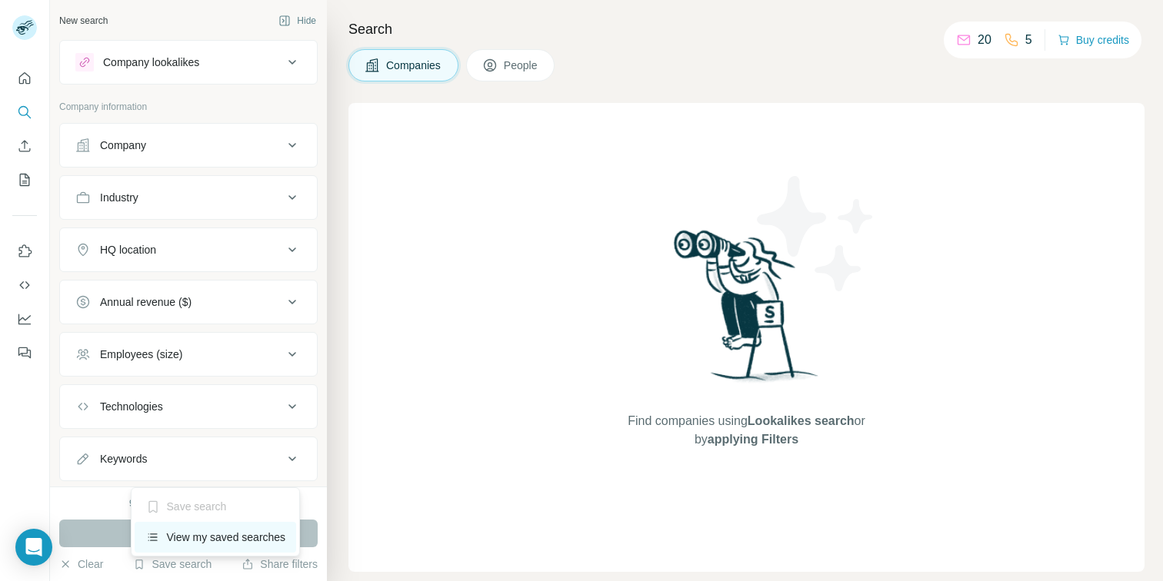
click at [191, 538] on div "View my saved searches" at bounding box center [216, 537] width 162 height 31
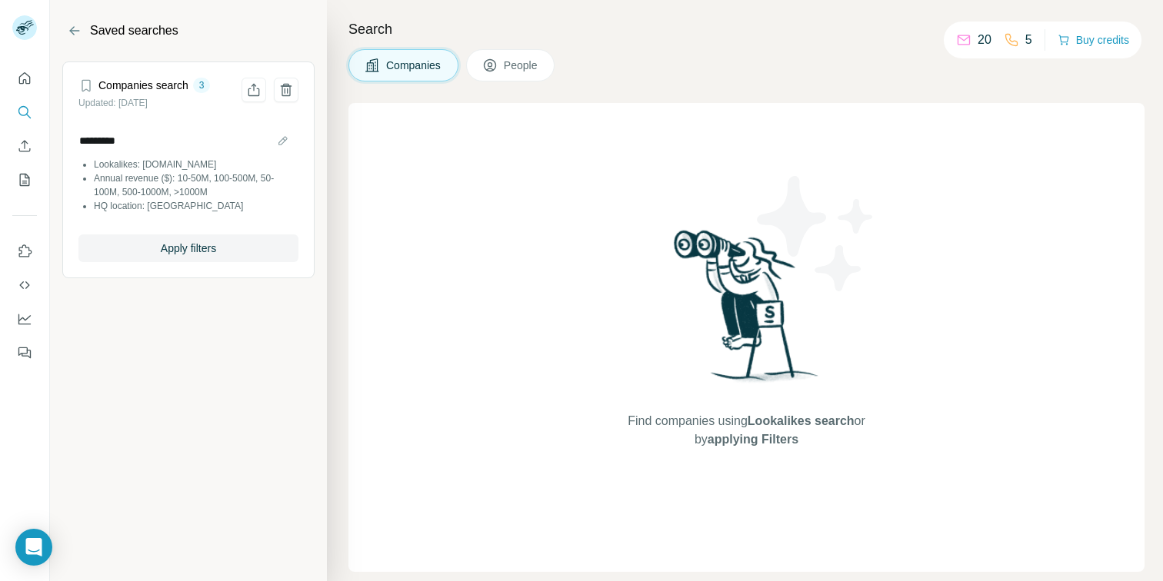
click at [169, 126] on div "********* Lookalikes: kbfdesigngallery.com Annual revenue ($): 10-50M, 100-500M…" at bounding box center [188, 173] width 220 height 123
click at [195, 245] on span "Apply filters" at bounding box center [188, 248] width 55 height 15
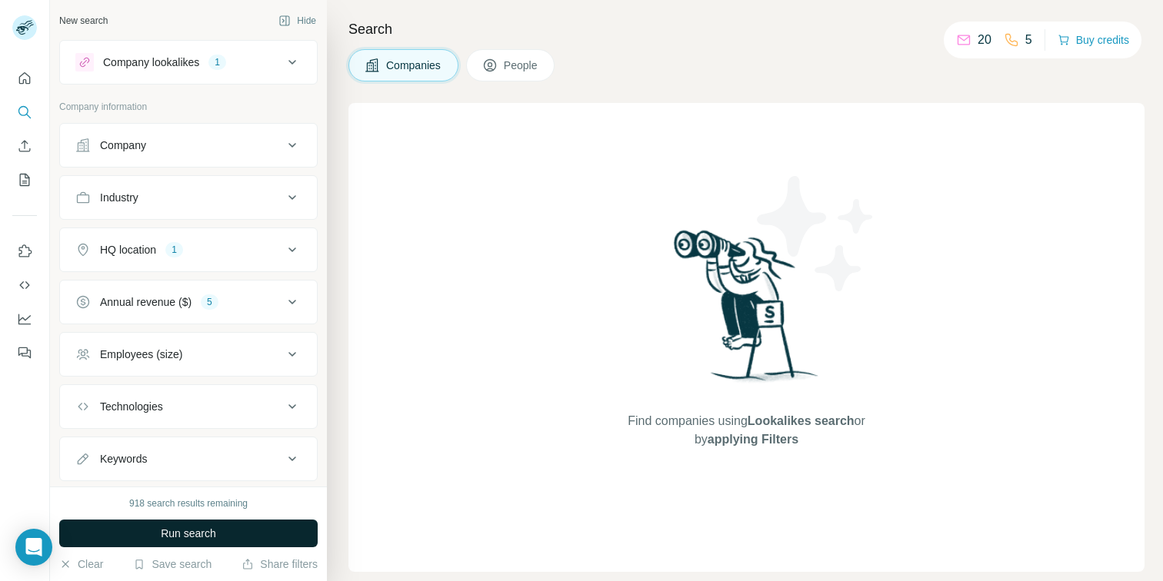
click at [167, 542] on button "Run search" at bounding box center [188, 534] width 258 height 28
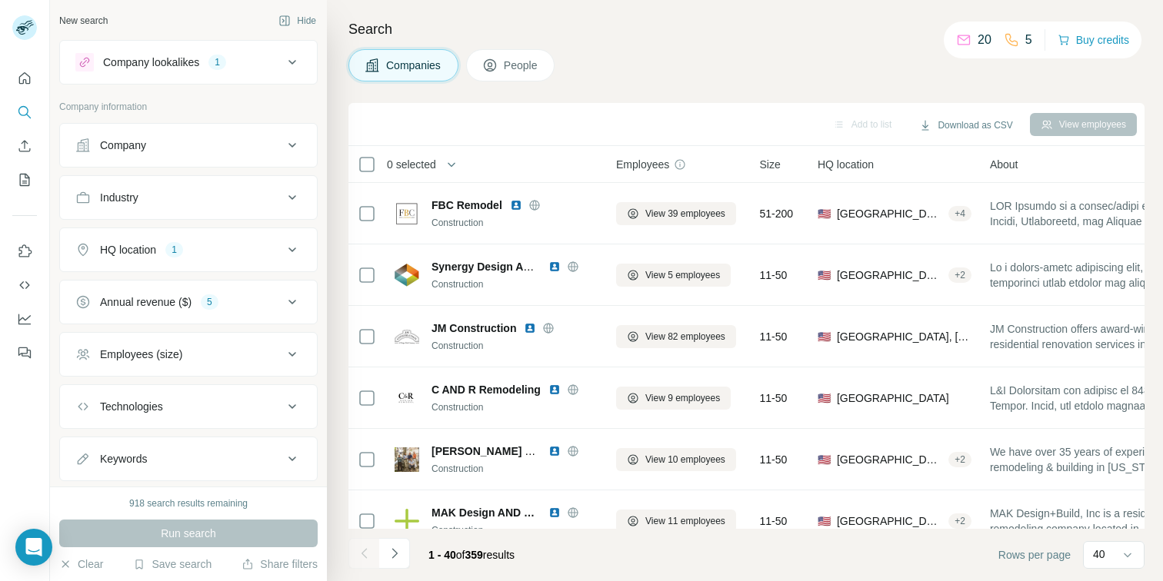
click at [521, 67] on span "People" at bounding box center [521, 65] width 35 height 15
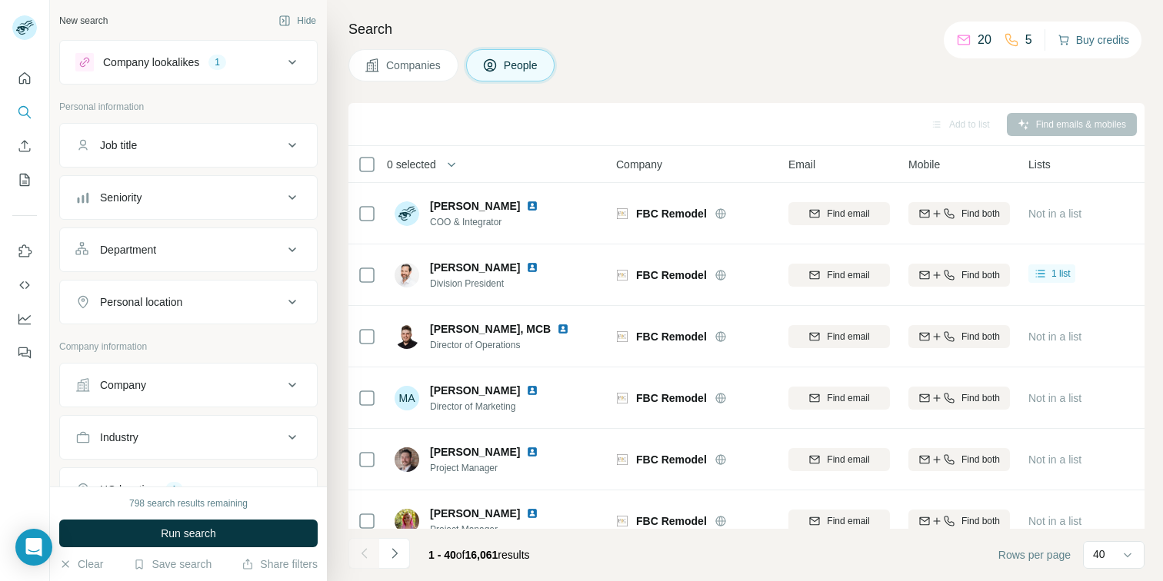
click at [1106, 44] on button "Buy credits" at bounding box center [1093, 40] width 72 height 22
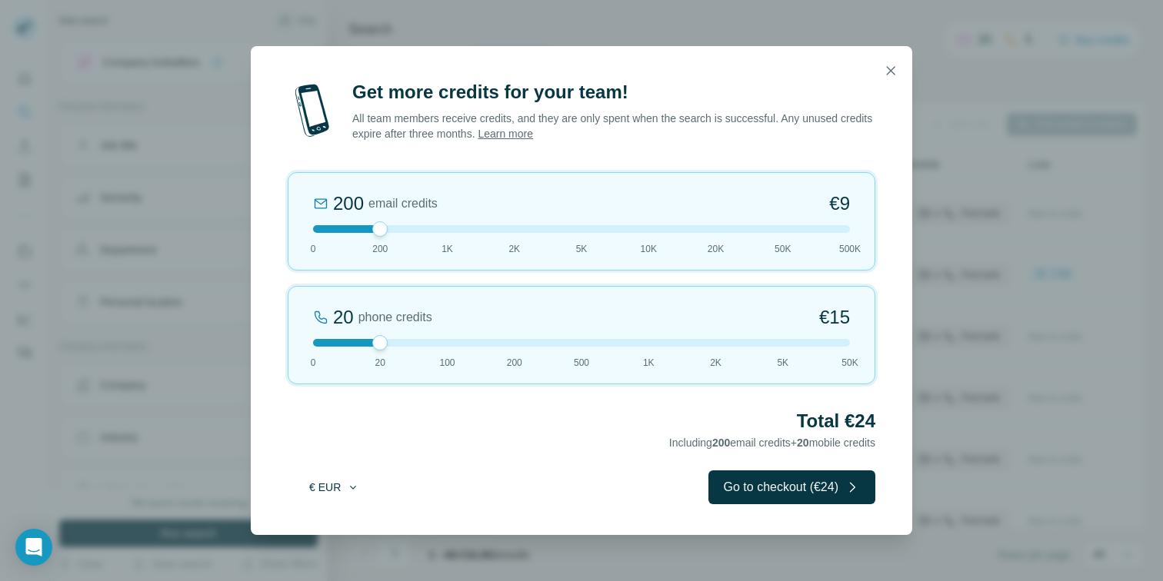
click at [331, 476] on button "€ EUR" at bounding box center [334, 488] width 72 height 28
click at [325, 521] on span "$ USD" at bounding box center [317, 521] width 32 height 15
drag, startPoint x: 386, startPoint y: 227, endPoint x: 441, endPoint y: 228, distance: 54.6
click at [441, 228] on div at bounding box center [447, 228] width 15 height 15
click at [892, 66] on icon "button" at bounding box center [890, 70] width 15 height 15
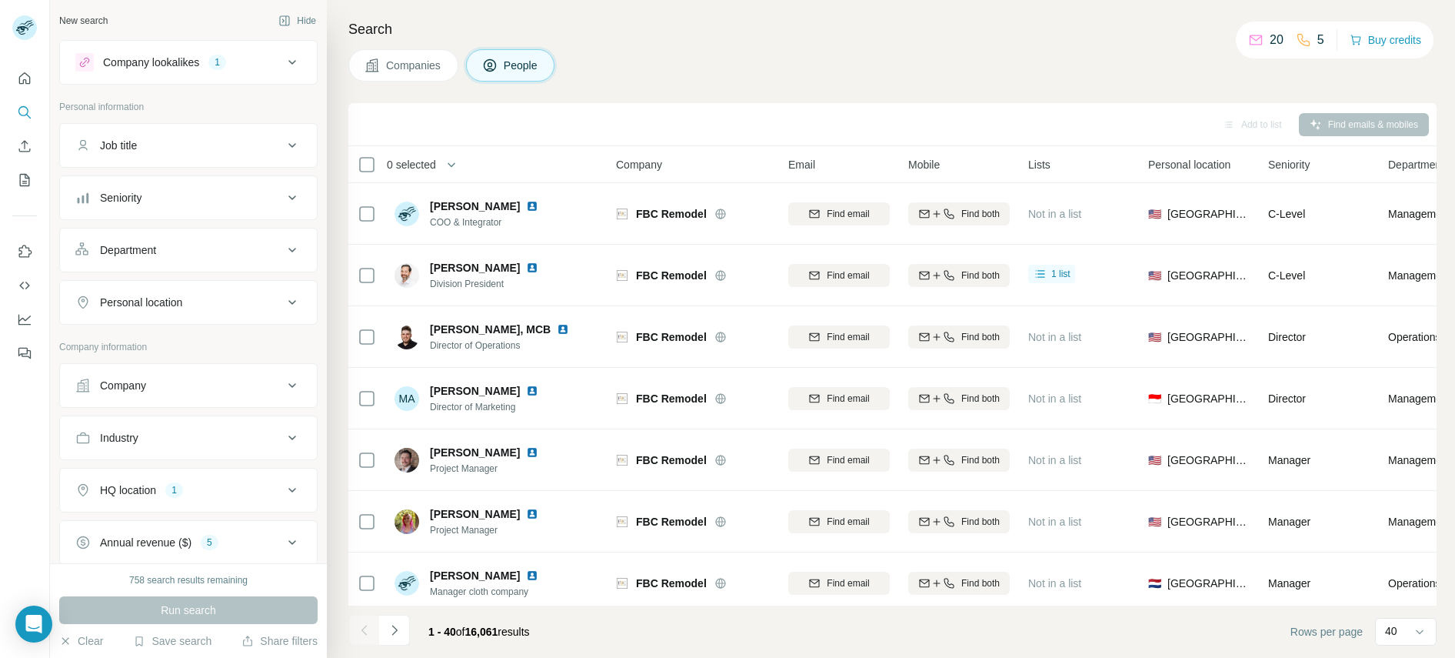
click at [249, 61] on div "Company lookalikes 1" at bounding box center [179, 62] width 208 height 18
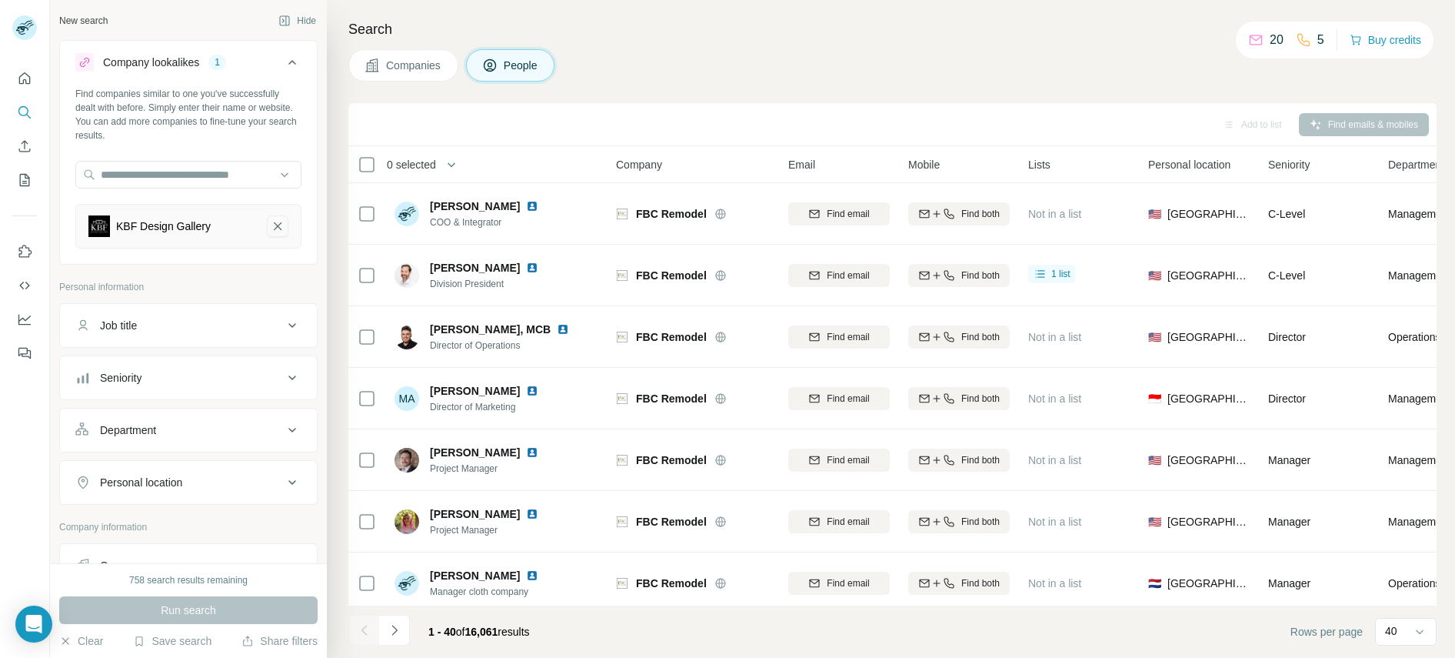
click at [271, 223] on icon "KBF Design Gallery-remove-button" at bounding box center [278, 225] width 14 height 15
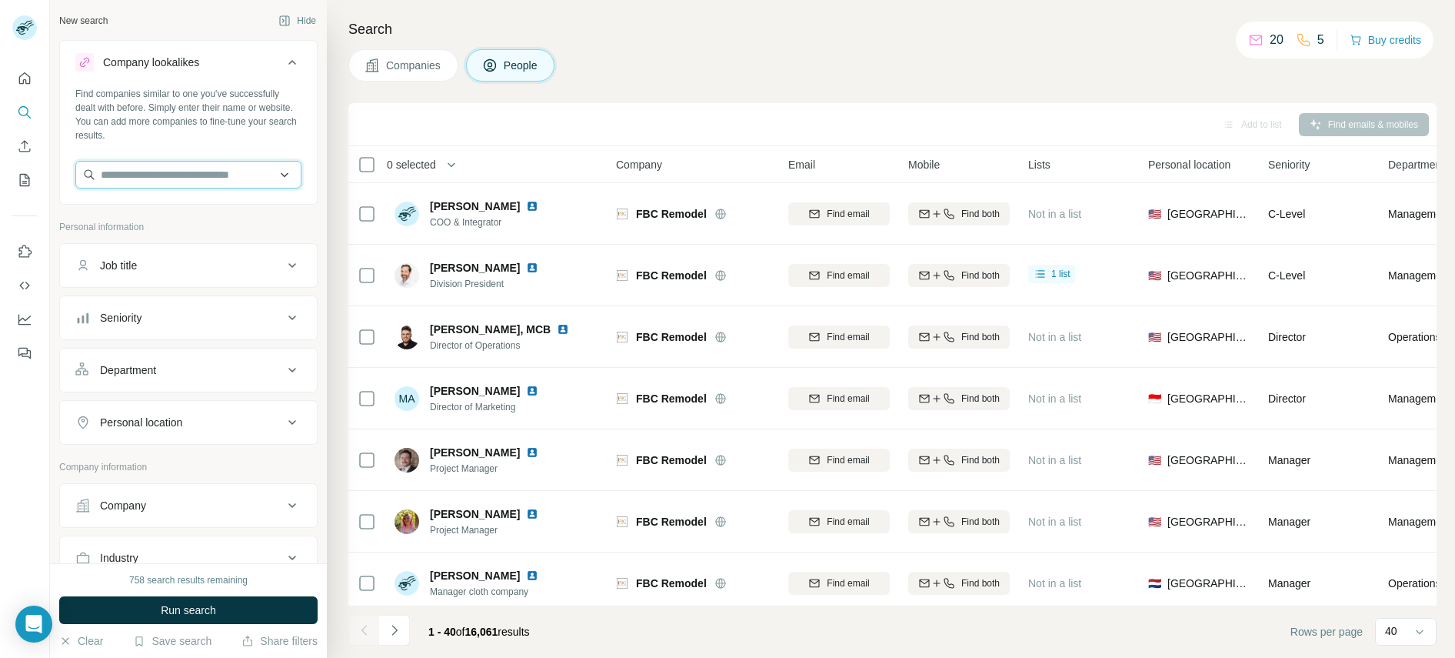
click at [133, 169] on input "text" at bounding box center [188, 175] width 226 height 28
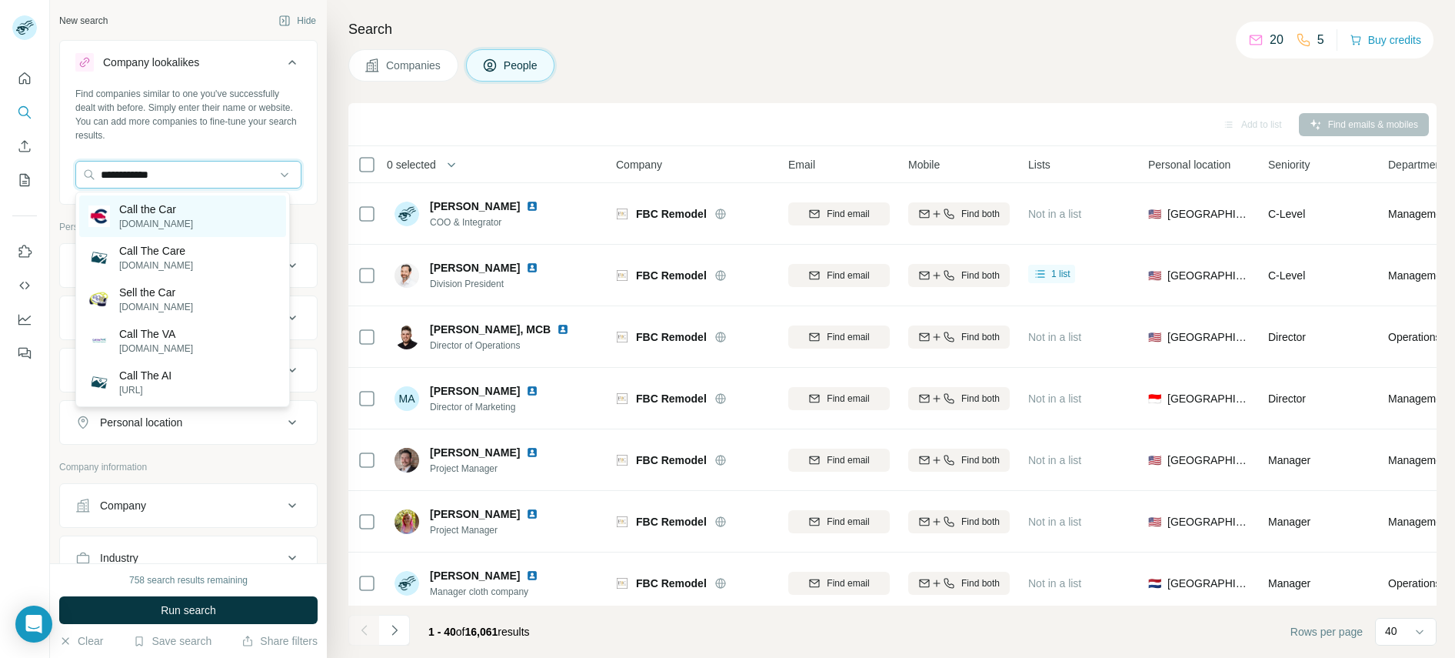
type input "**********"
click at [145, 219] on p "[DOMAIN_NAME]" at bounding box center [156, 224] width 74 height 14
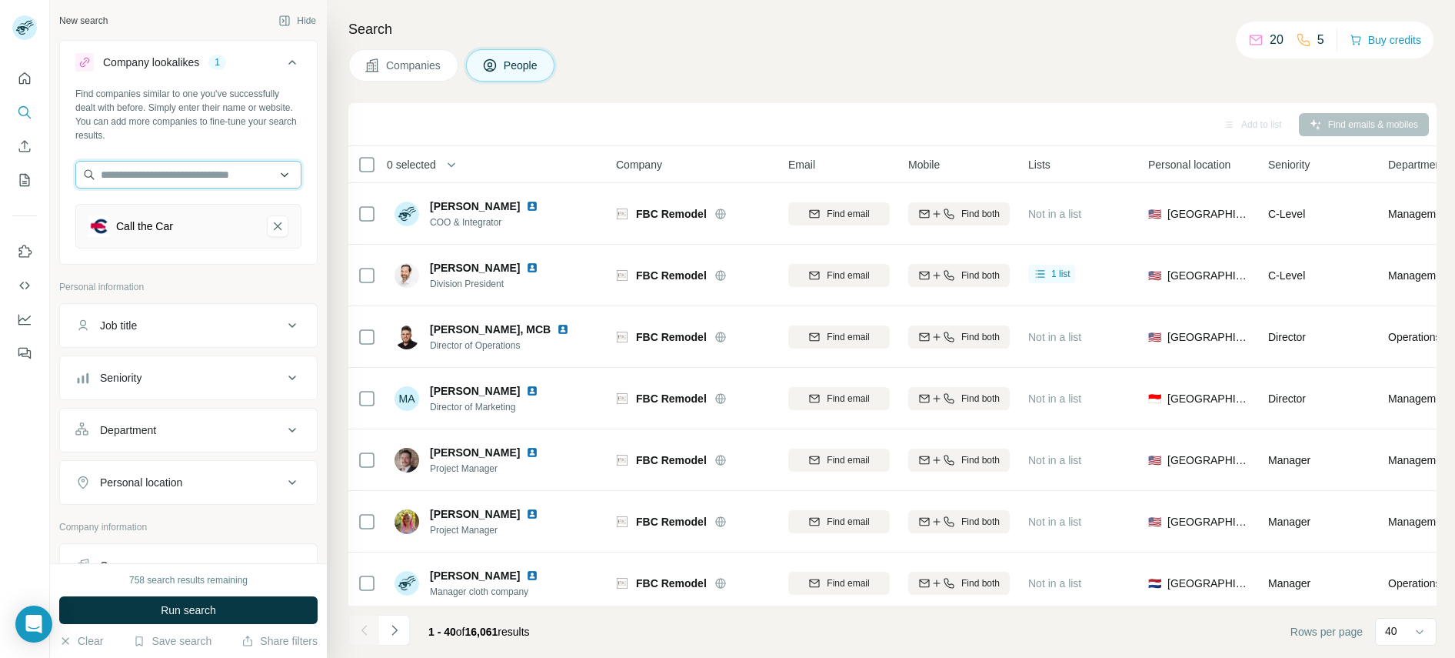
click at [171, 176] on input "text" at bounding box center [188, 175] width 226 height 28
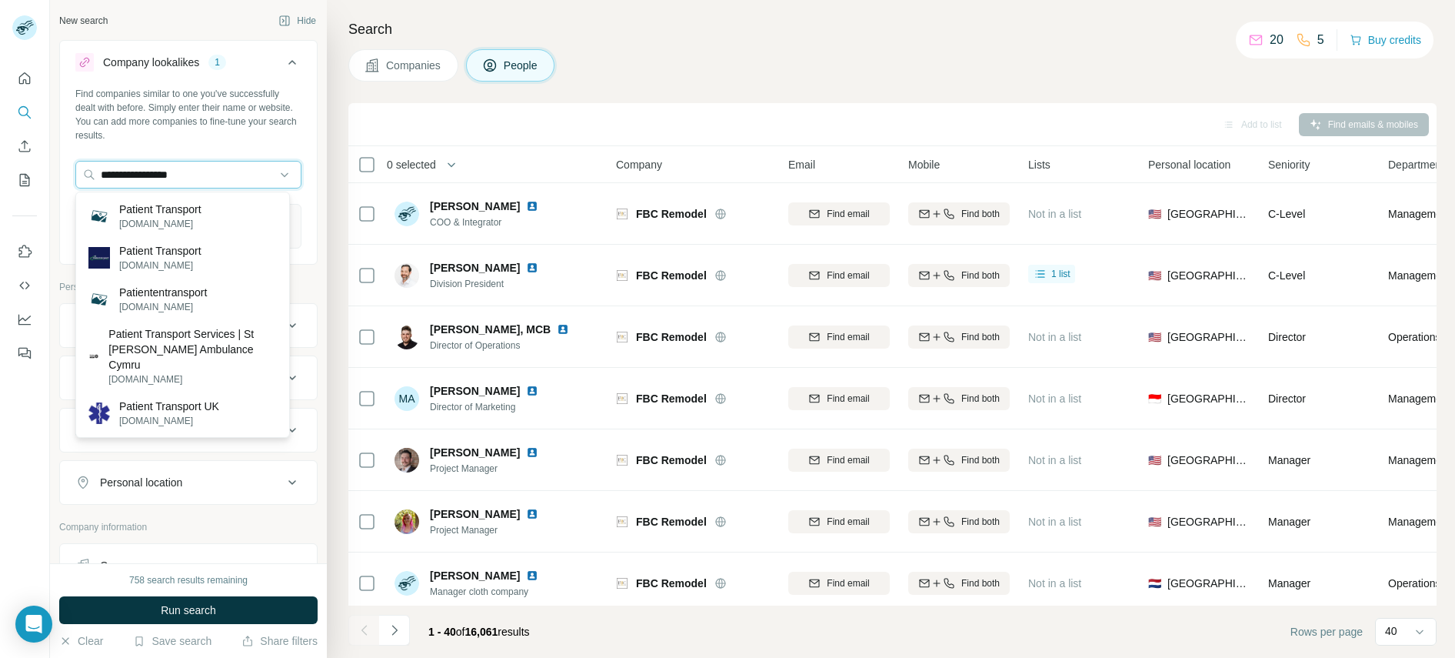
type input "**********"
click at [161, 215] on p "Patient Transport" at bounding box center [160, 208] width 82 height 15
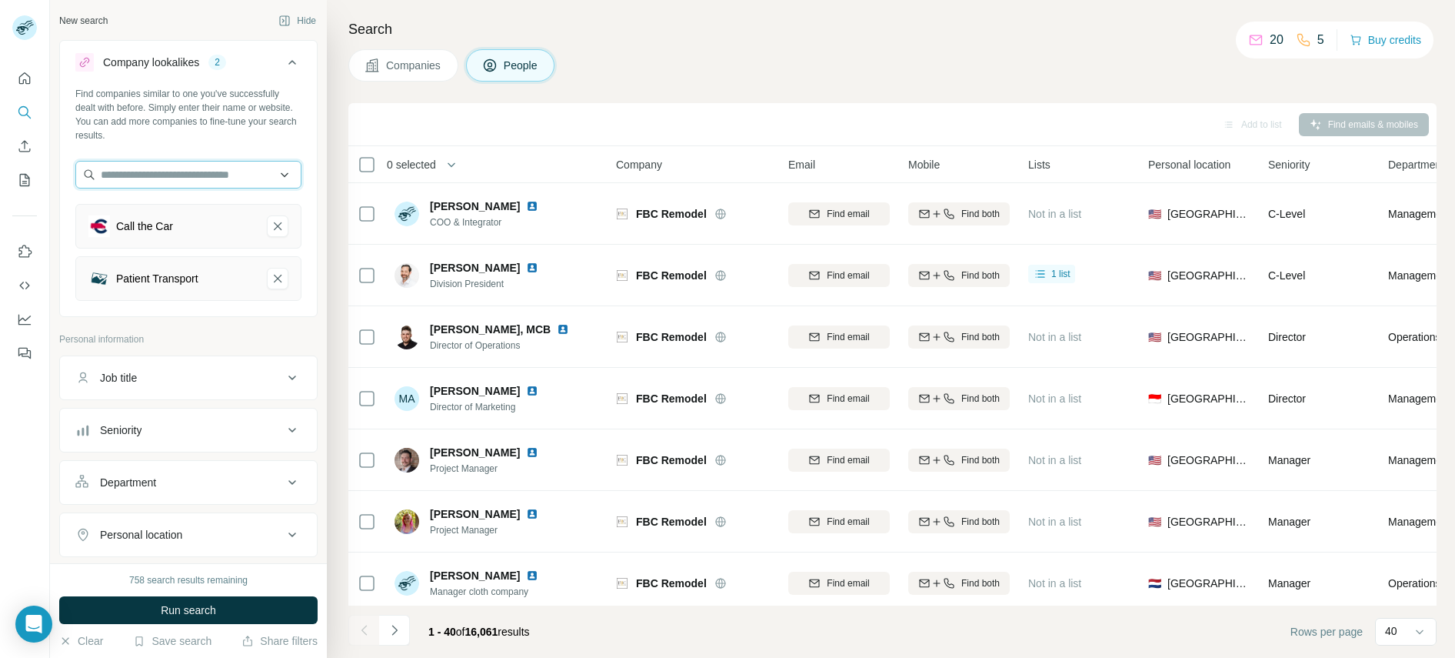
click at [208, 168] on input "text" at bounding box center [188, 175] width 226 height 28
click at [202, 171] on input "**********" at bounding box center [188, 175] width 226 height 28
click at [165, 173] on input "**********" at bounding box center [188, 175] width 226 height 28
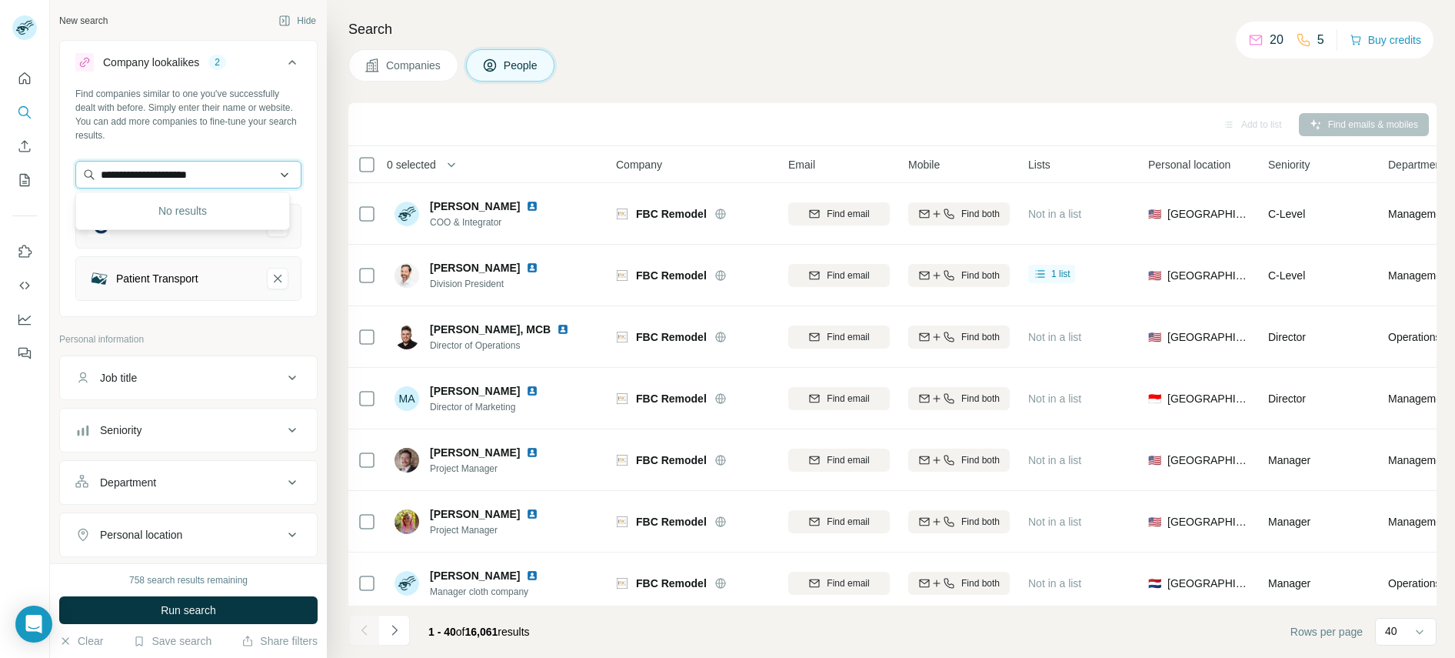
click at [165, 173] on input "**********" at bounding box center [188, 175] width 226 height 28
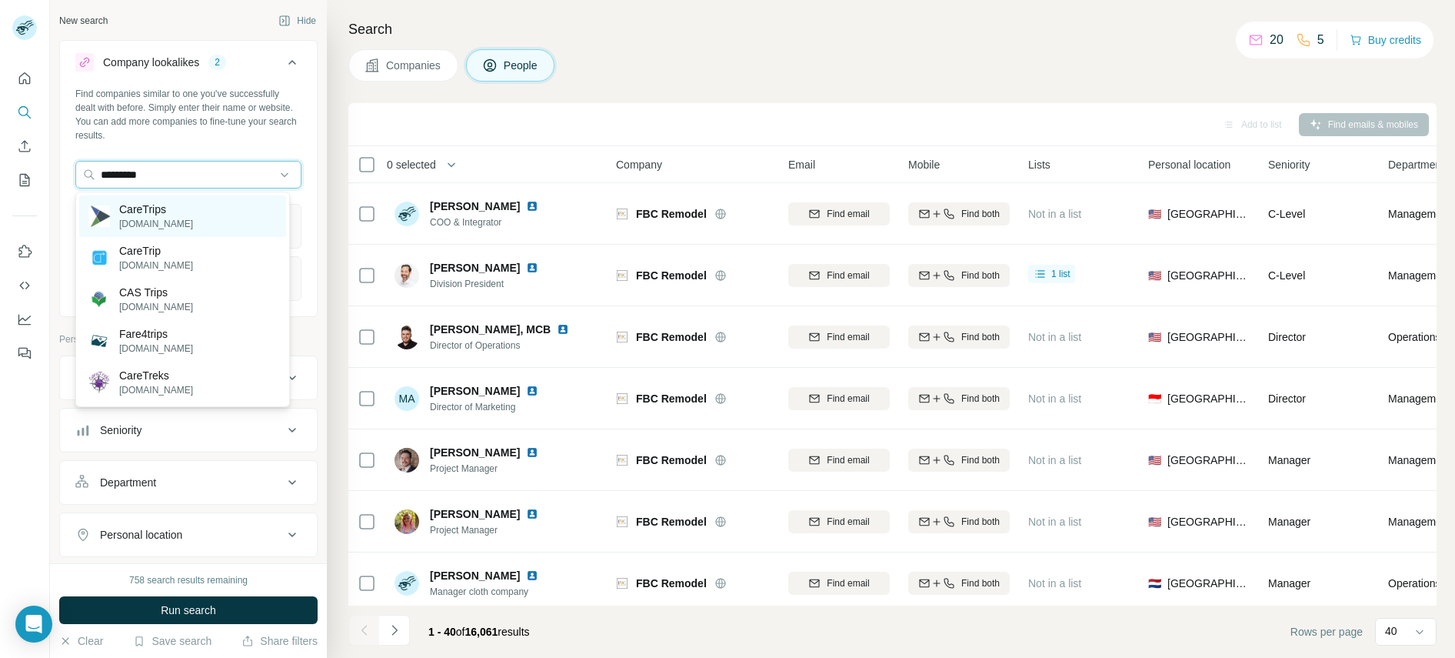
type input "*********"
click at [237, 220] on div "CareTrips [DOMAIN_NAME]" at bounding box center [182, 216] width 207 height 42
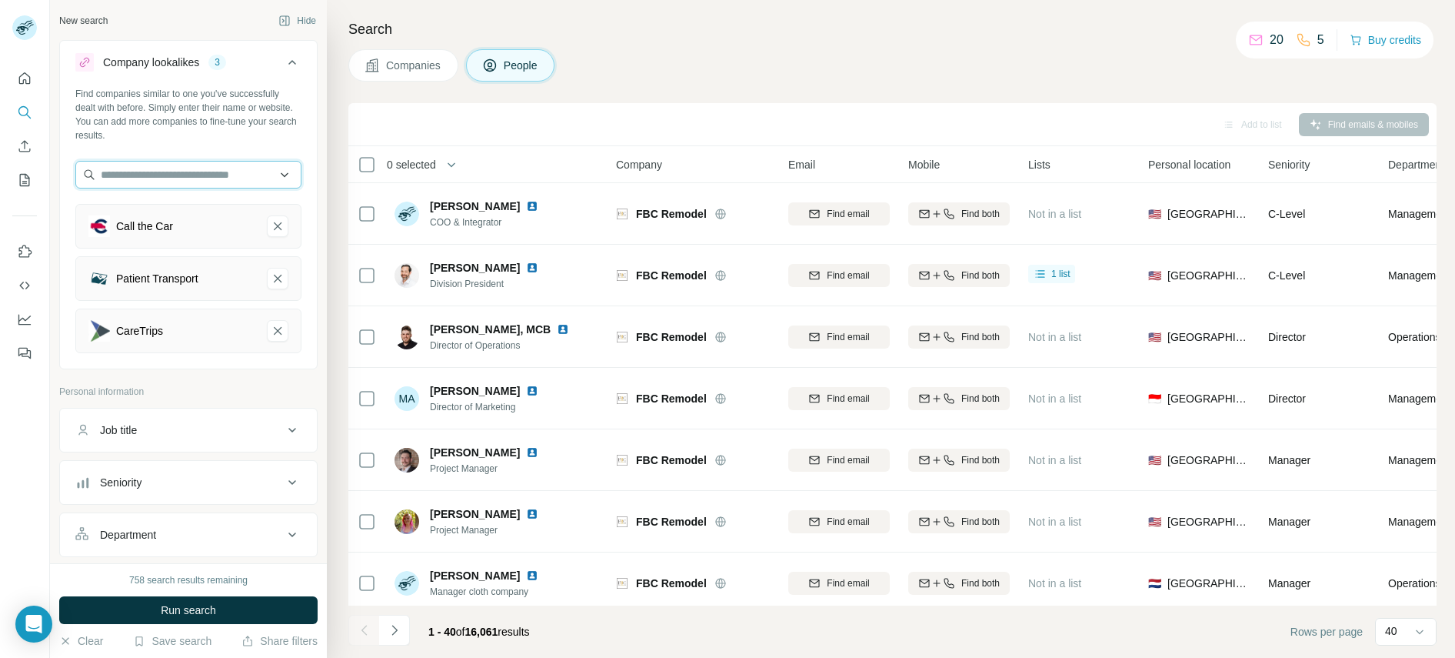
click at [161, 169] on input "text" at bounding box center [188, 175] width 226 height 28
type input "**********"
click at [245, 212] on div "Black Tiger Transport [DOMAIN_NAME]" at bounding box center [182, 216] width 207 height 42
click at [271, 384] on icon "Black Tiger Transport-remove-button" at bounding box center [278, 382] width 14 height 15
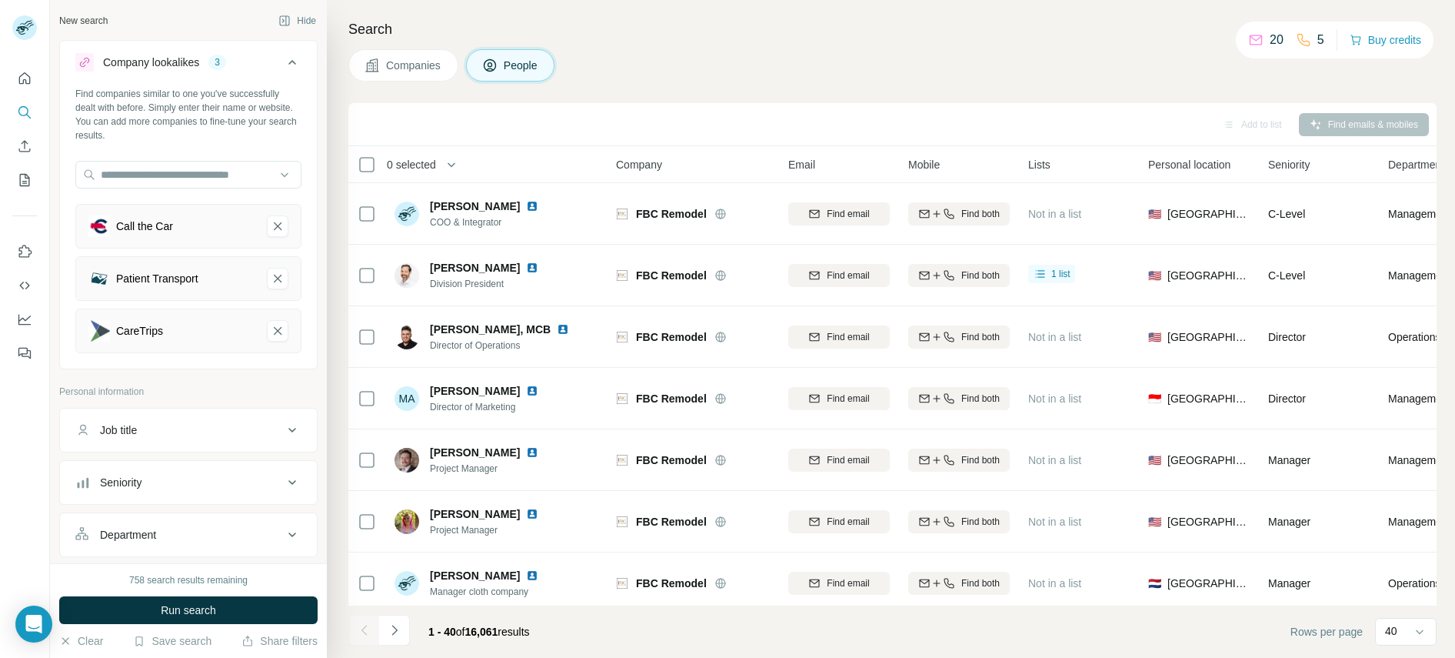
click at [181, 157] on div "Find companies similar to one you've successfully dealt with before. Simply ent…" at bounding box center [188, 226] width 257 height 278
click at [156, 178] on input "text" at bounding box center [188, 175] width 226 height 28
type input "********"
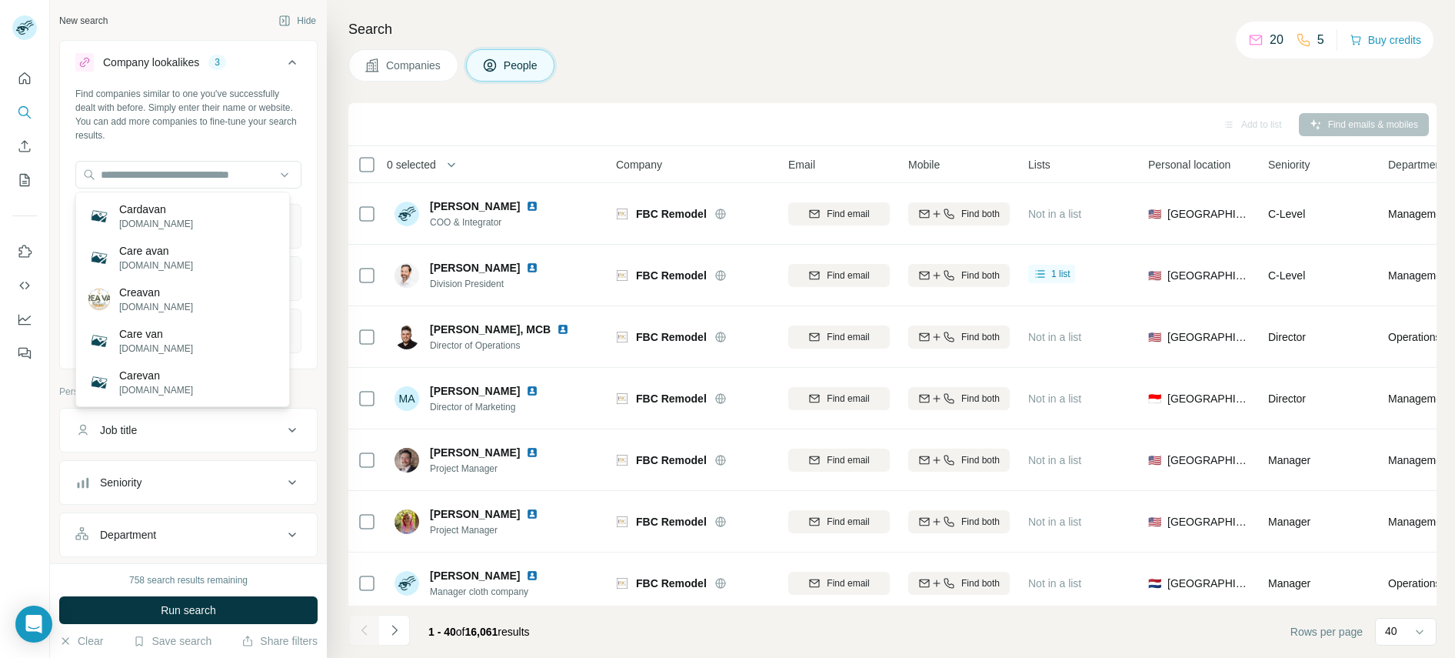
click at [314, 490] on div "New search Hide Company lookalikes 3 Find companies similar to one you've succe…" at bounding box center [188, 281] width 277 height 563
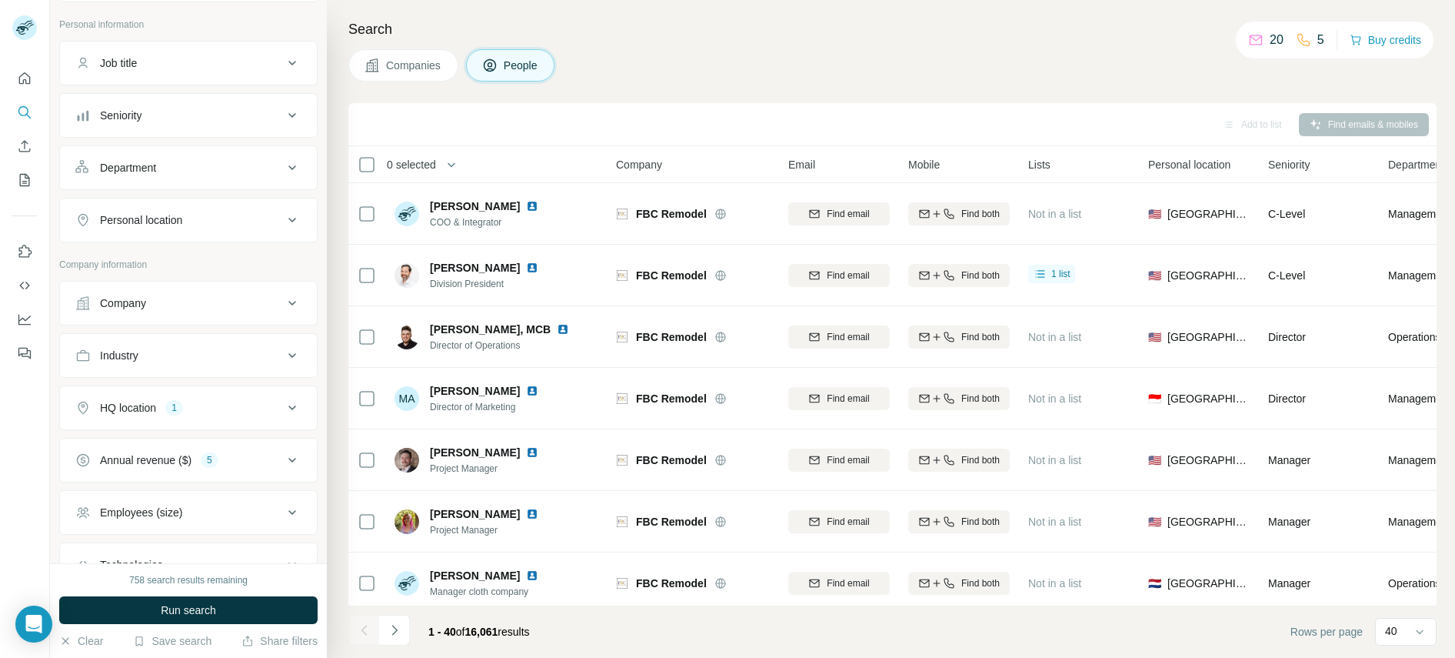
scroll to position [468, 0]
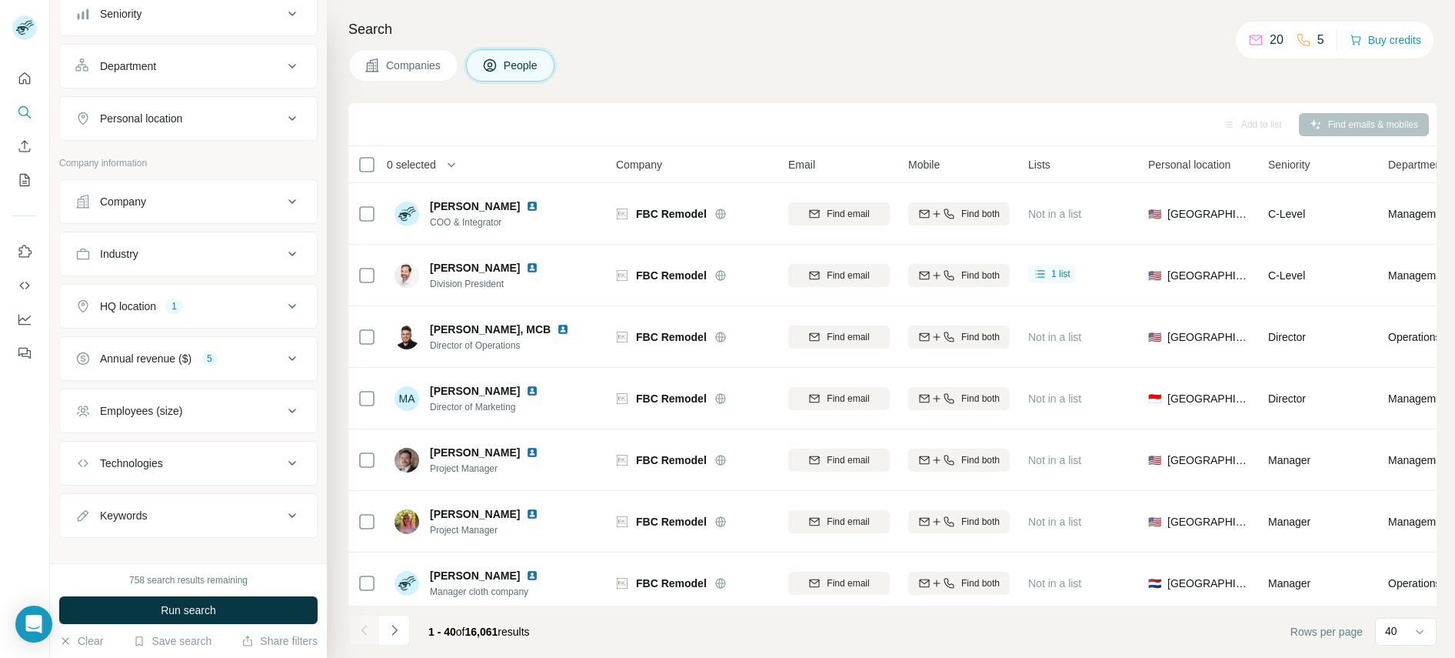
click at [220, 245] on button "Industry" at bounding box center [188, 253] width 257 height 37
click at [189, 291] on input at bounding box center [180, 292] width 190 height 17
click at [160, 291] on input at bounding box center [180, 292] width 190 height 17
click at [147, 292] on input at bounding box center [180, 292] width 190 height 17
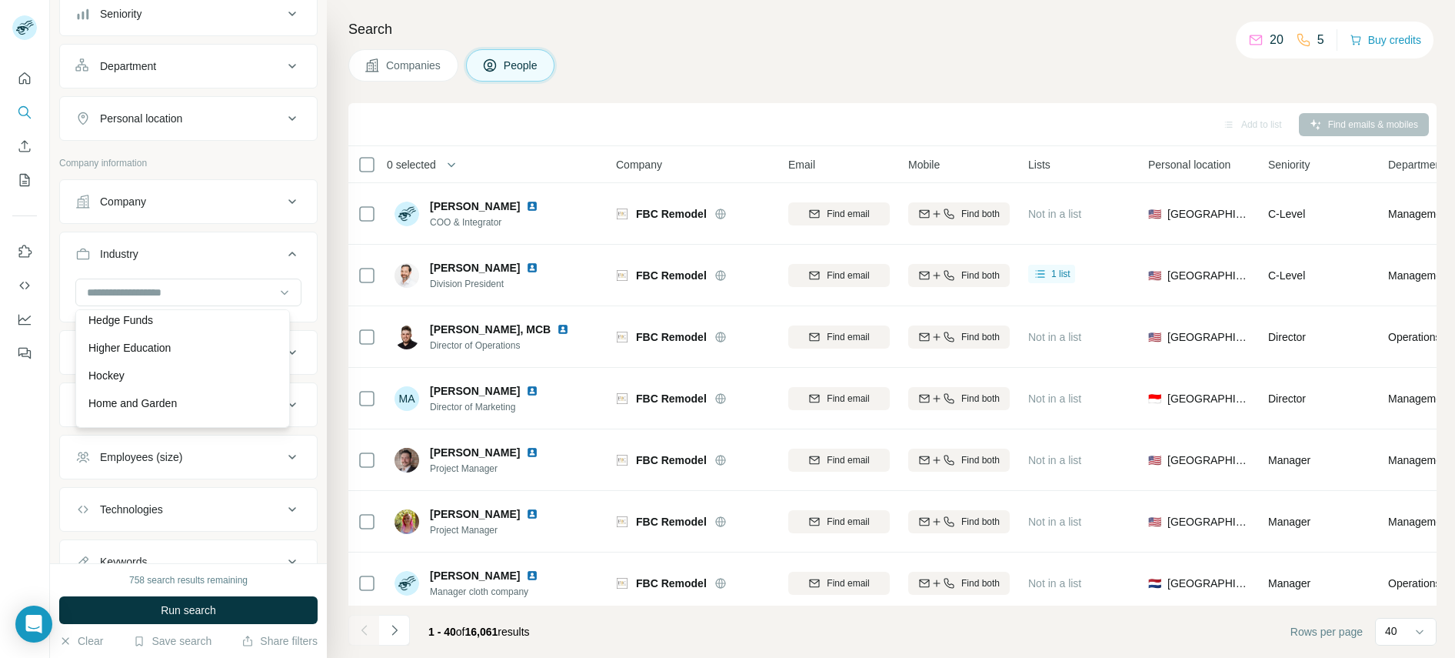
click at [59, 398] on div "Annual revenue ($) 5" at bounding box center [188, 404] width 258 height 45
click at [243, 355] on div "HQ location 1" at bounding box center [179, 352] width 208 height 15
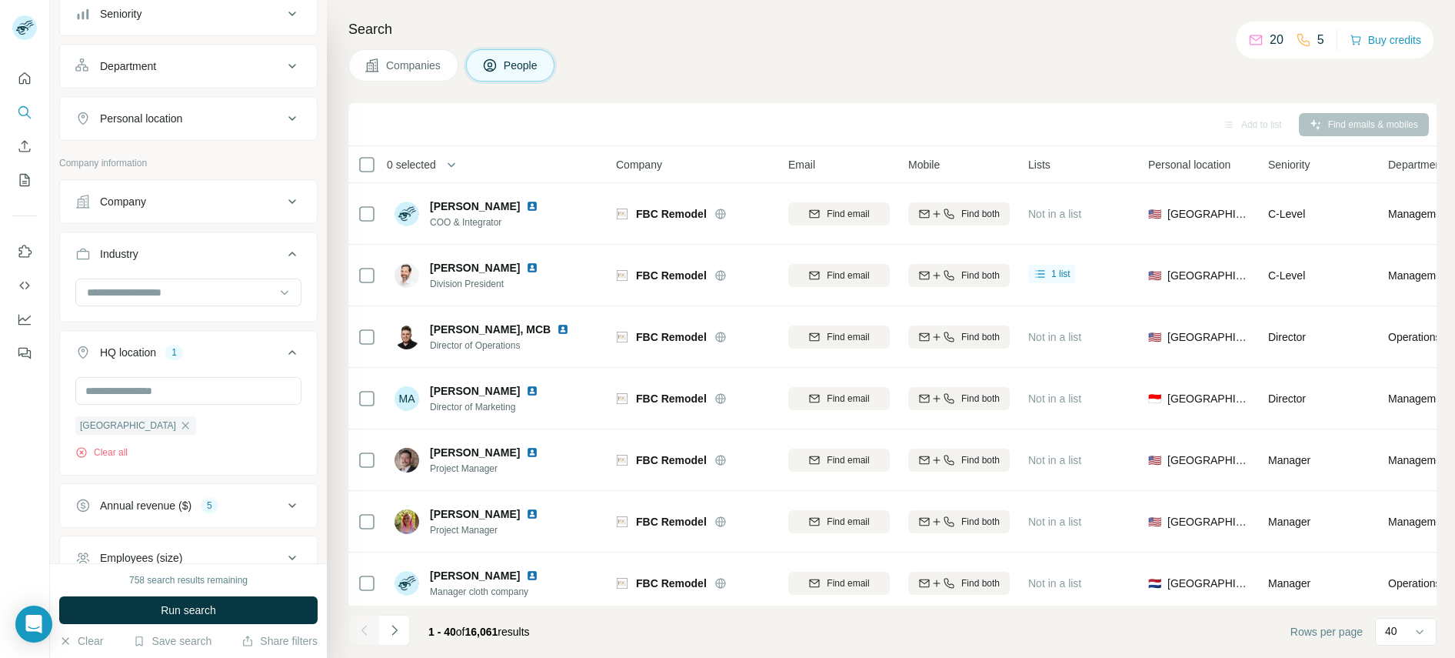
click at [60, 334] on button "HQ location 1" at bounding box center [188, 355] width 257 height 43
click at [230, 408] on div "Annual revenue ($) 5" at bounding box center [179, 404] width 208 height 15
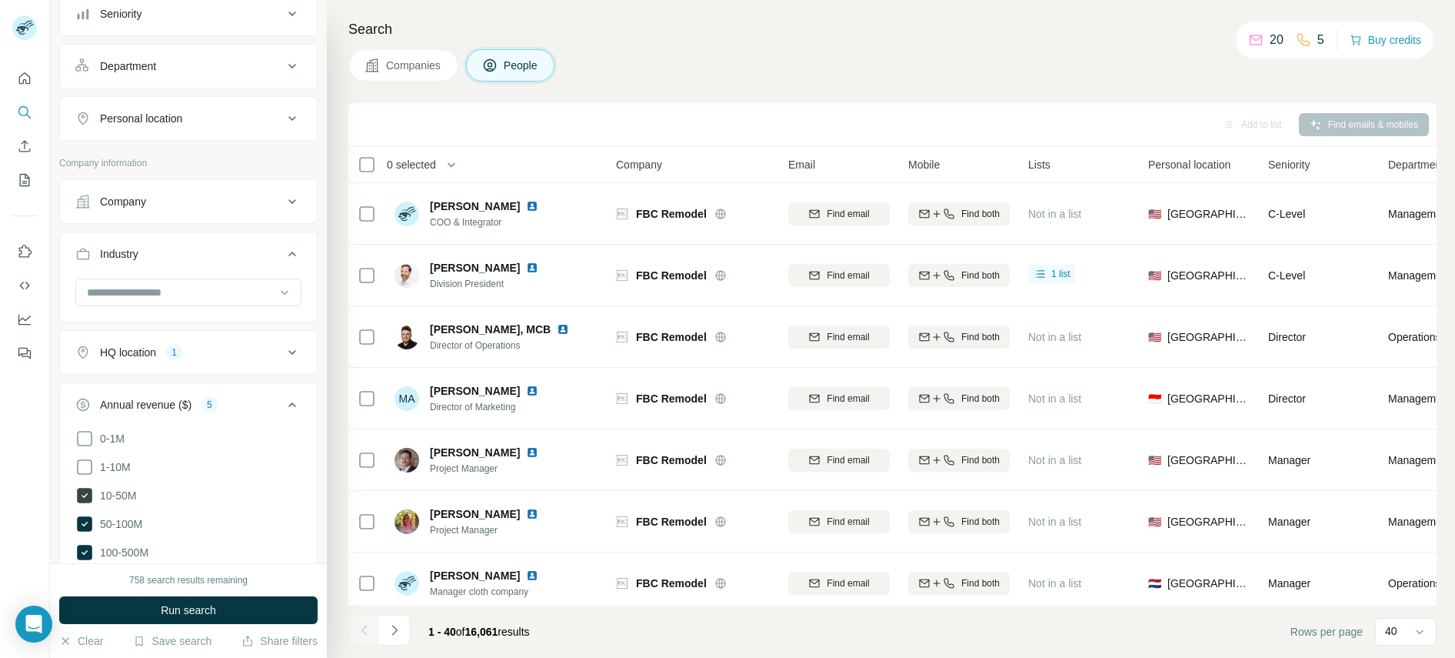
click at [85, 493] on icon at bounding box center [85, 495] width 6 height 5
click at [85, 526] on icon at bounding box center [84, 523] width 15 height 15
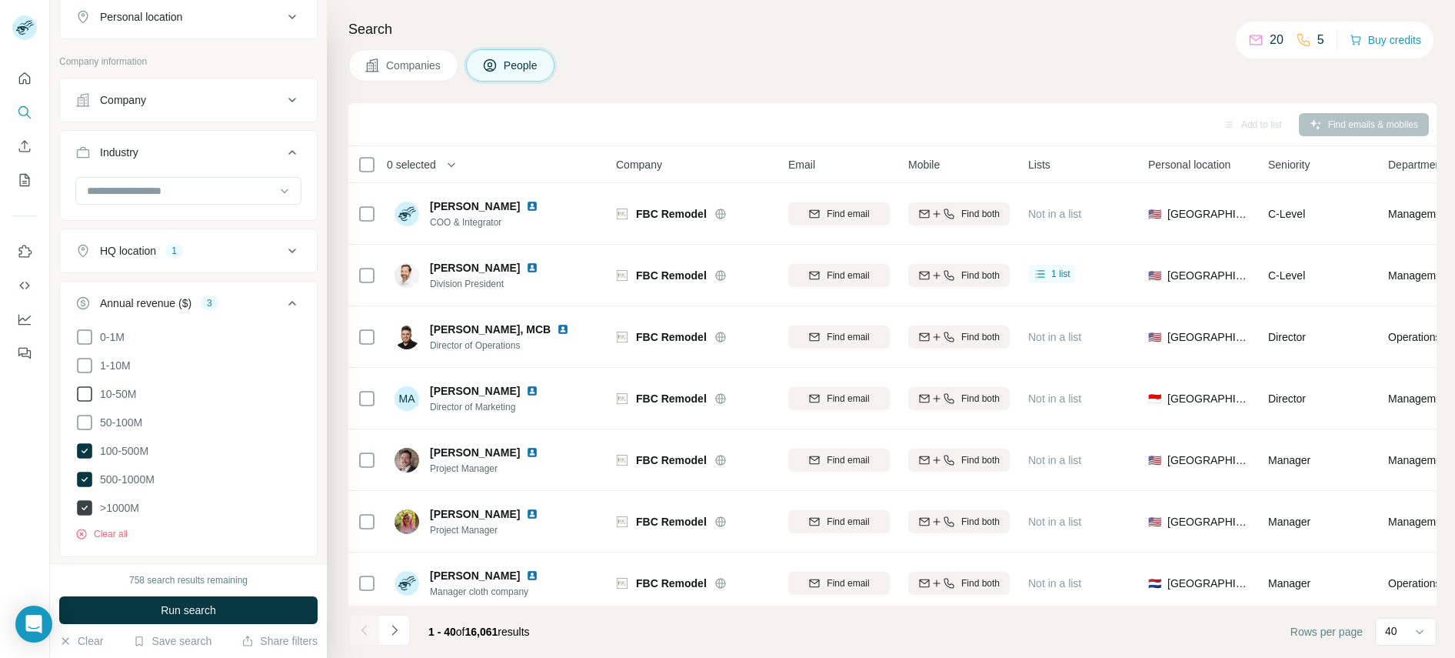
click at [87, 500] on icon at bounding box center [84, 507] width 15 height 15
click at [87, 471] on icon at bounding box center [84, 478] width 15 height 15
click at [87, 447] on icon at bounding box center [84, 450] width 15 height 15
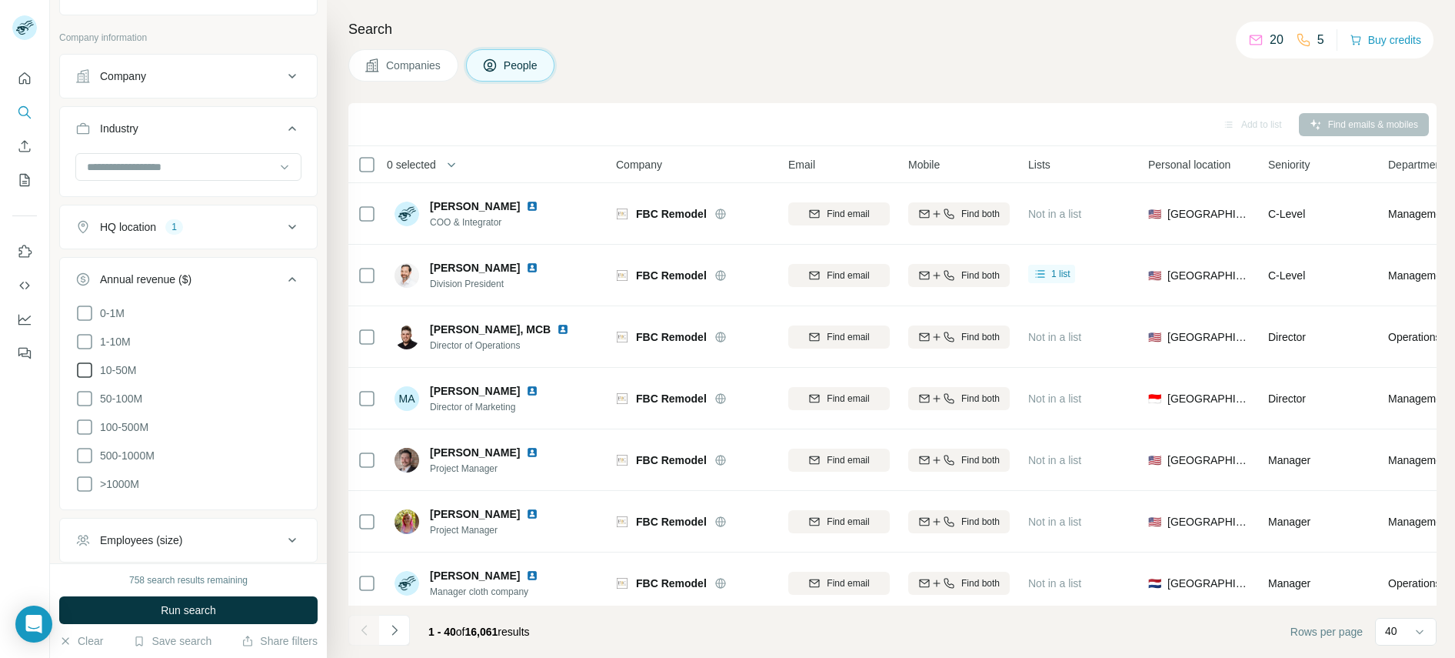
scroll to position [735, 0]
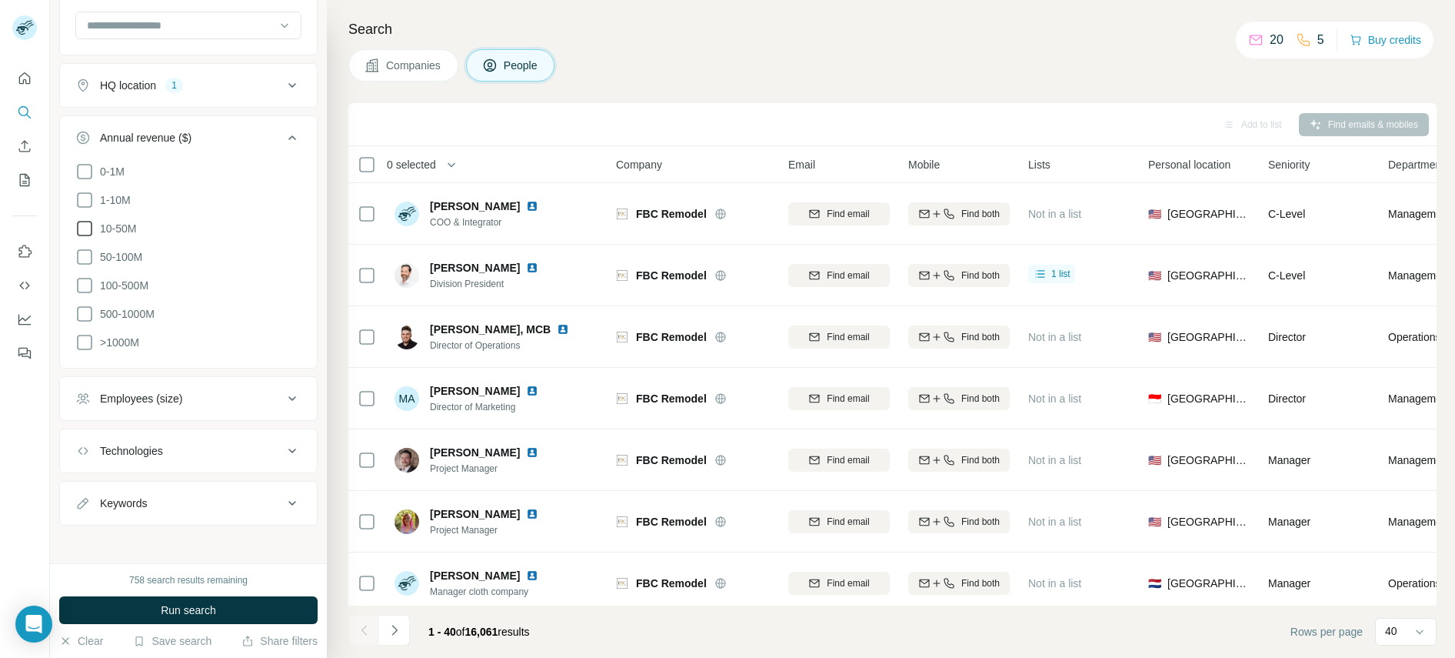
click at [185, 501] on div "Keywords" at bounding box center [179, 502] width 208 height 15
click at [162, 538] on input "text" at bounding box center [172, 542] width 195 height 28
type input "****"
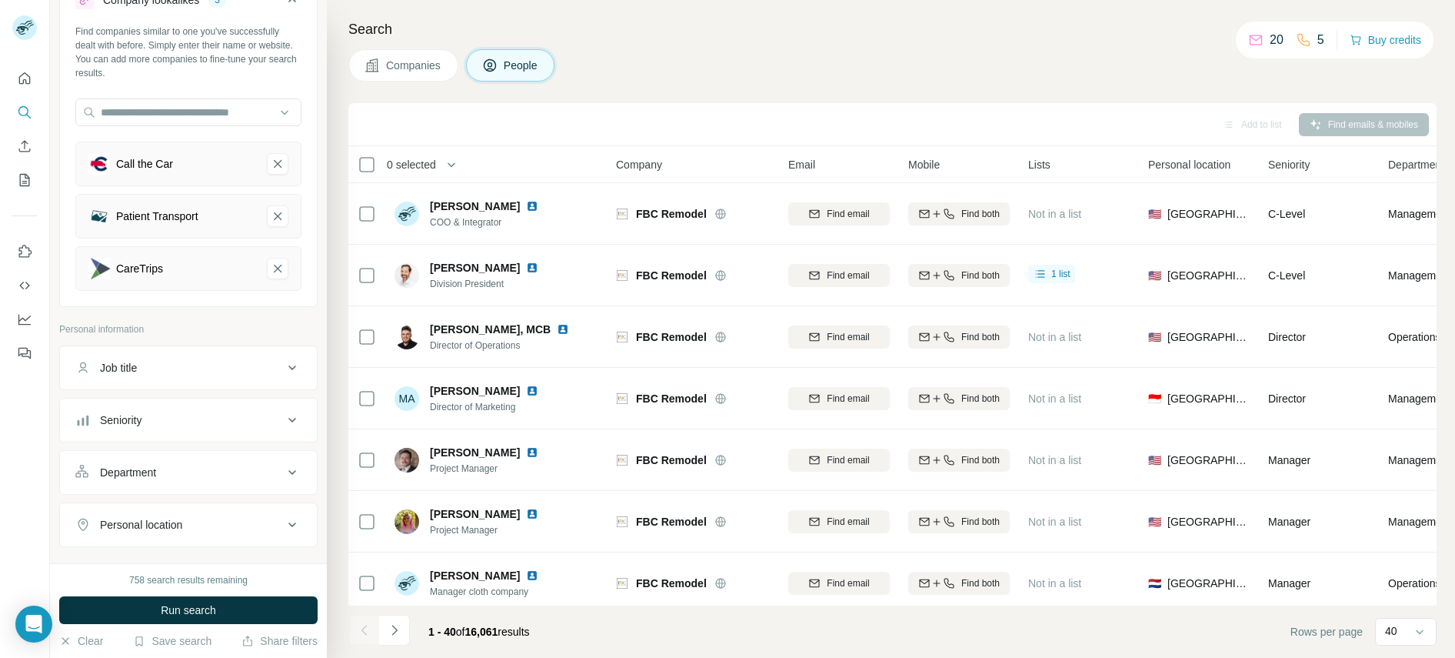
scroll to position [38, 0]
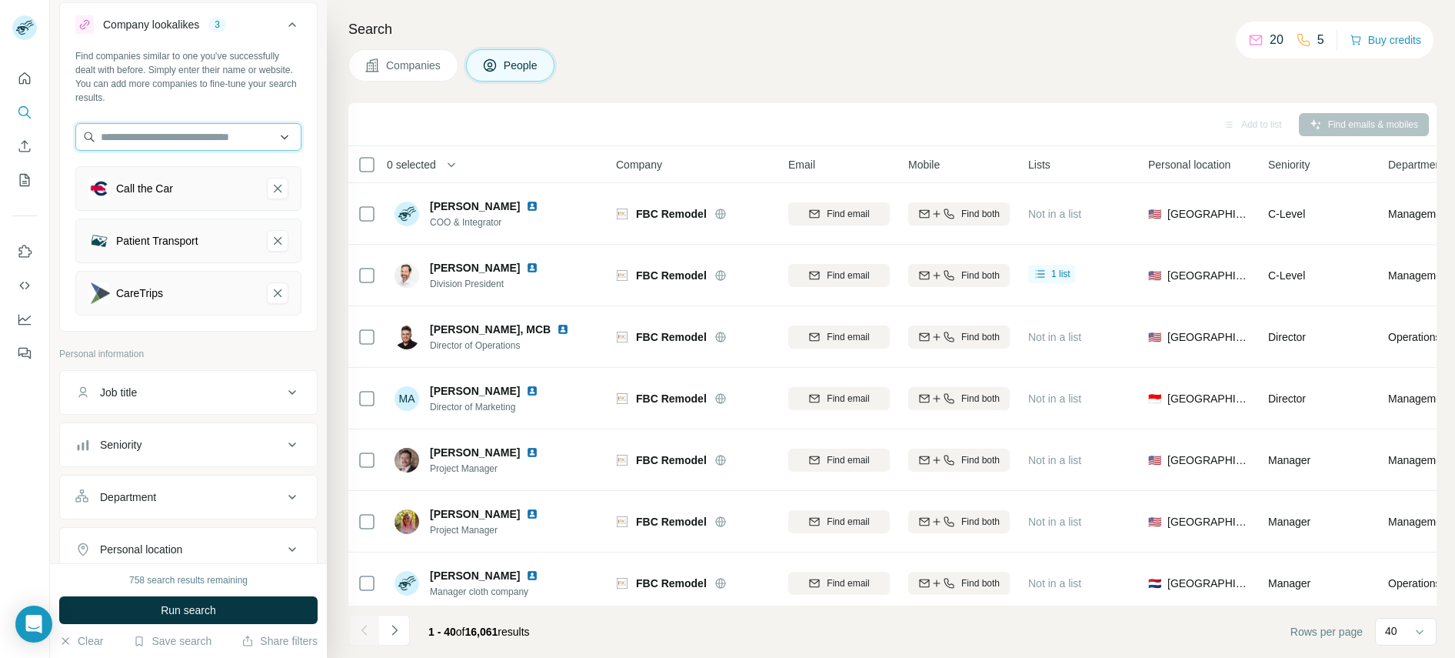
click at [181, 140] on input "text" at bounding box center [188, 137] width 226 height 28
click at [160, 132] on input "text" at bounding box center [188, 137] width 226 height 28
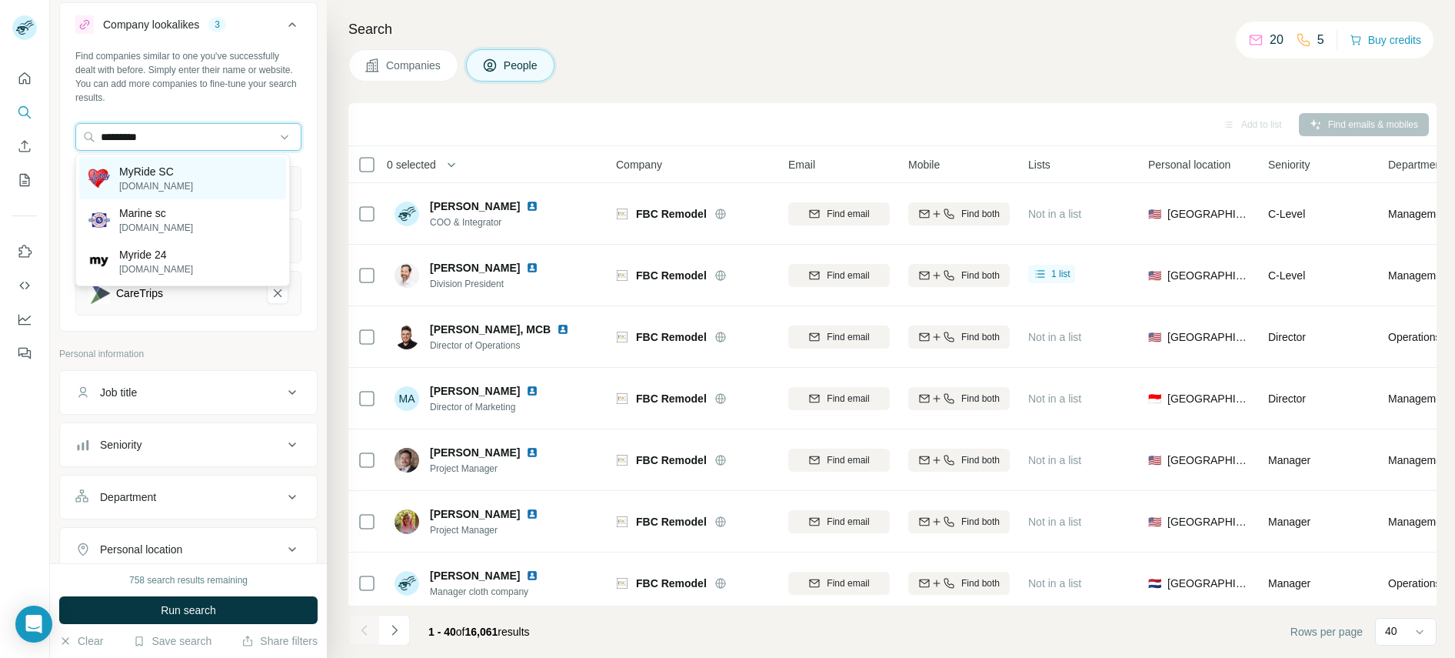
type input "*********"
click at [151, 175] on p "MyRide SC" at bounding box center [156, 171] width 74 height 15
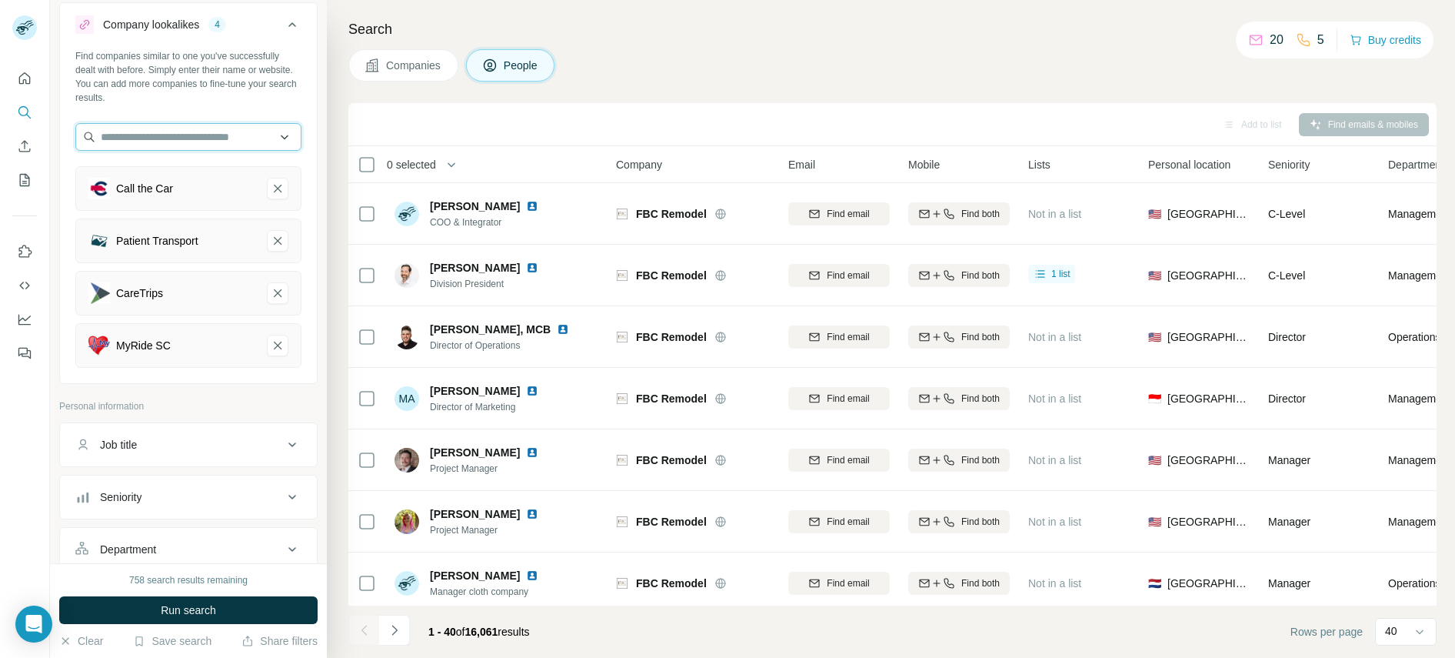
click at [165, 135] on input "text" at bounding box center [188, 137] width 226 height 28
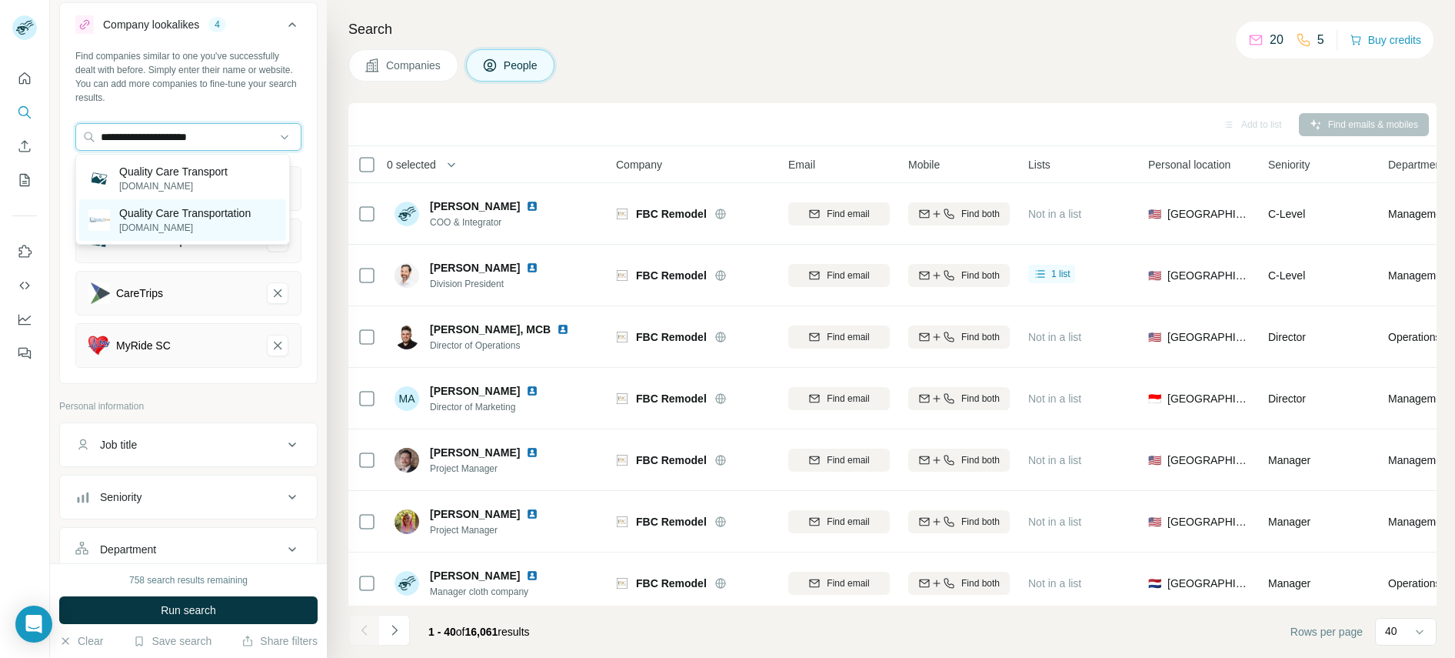
type input "**********"
click at [151, 209] on p "Quality Care Transportation" at bounding box center [185, 212] width 132 height 15
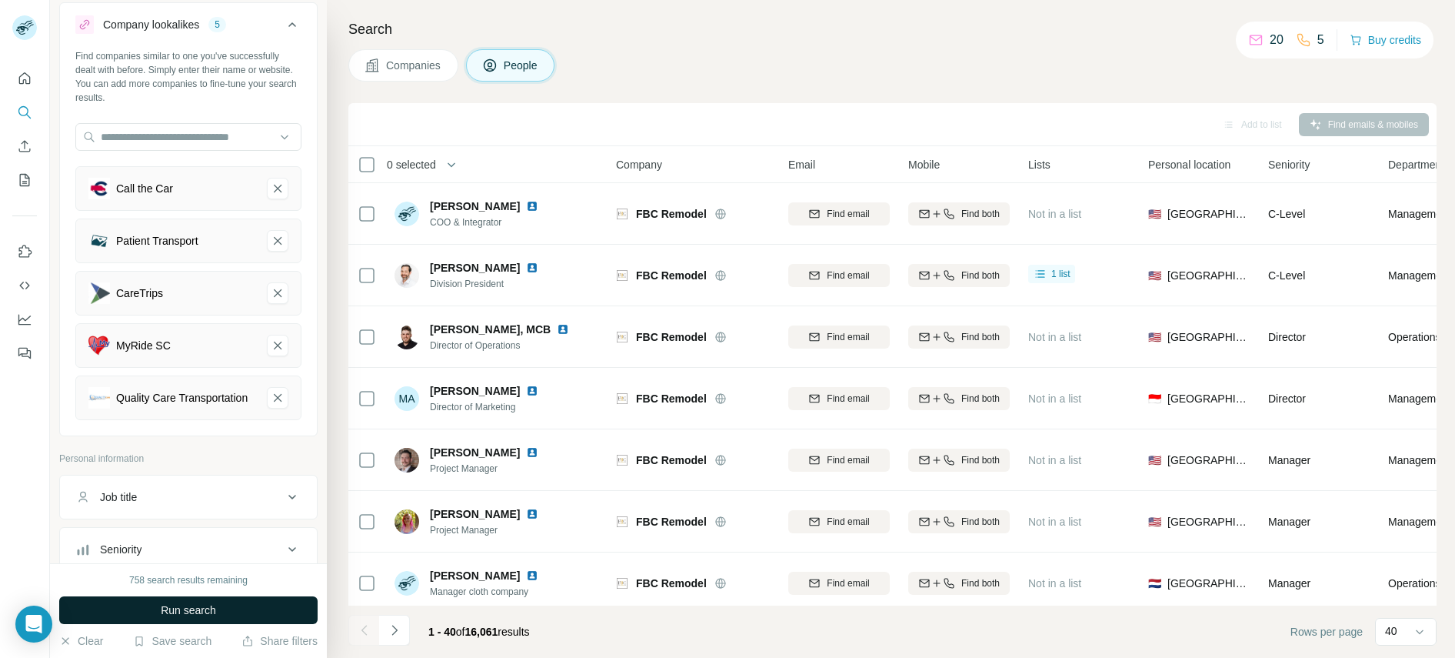
click at [223, 611] on button "Run search" at bounding box center [188, 610] width 258 height 28
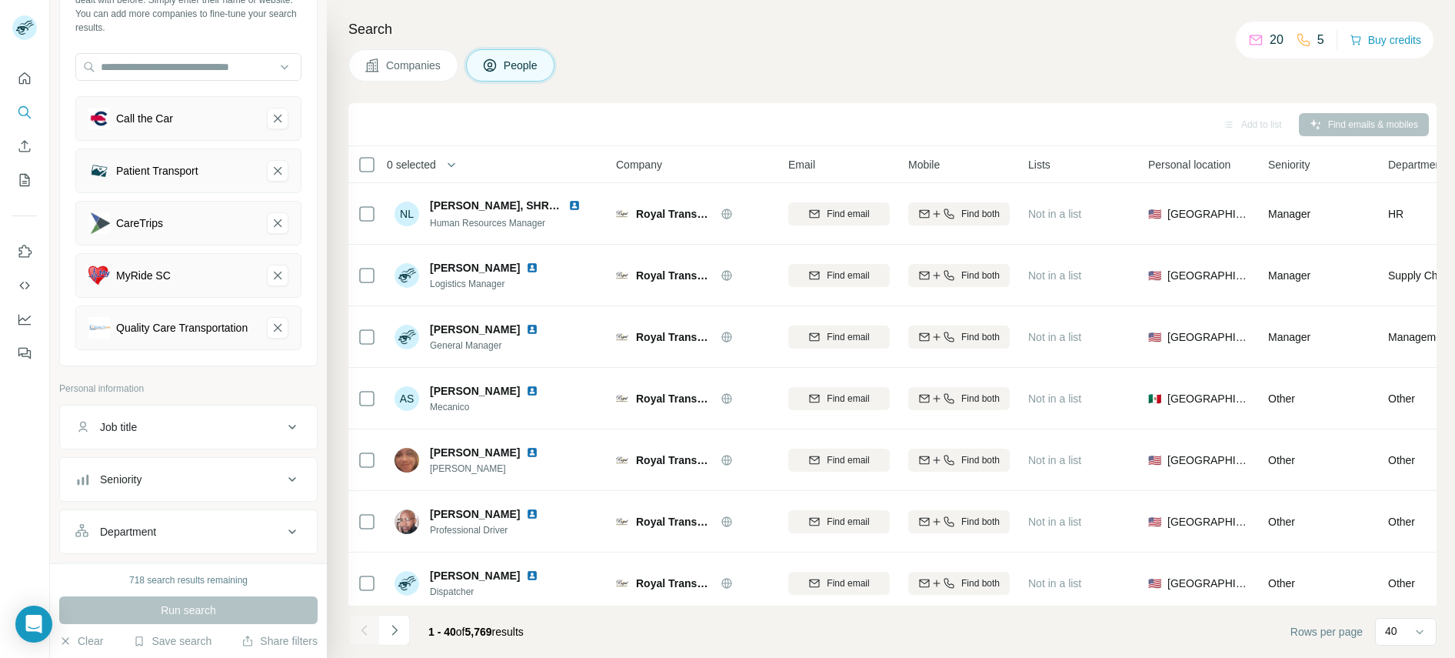
scroll to position [85, 0]
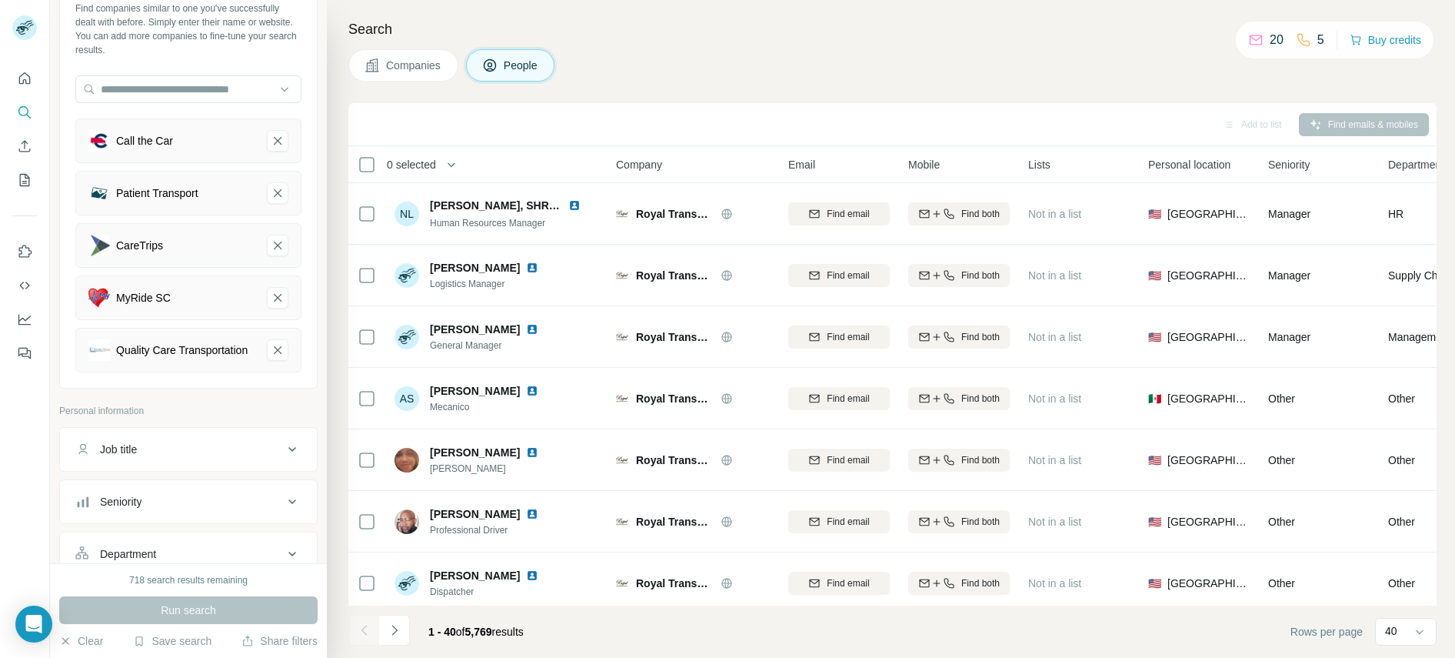
click at [406, 62] on span "Companies" at bounding box center [414, 65] width 56 height 15
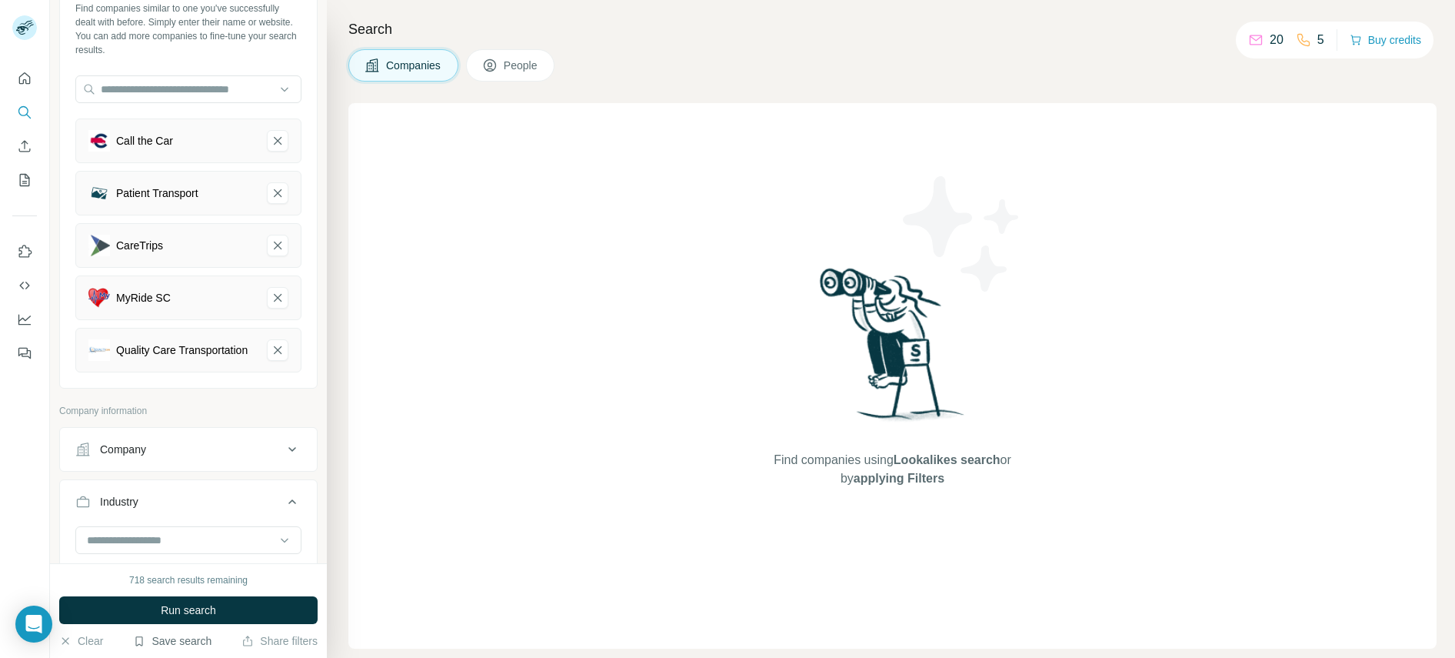
click at [176, 644] on button "Save search" at bounding box center [172, 640] width 78 height 15
click at [198, 427] on div "Company information" at bounding box center [188, 415] width 258 height 23
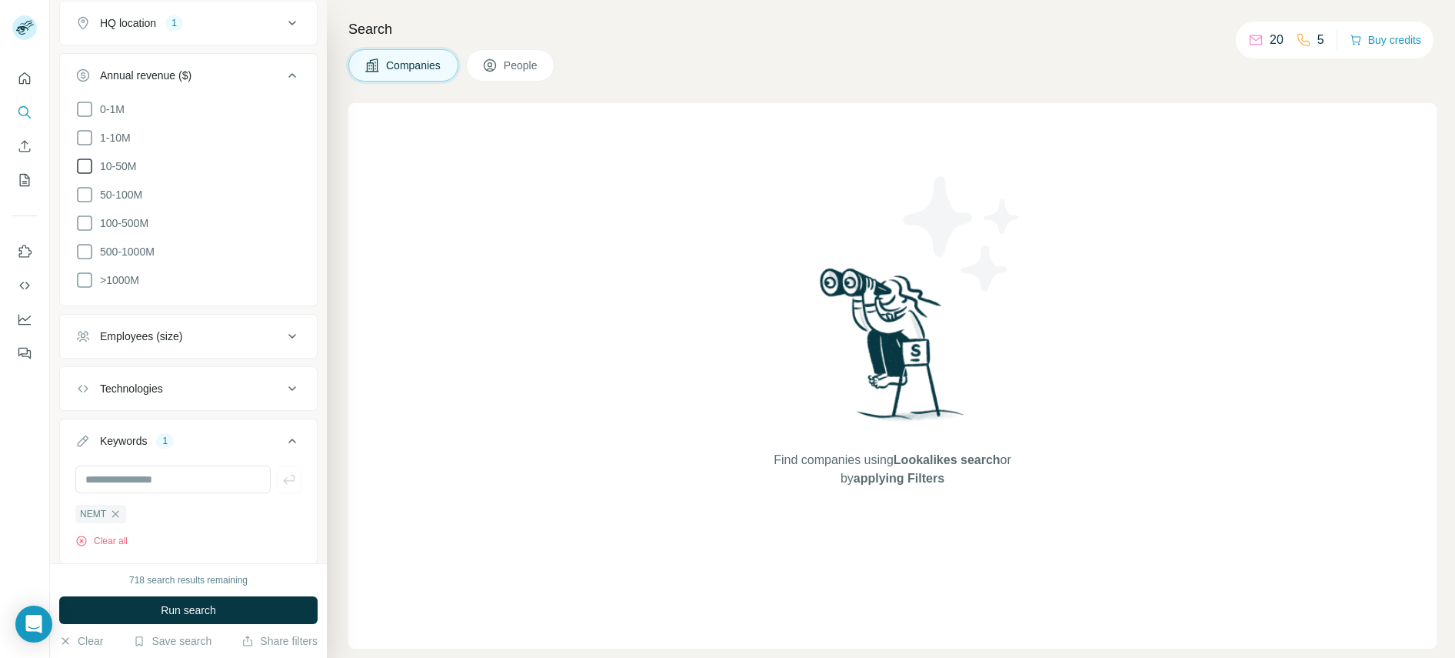
scroll to position [711, 0]
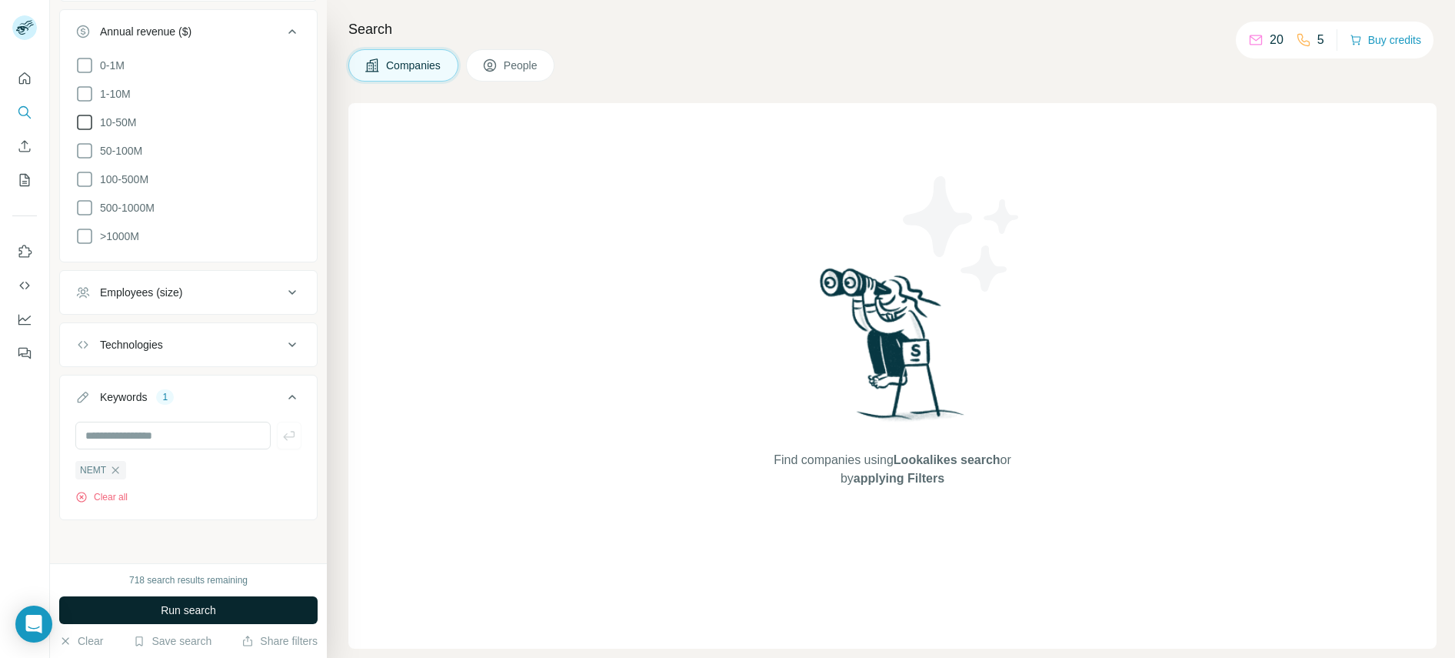
click at [226, 608] on button "Run search" at bounding box center [188, 610] width 258 height 28
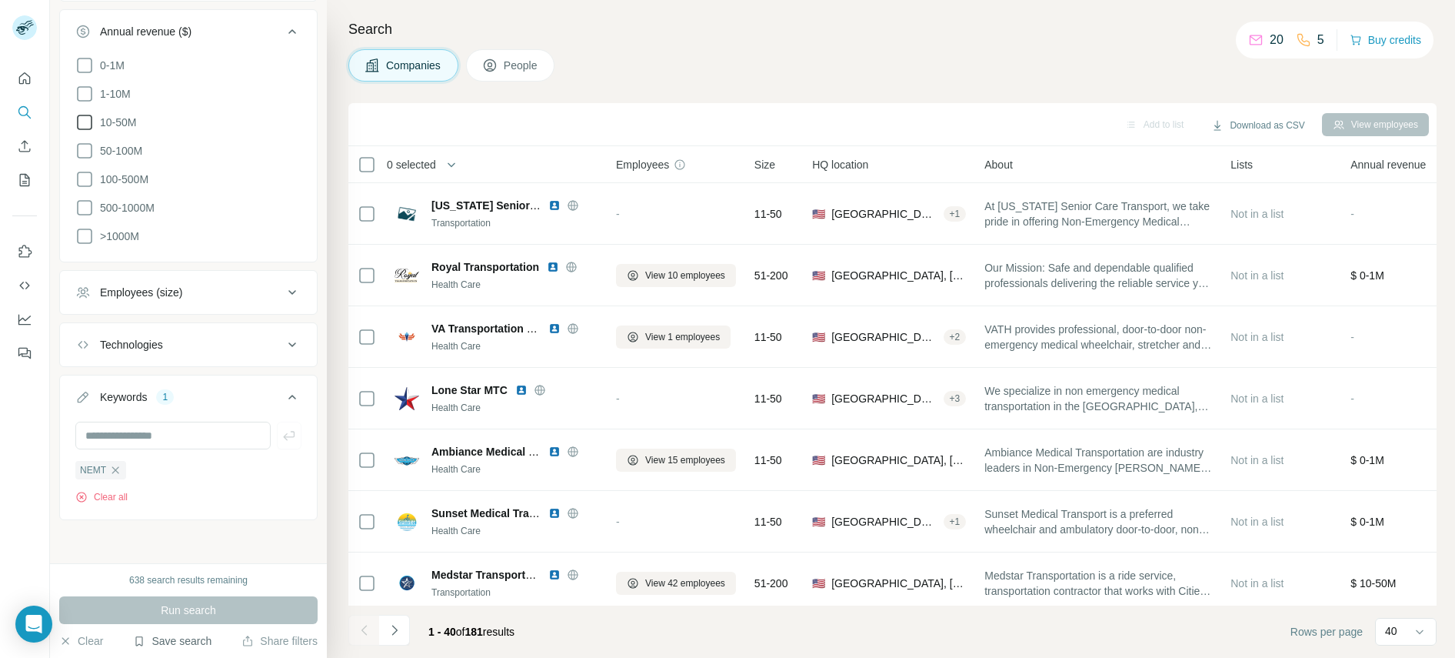
click at [195, 637] on button "Save search" at bounding box center [172, 640] width 78 height 15
click at [202, 582] on div "Save search" at bounding box center [216, 583] width 162 height 31
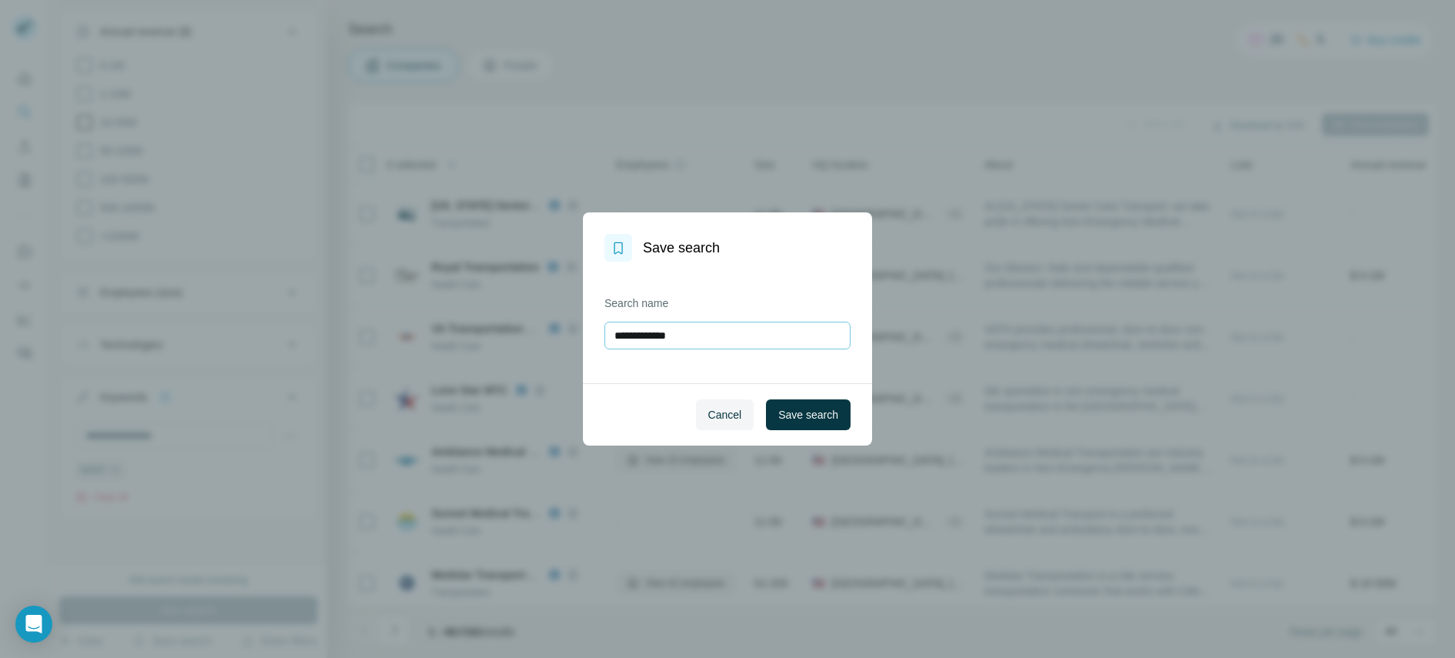
click at [706, 331] on input "**********" at bounding box center [727, 335] width 246 height 28
type input "****"
click at [824, 411] on span "Save search" at bounding box center [808, 414] width 60 height 15
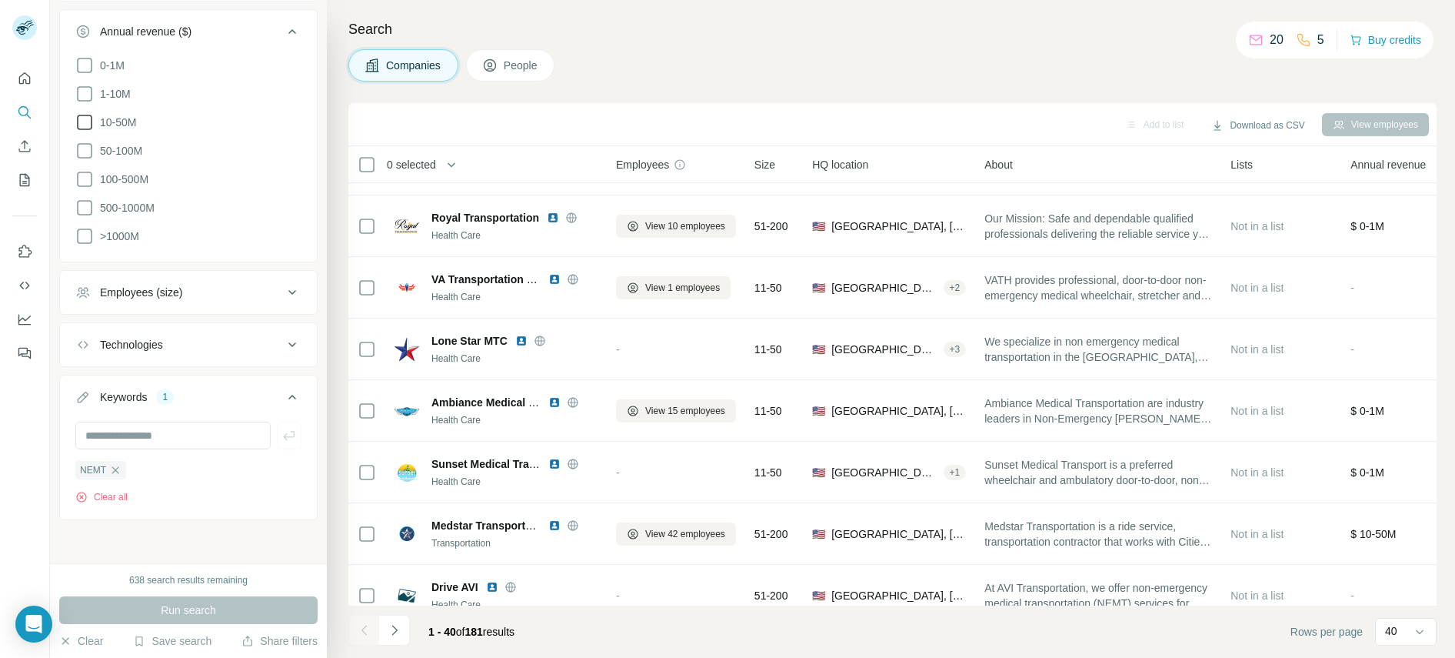
scroll to position [0, 0]
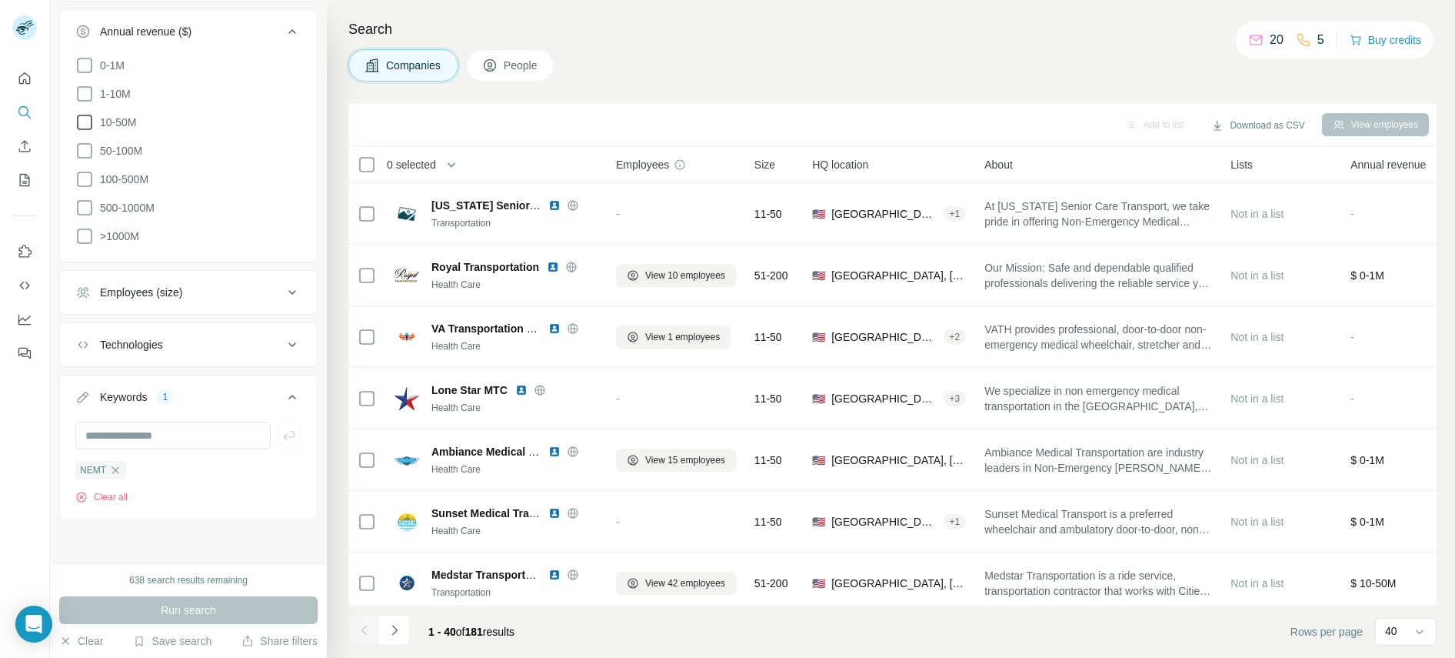
click at [523, 61] on span "People" at bounding box center [521, 65] width 35 height 15
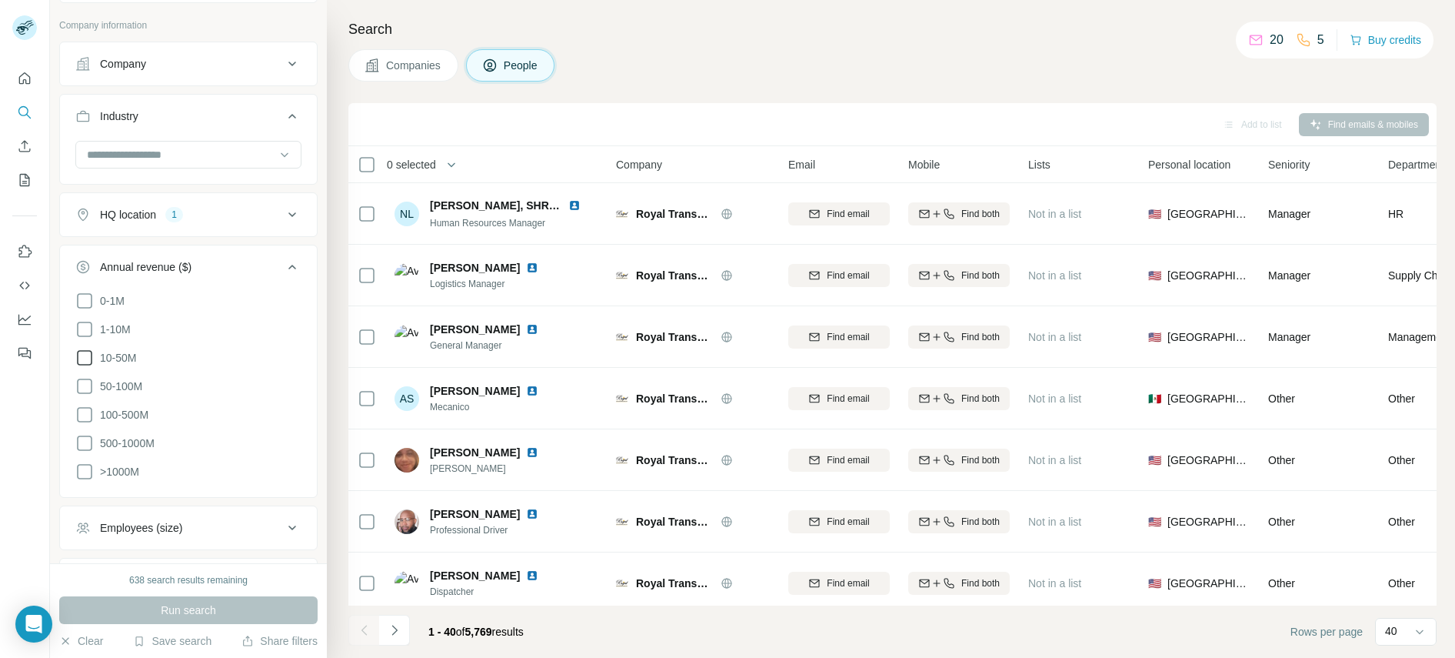
scroll to position [950, 0]
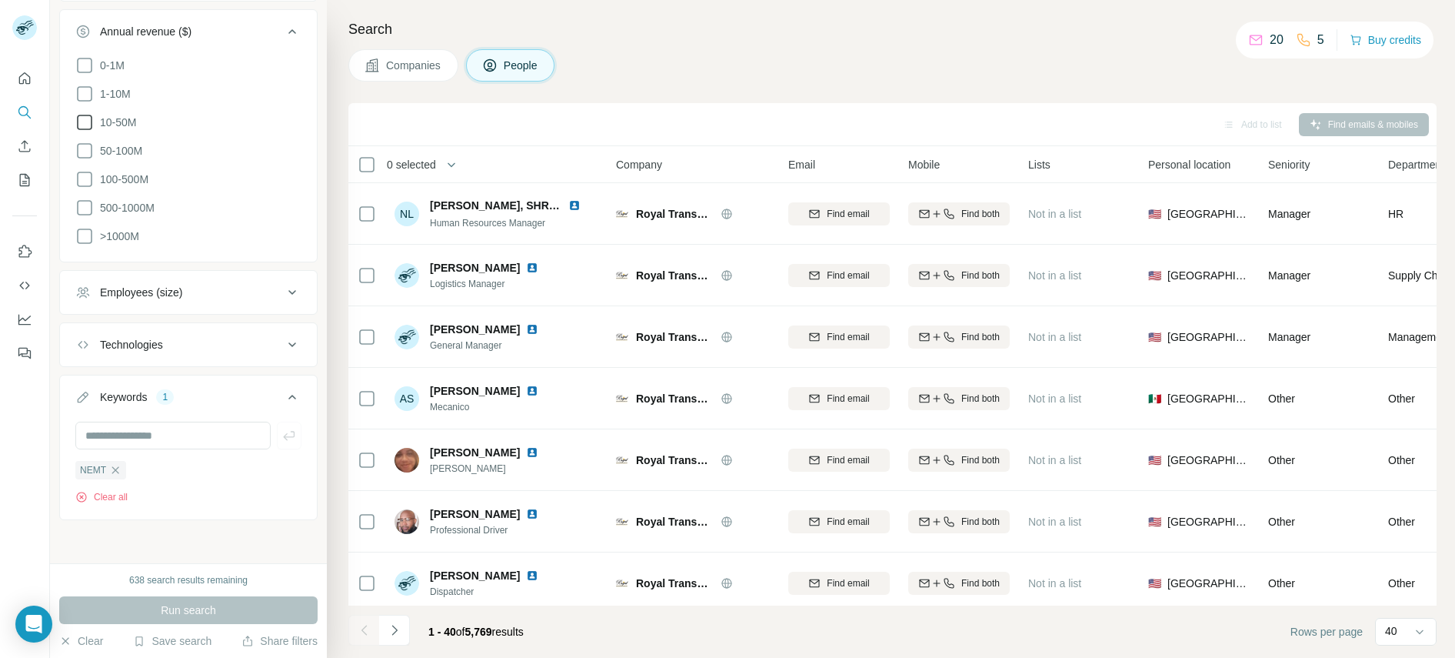
click at [408, 61] on span "Companies" at bounding box center [414, 65] width 56 height 15
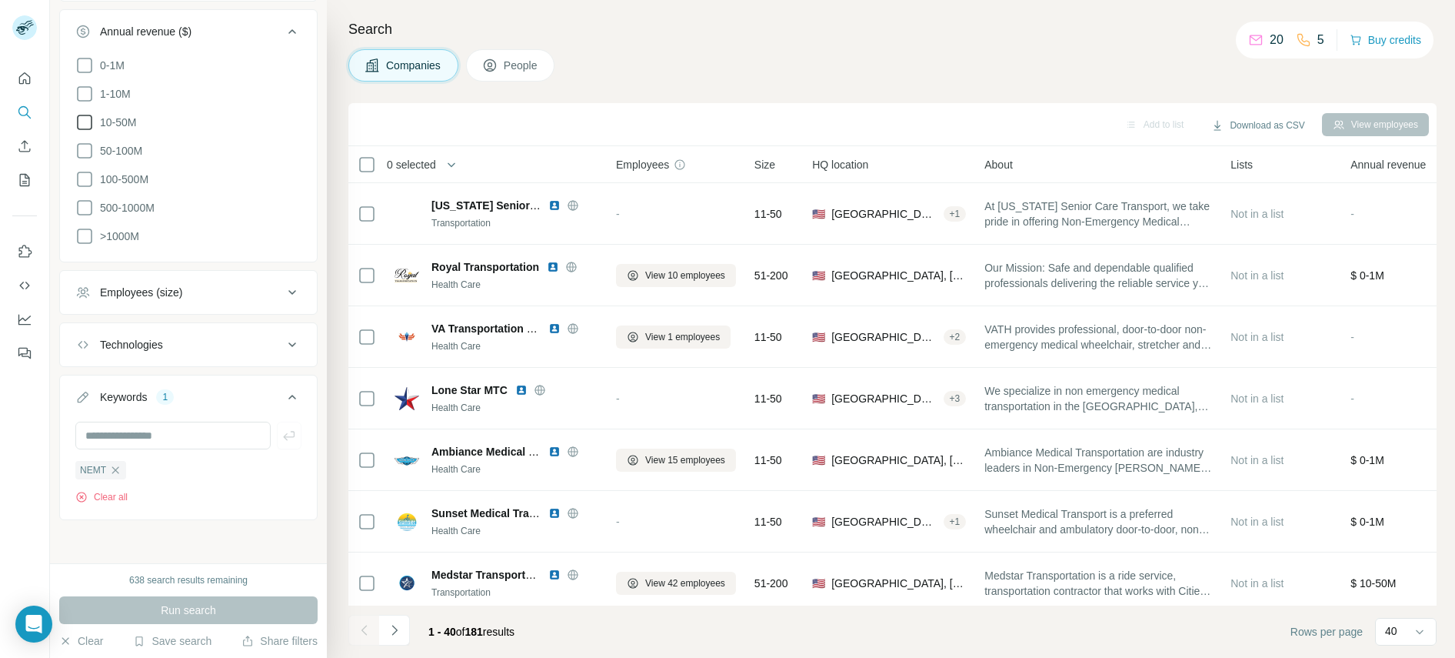
scroll to position [711, 0]
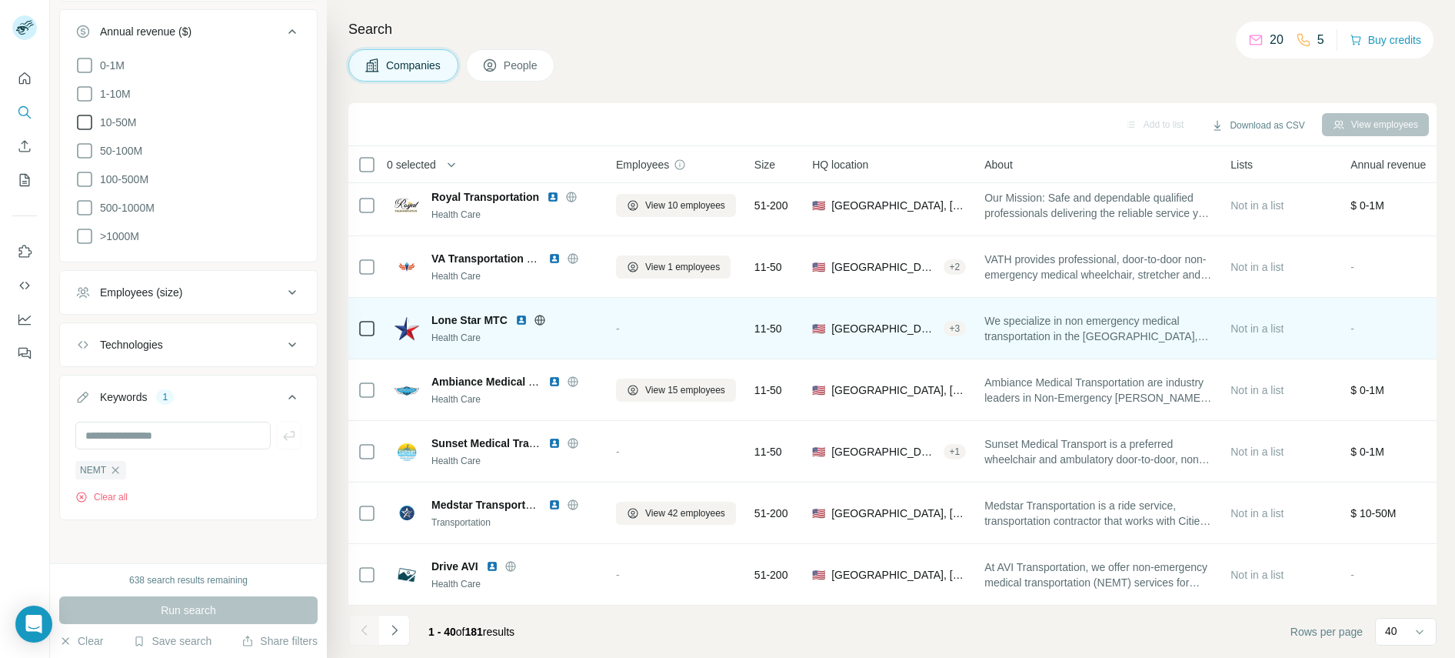
scroll to position [163, 0]
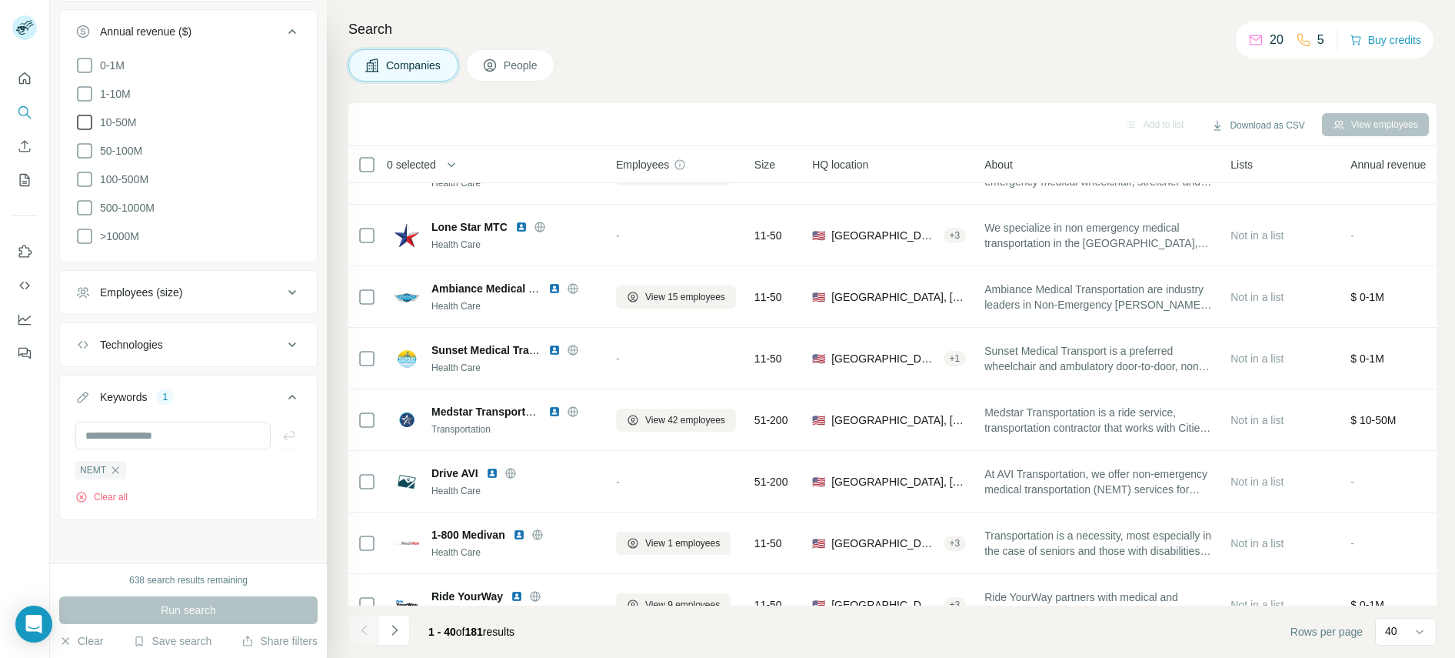
click at [977, 83] on div "Search Companies People Add to list Download as CSV View employees 0 selected C…" at bounding box center [891, 329] width 1128 height 658
